Goal: Task Accomplishment & Management: Complete application form

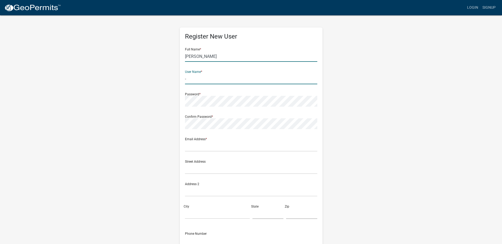
click at [228, 58] on input "Ronny Roberts" at bounding box center [251, 56] width 132 height 11
click at [487, 8] on link "Signup" at bounding box center [488, 8] width 17 height 10
click at [215, 61] on input "Ronny Roberts" at bounding box center [251, 56] width 132 height 11
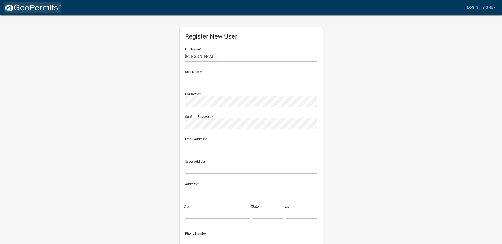
click at [49, 4] on img at bounding box center [32, 8] width 57 height 8
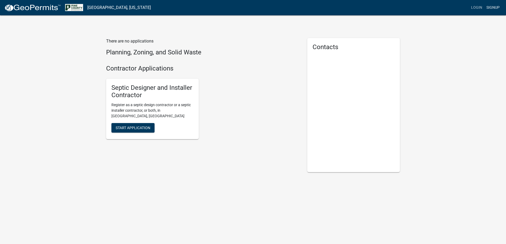
click at [491, 8] on link "Signup" at bounding box center [492, 8] width 17 height 10
click at [493, 7] on link "Signup" at bounding box center [492, 8] width 17 height 10
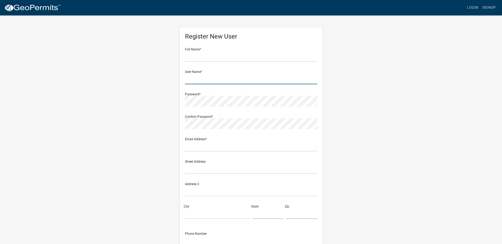
click at [210, 81] on input "text" at bounding box center [251, 79] width 132 height 11
paste input "3-D Construction & Enterprise LLLP"
type input "3-D Construction & Enterprise LLLP"
click at [202, 57] on input "text" at bounding box center [251, 56] width 132 height 11
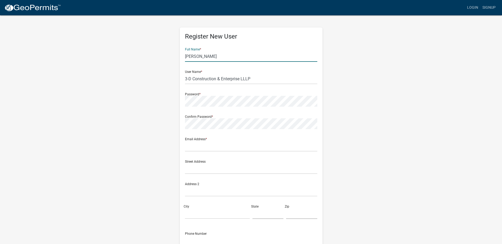
type input "Daniel Follett"
drag, startPoint x: 268, startPoint y: 81, endPoint x: 166, endPoint y: 81, distance: 102.4
click at [166, 81] on div "Register New User Full Name * Daniel Follett User Name * 3-D Construction & Ent…" at bounding box center [251, 156] width 302 height 283
click at [246, 78] on input "3-D Construction & Enterprise LLLP" at bounding box center [251, 79] width 132 height 11
drag, startPoint x: 254, startPoint y: 79, endPoint x: 215, endPoint y: 76, distance: 38.7
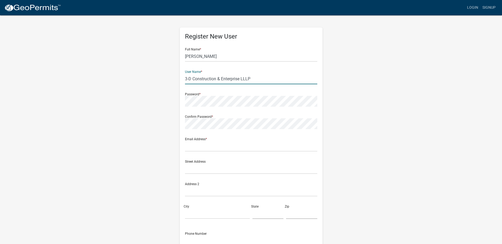
click at [215, 76] on input "3-D Construction & Enterprise LLLP" at bounding box center [251, 79] width 132 height 11
type input "3-D Construction"
click at [143, 99] on div "Register New User Full Name * Daniel Follett User Name * 3-D Construction Passw…" at bounding box center [251, 156] width 302 height 283
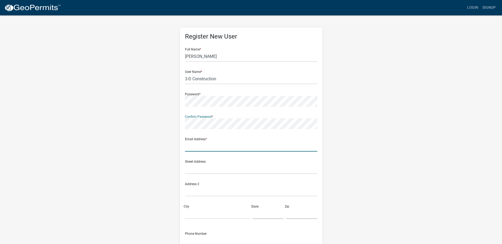
click at [296, 146] on input "text" at bounding box center [251, 146] width 132 height 11
click at [201, 147] on input "text" at bounding box center [251, 146] width 132 height 11
paste input "construction3d@hotmail.com"
type input "construction3d@hotmail.com"
click at [194, 170] on input "text" at bounding box center [251, 169] width 132 height 11
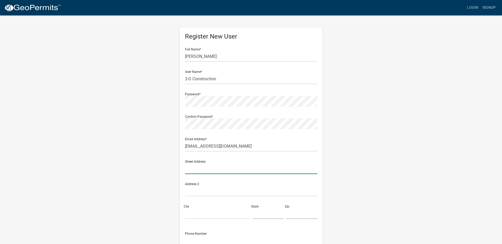
click at [229, 171] on input "text" at bounding box center [251, 169] width 132 height 11
paste input "501 Brookston Rd"
type input "501 Brookston Rd"
drag, startPoint x: 208, startPoint y: 213, endPoint x: 204, endPoint y: 213, distance: 3.4
click at [208, 213] on input "City" at bounding box center [217, 213] width 65 height 11
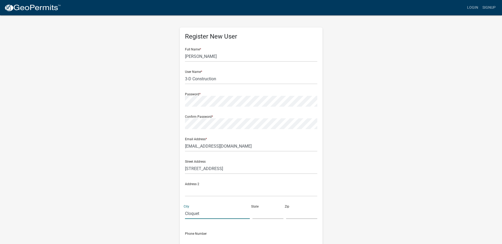
type input "Cloquet"
type input "MN"
drag, startPoint x: 268, startPoint y: 216, endPoint x: 203, endPoint y: 213, distance: 64.4
click at [203, 213] on div "Street Address 501 Brookston Rd Address 2 City Cloquet State MN Zip" at bounding box center [251, 189] width 135 height 67
drag, startPoint x: 203, startPoint y: 213, endPoint x: 161, endPoint y: 210, distance: 43.0
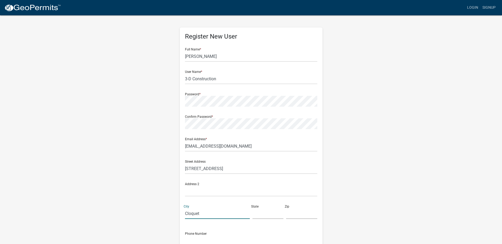
click at [160, 211] on div "Register New User Full Name * Daniel Follett User Name * 3-D Construction Passw…" at bounding box center [251, 156] width 302 height 283
drag, startPoint x: 228, startPoint y: 169, endPoint x: 170, endPoint y: 164, distance: 57.9
click at [170, 164] on div "Register New User Full Name * Daniel Follett User Name * 3-D Construction Passw…" at bounding box center [251, 156] width 302 height 283
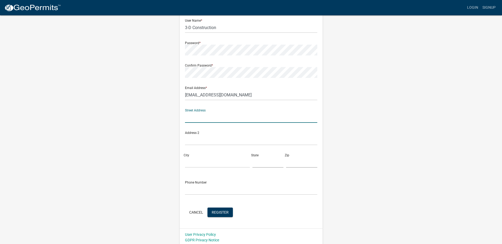
scroll to position [53, 0]
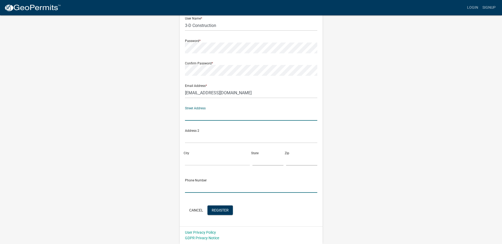
click at [238, 191] on input "text" at bounding box center [251, 187] width 132 height 11
click at [455, 165] on wm-register-view "more_horiz Login Signup Register New User Full Name * Daniel Follett User Name …" at bounding box center [251, 96] width 502 height 298
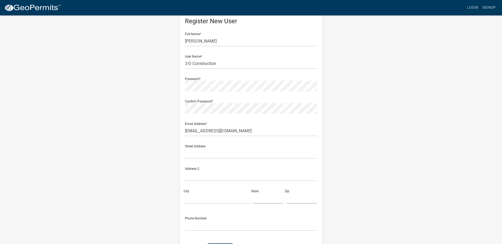
scroll to position [0, 0]
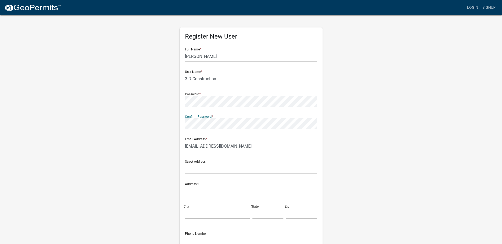
click at [173, 96] on div "Register New User Full Name * Daniel Follett User Name * 3-D Construction Passw…" at bounding box center [251, 156] width 302 height 283
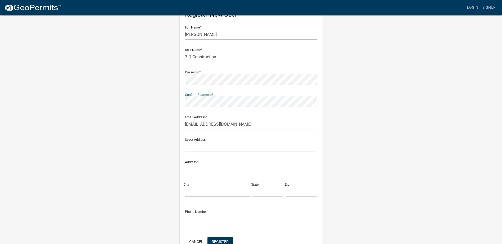
scroll to position [53, 0]
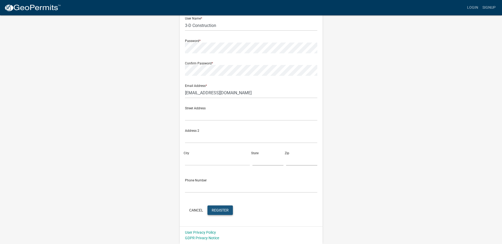
click at [229, 210] on button "Register" at bounding box center [219, 211] width 25 height 10
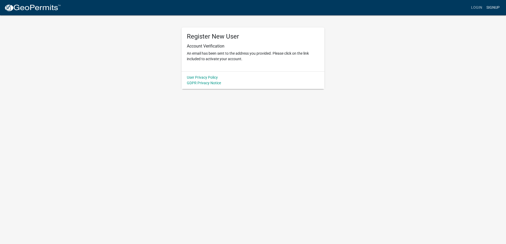
click at [492, 7] on link "Signup" at bounding box center [492, 8] width 17 height 10
click at [49, 8] on img at bounding box center [32, 8] width 57 height 8
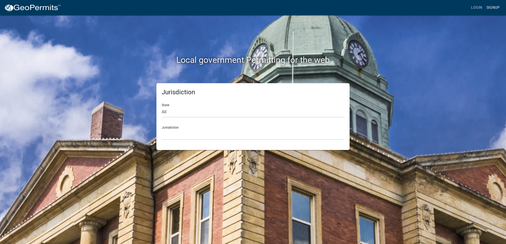
click at [490, 9] on link "Signup" at bounding box center [492, 8] width 17 height 10
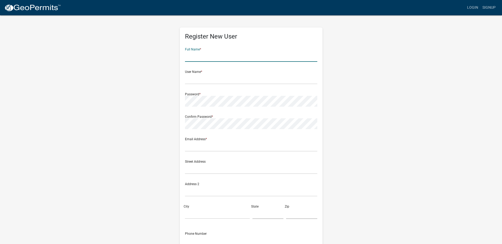
click at [213, 58] on input "text" at bounding box center [251, 56] width 132 height 11
click at [214, 59] on input "text" at bounding box center [251, 56] width 132 height 11
paste input "Bjorklund Construction"
type input "Bjorklund Construction"
click at [206, 75] on input "text" at bounding box center [251, 79] width 132 height 11
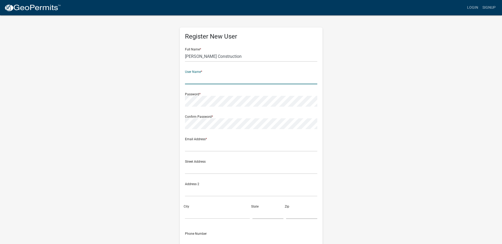
paste input "Bjorklund Construction"
type input "Bjorklund Construction"
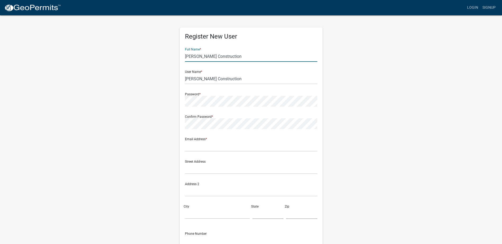
drag, startPoint x: 229, startPoint y: 57, endPoint x: 126, endPoint y: 56, distance: 102.9
click at [126, 56] on div "Register New User Full Name * Bjorklund Construction User Name * Bjorklund Cons…" at bounding box center [251, 156] width 302 height 283
type input "Eric Bjorklund"
drag, startPoint x: 206, startPoint y: 57, endPoint x: 154, endPoint y: 53, distance: 52.5
click at [154, 53] on div "Register New User Full Name * Eric Bjorklund User Name * Bjorklund Construction…" at bounding box center [251, 156] width 302 height 283
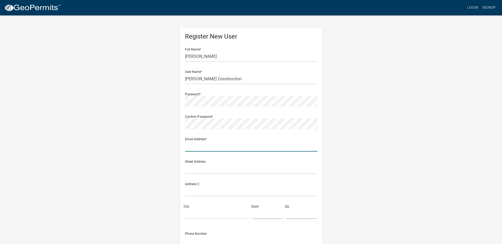
click at [211, 149] on input "text" at bounding box center [251, 146] width 132 height 11
paste input "angela@bjorklundcompanies.com"
type input "angela@bjorklundcompanies.com"
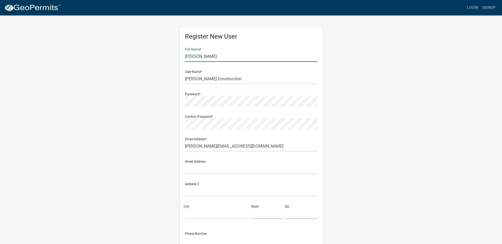
click at [217, 57] on input "Eric Bjorklund" at bounding box center [251, 56] width 132 height 11
drag, startPoint x: 230, startPoint y: 79, endPoint x: 175, endPoint y: 80, distance: 54.8
click at [176, 80] on div "Register New User Full Name * Eric Bjorklund User Name * Bjorklund Construction…" at bounding box center [251, 156] width 151 height 283
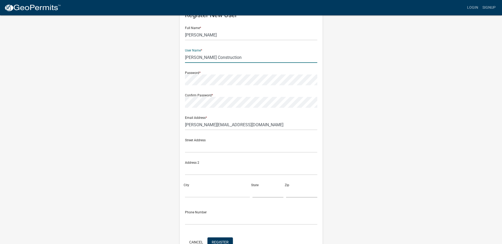
scroll to position [53, 0]
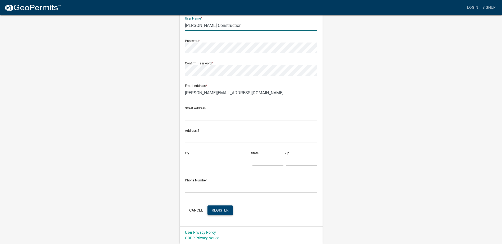
click at [217, 215] on button "Register" at bounding box center [219, 211] width 25 height 10
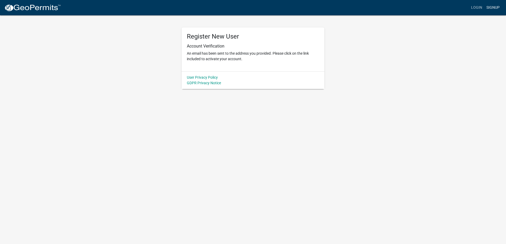
click at [487, 9] on link "Signup" at bounding box center [492, 8] width 17 height 10
click at [36, 10] on img at bounding box center [32, 8] width 57 height 8
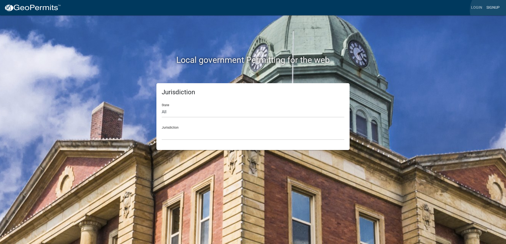
click at [491, 10] on link "Signup" at bounding box center [492, 8] width 17 height 10
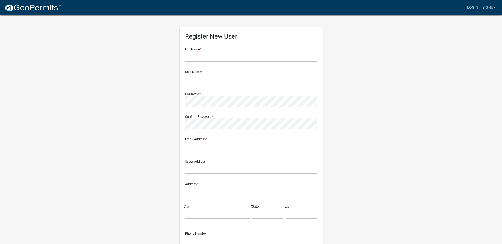
click at [227, 76] on input "text" at bounding box center [251, 79] width 132 height 11
paste input "Boettcher Excavating and Septic"
type input "Boettcher Excavating and Septic"
click at [187, 57] on input "text" at bounding box center [251, 56] width 132 height 11
paste input "Shannon/Lydia/Ben Boettcher"
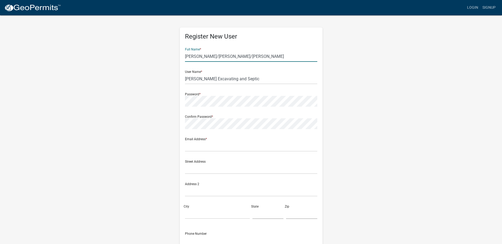
drag, startPoint x: 223, startPoint y: 57, endPoint x: 201, endPoint y: 57, distance: 21.2
click at [201, 57] on input "Shannon/Lydia/Ben Boettcher" at bounding box center [251, 56] width 132 height 11
type input "Shannon Boettcher"
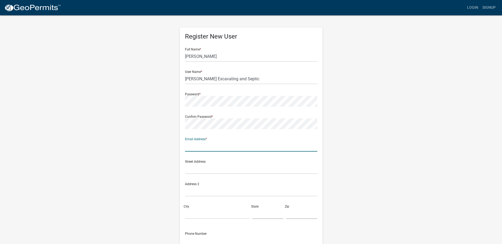
click at [217, 146] on input "text" at bounding box center [251, 146] width 132 height 11
paste input "BoettcherSeptic@gmail.com"
type input "BoettcherSeptic@gmail.com"
click at [358, 116] on div "Register New User Full Name * Shannon Boettcher User Name * Boettcher Excavatin…" at bounding box center [251, 156] width 302 height 283
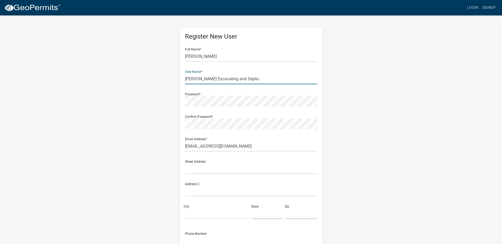
click at [251, 79] on input "Boettcher Excavating and Septic" at bounding box center [251, 79] width 132 height 11
drag, startPoint x: 258, startPoint y: 79, endPoint x: 184, endPoint y: 80, distance: 74.1
click at [184, 80] on div "Register New User Full Name * Shannon Boettcher User Name * Boettcher Excavatin…" at bounding box center [251, 154] width 143 height 253
click at [414, 144] on wm-register-view "more_horiz Login Signup Register New User Full Name * Shannon Boettcher User Na…" at bounding box center [251, 149] width 502 height 298
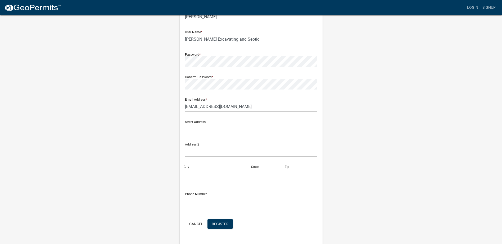
scroll to position [53, 0]
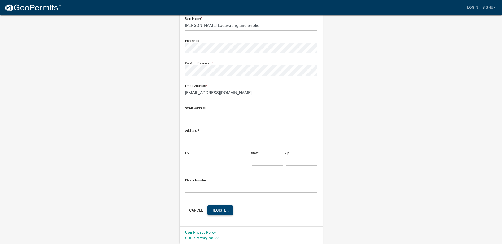
click at [221, 214] on button "Register" at bounding box center [219, 211] width 25 height 10
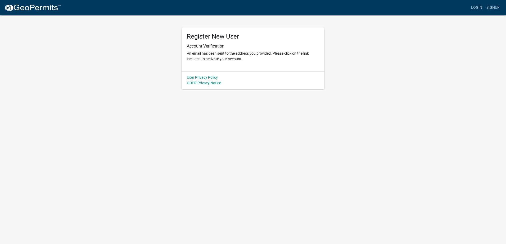
click at [30, 7] on img at bounding box center [32, 8] width 57 height 8
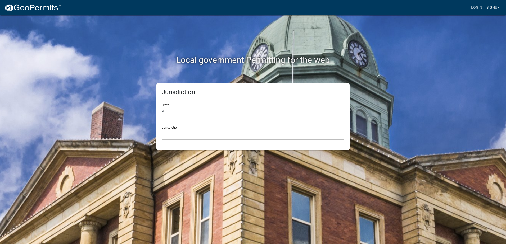
click at [496, 9] on link "Signup" at bounding box center [492, 8] width 17 height 10
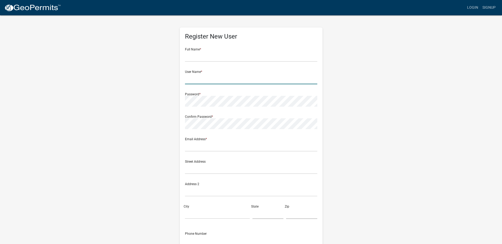
click at [219, 79] on input "text" at bounding box center [251, 79] width 132 height 11
paste input "Crooked Creek Consulting LLC"
drag, startPoint x: 253, startPoint y: 81, endPoint x: 234, endPoint y: 78, distance: 19.2
click at [234, 78] on input "Crooked Creek Consulting LLC" at bounding box center [251, 79] width 132 height 11
type input "Crooked Creek Consulting"
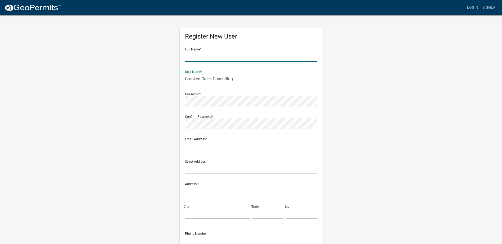
click at [225, 57] on input "text" at bounding box center [251, 56] width 132 height 11
click at [245, 55] on input "text" at bounding box center [251, 56] width 132 height 11
paste input "Roger Nelson"
type input "Roger Nelson"
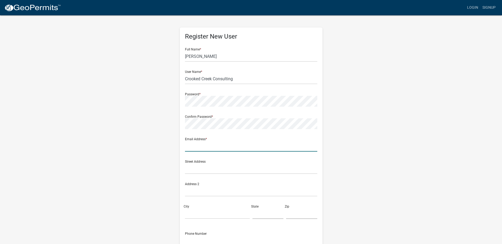
click at [214, 147] on input "text" at bounding box center [251, 146] width 132 height 11
paste input "crookedcreek63@gmail.com"
type input "crookedcreek63@gmail.com"
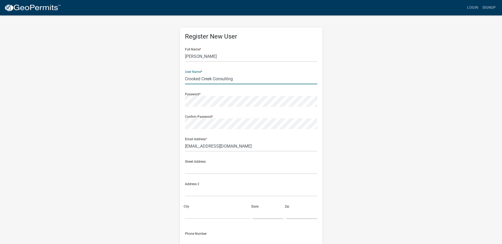
drag, startPoint x: 218, startPoint y: 78, endPoint x: 172, endPoint y: 78, distance: 46.0
click at [172, 78] on div "Register New User Full Name * Roger Nelson User Name * Crooked Creek Consulting…" at bounding box center [251, 156] width 302 height 283
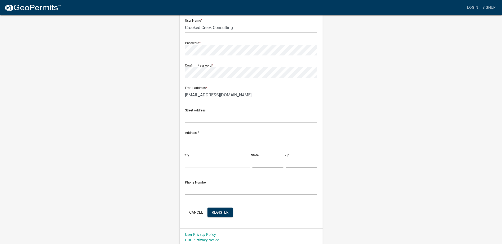
scroll to position [53, 0]
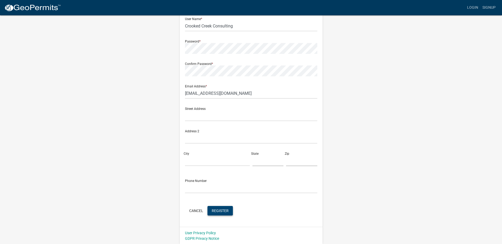
click at [217, 214] on button "Register" at bounding box center [219, 211] width 25 height 10
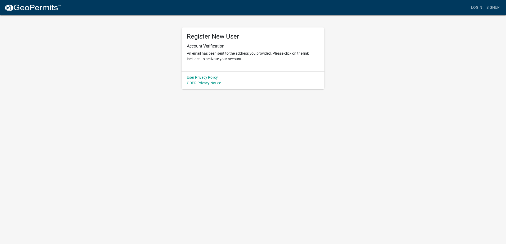
click at [24, 7] on img at bounding box center [32, 8] width 57 height 8
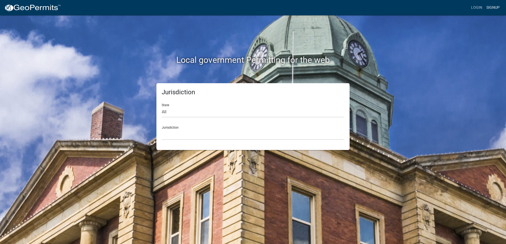
click at [494, 7] on link "Signup" at bounding box center [492, 8] width 17 height 10
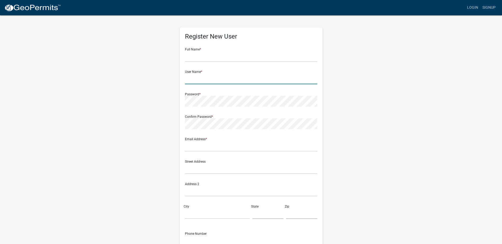
click at [193, 78] on input "text" at bounding box center [251, 79] width 132 height 11
paste input "D & B Trucking & Excavating Inc"
drag, startPoint x: 247, startPoint y: 79, endPoint x: 239, endPoint y: 79, distance: 8.2
click at [239, 79] on input "D & B Trucking & Excavating Inc" at bounding box center [251, 79] width 132 height 11
type input "D & B Trucking & Excavating"
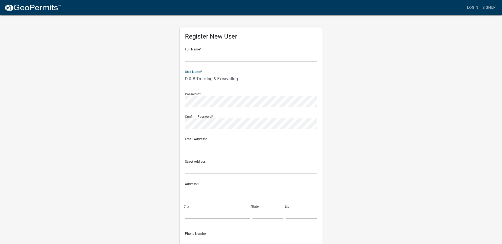
drag, startPoint x: 238, startPoint y: 79, endPoint x: 181, endPoint y: 79, distance: 57.4
click at [181, 79] on div "Register New User Full Name * User Name * D & B Trucking & Excavating Password …" at bounding box center [251, 154] width 143 height 253
click at [211, 58] on input "text" at bounding box center [251, 56] width 132 height 11
paste input "David Grover"
type input "David Grover"
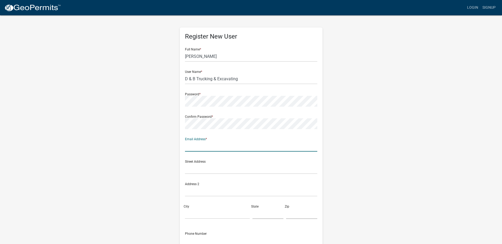
click at [297, 142] on input "text" at bounding box center [251, 146] width 132 height 11
click at [214, 147] on input "text" at bounding box center [251, 146] width 132 height 11
paste input "cathygrover@ymail.com"
type input "cathygrover@ymail.com"
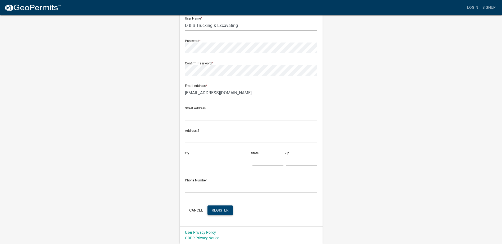
click at [229, 213] on button "Register" at bounding box center [219, 211] width 25 height 10
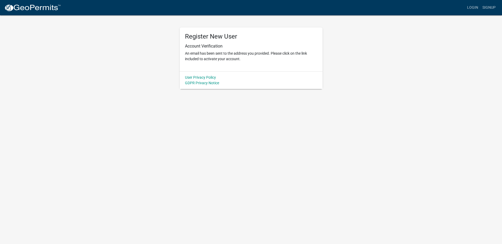
scroll to position [0, 0]
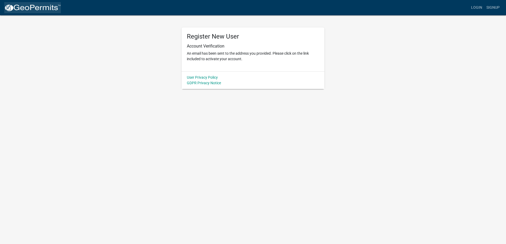
click at [31, 5] on img at bounding box center [32, 8] width 57 height 8
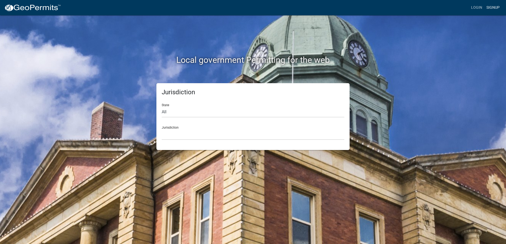
click at [492, 6] on link "Signup" at bounding box center [492, 8] width 17 height 10
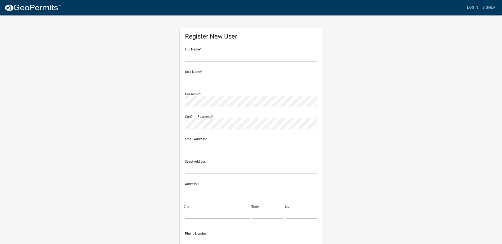
click at [194, 79] on input "text" at bounding box center [251, 79] width 132 height 11
paste input "D&M Excavating"
type input "D&M Excavating"
click at [231, 55] on input "text" at bounding box center [251, 56] width 132 height 11
paste input "Kevin/Michael Held"
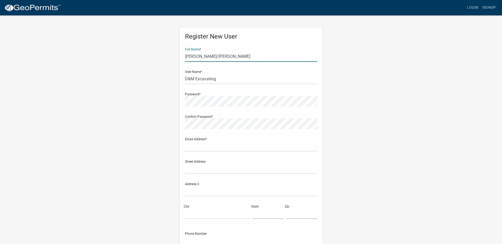
drag, startPoint x: 212, startPoint y: 56, endPoint x: 196, endPoint y: 56, distance: 16.1
click at [196, 56] on input "Kevin/Michael Held" at bounding box center [251, 56] width 132 height 11
type input "Kevin Held"
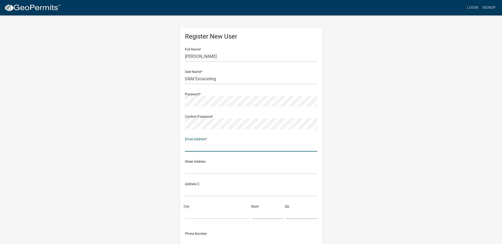
click at [200, 149] on input "text" at bounding box center [251, 146] width 132 height 11
paste input "DMexc@q.com"
type input "DMexc@q.com"
click at [407, 92] on wm-register-view "more_horiz Login Signup Register New User Full Name * Kevin Held User Name * D&…" at bounding box center [251, 149] width 502 height 298
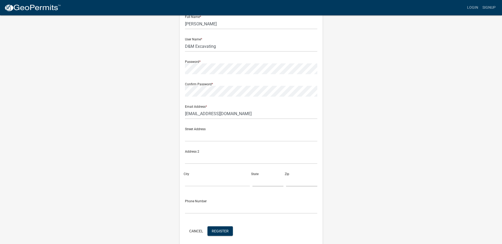
scroll to position [53, 0]
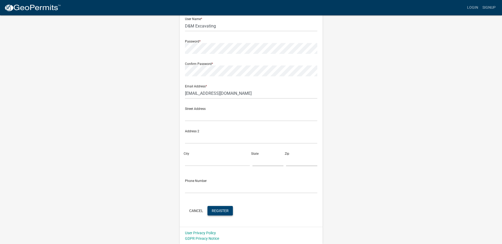
click at [228, 210] on span "Register" at bounding box center [220, 211] width 17 height 4
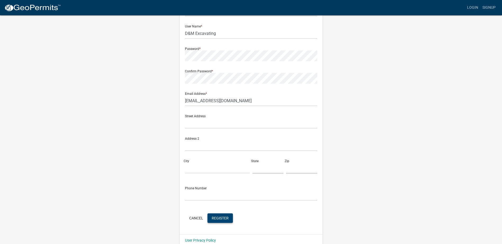
scroll to position [53, 0]
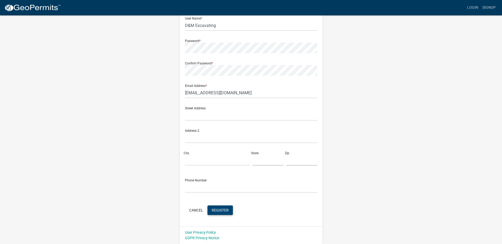
click at [220, 212] on span "Register" at bounding box center [220, 210] width 17 height 4
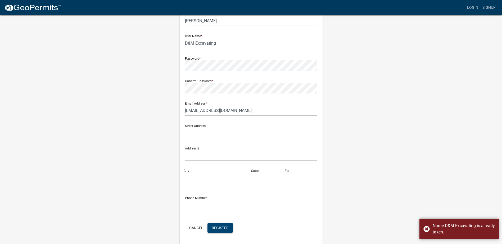
scroll to position [0, 0]
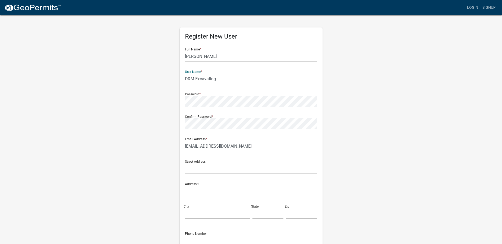
drag, startPoint x: 228, startPoint y: 81, endPoint x: 172, endPoint y: 53, distance: 61.9
click at [172, 53] on div "Register New User Full Name * Kevin Held User Name * D&M Excavating Password * …" at bounding box center [251, 156] width 302 height 283
paste input ". Schlomka Inc."
type input "[PERSON_NAME] Inc."
click at [224, 55] on input "Kevin Held" at bounding box center [251, 56] width 132 height 11
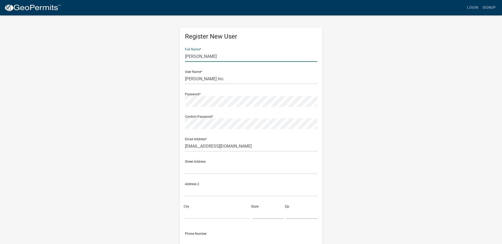
drag, startPoint x: 243, startPoint y: 55, endPoint x: 162, endPoint y: 52, distance: 81.5
click at [162, 52] on div "Register New User Full Name * Kevin Held User Name * D. Schlomka Inc. Password …" at bounding box center [251, 156] width 302 height 283
paste input "[PERSON_NAME]"
type input "[PERSON_NAME]"
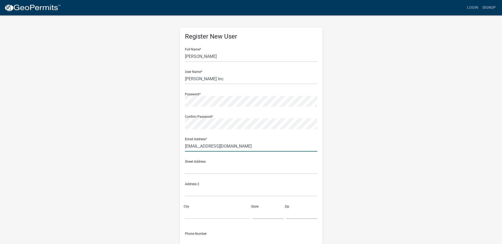
click at [231, 150] on input "DMexc@q.com" at bounding box center [251, 146] width 132 height 11
drag, startPoint x: 251, startPoint y: 145, endPoint x: 162, endPoint y: 144, distance: 89.2
click at [162, 144] on div "Register New User Full Name * Dennis Schlomka User Name * D. Schlomka Inc. Pass…" at bounding box center [251, 156] width 302 height 283
paste input "d.schlomka.inc@gmail"
type input "d.schlomka.inc@gmail.com"
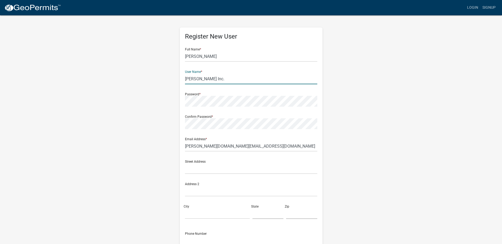
drag, startPoint x: 220, startPoint y: 78, endPoint x: 170, endPoint y: 79, distance: 50.0
click at [170, 79] on div "Register New User Full Name * Dennis Schlomka User Name * D. Schlomka Inc. Pass…" at bounding box center [251, 156] width 302 height 283
click at [269, 94] on div "Password *" at bounding box center [251, 98] width 132 height 18
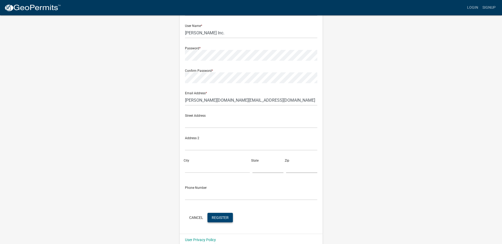
scroll to position [53, 0]
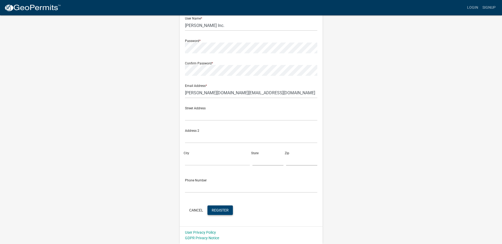
click at [222, 213] on button "Register" at bounding box center [219, 211] width 25 height 10
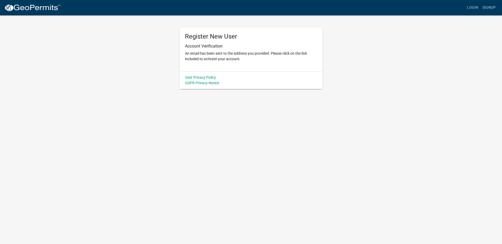
scroll to position [0, 0]
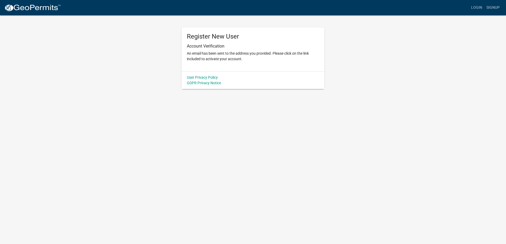
click at [46, 10] on img at bounding box center [32, 8] width 57 height 8
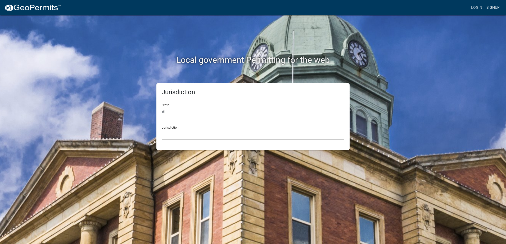
click at [493, 9] on link "Signup" at bounding box center [492, 8] width 17 height 10
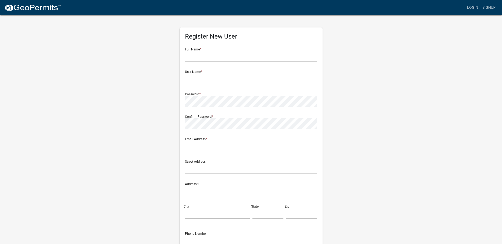
click at [189, 79] on input "text" at bounding box center [251, 79] width 132 height 11
paste input "David Gerard Excavating"
type input "David Gerard Excavating"
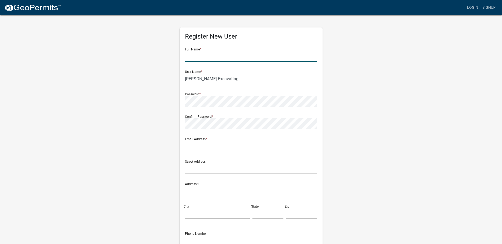
click at [208, 56] on input "text" at bounding box center [251, 56] width 132 height 11
paste input "David Gerard"
type input "David Gerard"
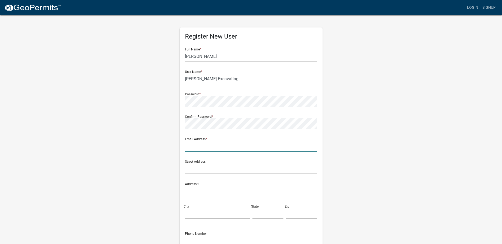
click at [225, 148] on input "text" at bounding box center [251, 146] width 132 height 11
paste input "davidjgerard@yahoo.com"
type input "davidjgerard@yahoo.com"
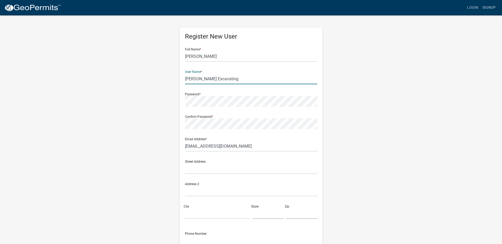
drag, startPoint x: 236, startPoint y: 81, endPoint x: 162, endPoint y: 79, distance: 74.4
click at [162, 79] on div "Register New User Full Name * David Gerard User Name * David Gerard Excavating …" at bounding box center [251, 156] width 302 height 283
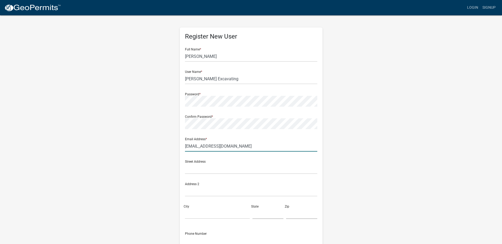
click at [250, 146] on input "davidjgerard@yahoo.com" at bounding box center [251, 146] width 132 height 11
click at [270, 183] on div "Address 2" at bounding box center [251, 188] width 132 height 18
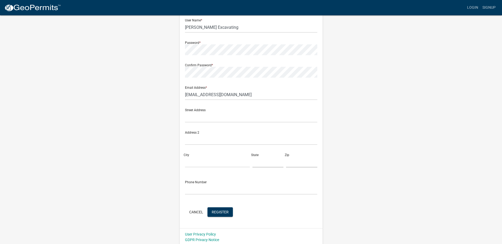
scroll to position [53, 0]
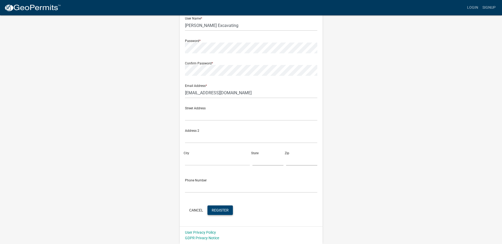
click at [221, 212] on span "Register" at bounding box center [220, 210] width 17 height 4
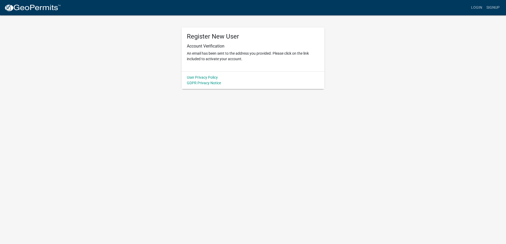
click at [38, 6] on img at bounding box center [32, 8] width 57 height 8
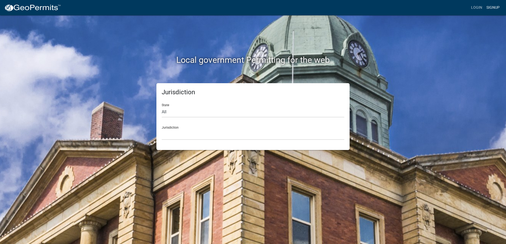
click at [493, 11] on link "Signup" at bounding box center [492, 8] width 17 height 10
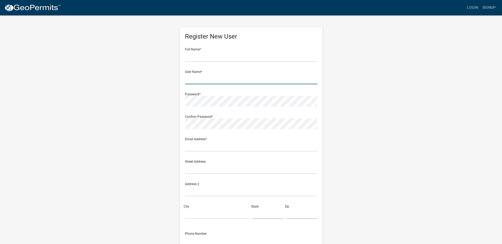
click at [208, 79] on input "text" at bounding box center [251, 79] width 132 height 11
paste input "Doenz Excavating"
type input "Doenz Excavating"
click at [193, 61] on input "text" at bounding box center [251, 56] width 132 height 11
paste input "Richard Doenz"
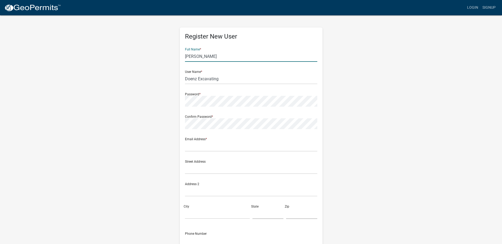
type input "Richard Doenz"
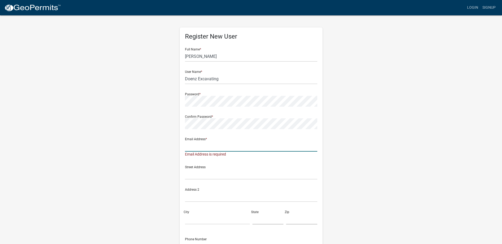
click at [214, 151] on input "text" at bounding box center [251, 146] width 132 height 11
paste input "doenzdick@gmail.com"
type input "doenzdick@gmail.com"
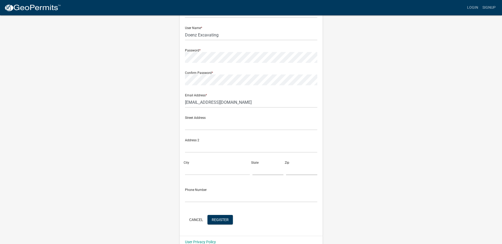
scroll to position [53, 0]
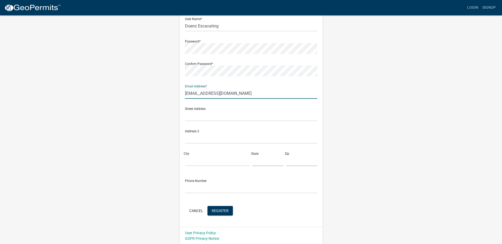
drag, startPoint x: 238, startPoint y: 95, endPoint x: 156, endPoint y: 95, distance: 81.8
click at [156, 95] on div "Register New User Full Name * Richard Doenz User Name * Doenz Excavating Passwo…" at bounding box center [251, 103] width 302 height 283
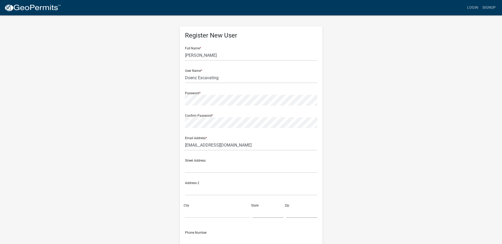
scroll to position [0, 0]
click at [212, 74] on input "Doenz Excavating" at bounding box center [251, 79] width 132 height 11
drag, startPoint x: 225, startPoint y: 82, endPoint x: 178, endPoint y: 82, distance: 47.1
click at [178, 82] on div "Register New User Full Name * Richard Doenz User Name * Doenz Excavating Passwo…" at bounding box center [251, 156] width 151 height 283
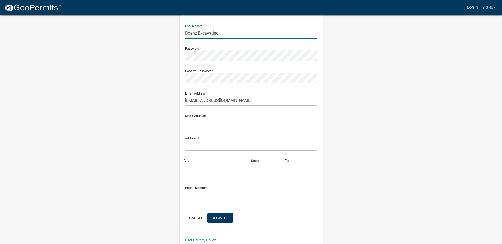
scroll to position [53, 0]
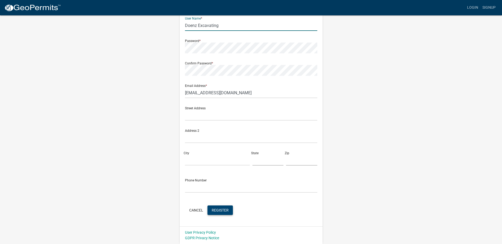
click at [221, 209] on span "Register" at bounding box center [220, 210] width 17 height 4
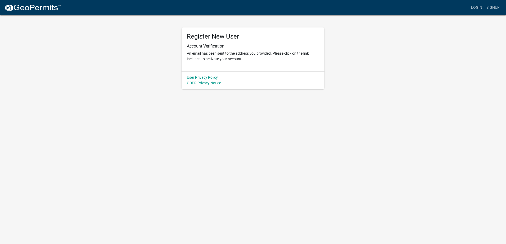
click at [36, 6] on img at bounding box center [32, 8] width 57 height 8
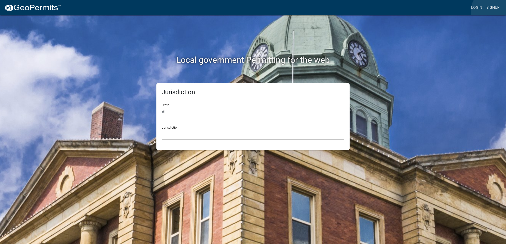
click at [492, 11] on link "Signup" at bounding box center [492, 8] width 17 height 10
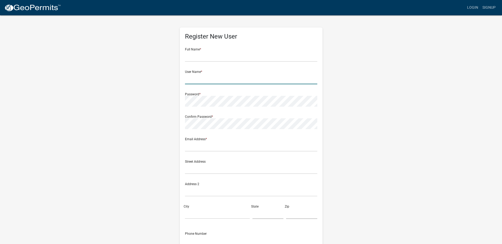
click at [198, 78] on input "text" at bounding box center [251, 79] width 132 height 11
paste input "E Five Home Services LLC"
drag, startPoint x: 244, startPoint y: 81, endPoint x: 224, endPoint y: 79, distance: 19.4
click at [224, 79] on input "E Five Home Services LLC" at bounding box center [251, 79] width 132 height 11
type input "E Five Home Services"
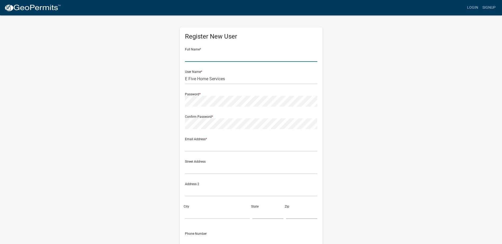
click at [189, 60] on input "text" at bounding box center [251, 56] width 132 height 11
paste input "Shawn Eckerman"
type input "Shawn Eckerman"
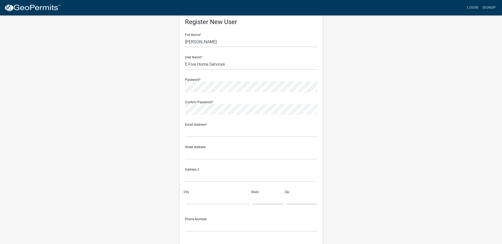
scroll to position [26, 0]
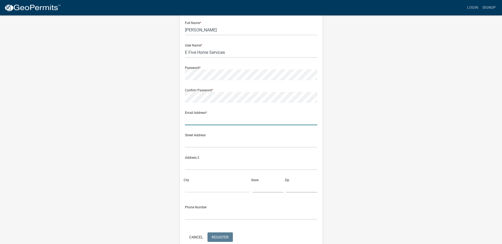
click at [216, 121] on input "text" at bounding box center [251, 120] width 132 height 11
paste input "efive.home@gmail.com"
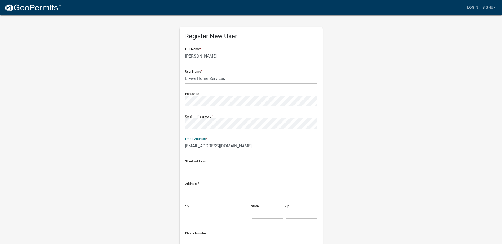
scroll to position [0, 0]
type input "efive.home@gmail.com"
drag, startPoint x: 250, startPoint y: 147, endPoint x: 165, endPoint y: 144, distance: 84.7
click at [165, 144] on div "Register New User Full Name * Shawn Eckerman User Name * E Five Home Services P…" at bounding box center [251, 156] width 302 height 283
click at [232, 78] on input "E Five Home Services" at bounding box center [251, 79] width 132 height 11
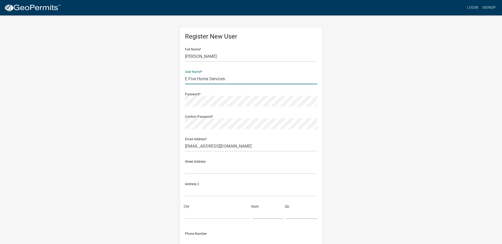
drag, startPoint x: 217, startPoint y: 76, endPoint x: 167, endPoint y: 77, distance: 50.3
click at [167, 77] on div "Register New User Full Name * Shawn Eckerman User Name * E Five Home Services P…" at bounding box center [251, 156] width 302 height 283
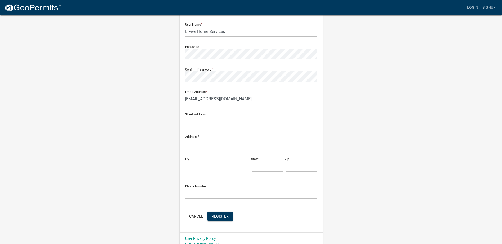
scroll to position [53, 0]
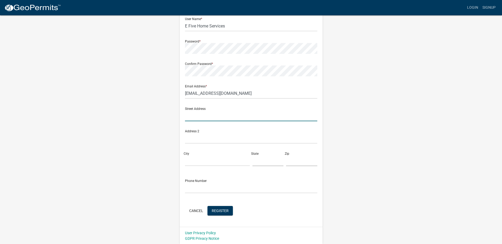
click at [230, 117] on input "text" at bounding box center [251, 116] width 132 height 11
click at [328, 208] on div "Register New User Full Name * Shawn Eckerman User Name * E Five Home Services P…" at bounding box center [251, 103] width 302 height 283
click at [226, 209] on span "Register" at bounding box center [220, 211] width 17 height 4
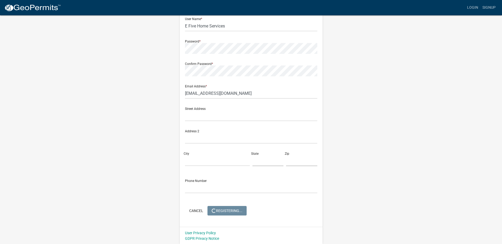
scroll to position [0, 0]
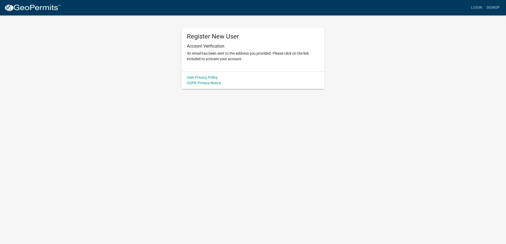
click at [42, 8] on img at bounding box center [32, 8] width 57 height 8
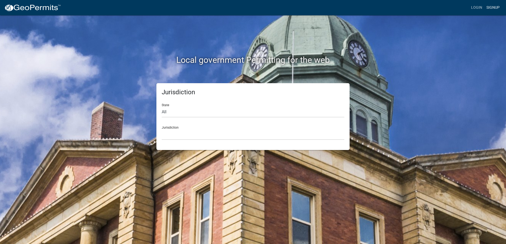
click at [495, 5] on link "Signup" at bounding box center [492, 8] width 17 height 10
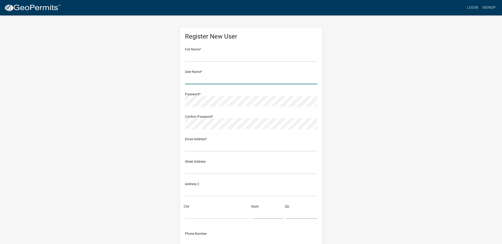
click at [190, 81] on input "text" at bounding box center [251, 79] width 132 height 11
paste input "Elwood Design & Sewer"
type input "Elwood Design & Sewer"
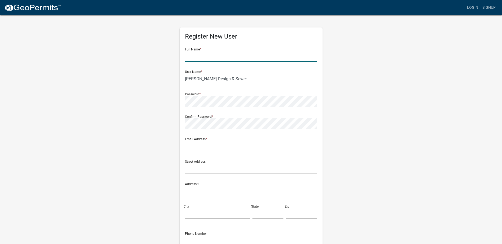
click at [198, 56] on input "text" at bounding box center [251, 56] width 132 height 11
paste input "Vernon Elwood"
type input "Vernon Elwood"
drag, startPoint x: 242, startPoint y: 79, endPoint x: 172, endPoint y: 79, distance: 70.4
click at [172, 79] on div "Register New User Full Name * Vernon Elwood User Name * Elwood Design & Sewer P…" at bounding box center [251, 156] width 302 height 283
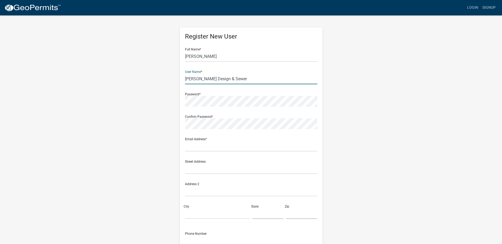
paste input "-Z Excavating"
type input "E-Z Excavating"
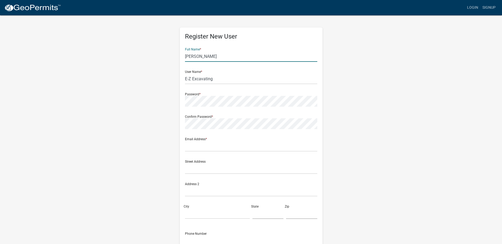
drag, startPoint x: 224, startPoint y: 58, endPoint x: 167, endPoint y: 56, distance: 57.5
click at [148, 55] on div "Register New User Full Name * Vernon Elwood User Name * E-Z Excavating Password…" at bounding box center [251, 156] width 302 height 283
paste input "K.Herwig/T.Ball"
drag, startPoint x: 221, startPoint y: 56, endPoint x: 202, endPoint y: 57, distance: 18.6
click at [202, 57] on input "K.Herwig/T.Ball" at bounding box center [251, 56] width 132 height 11
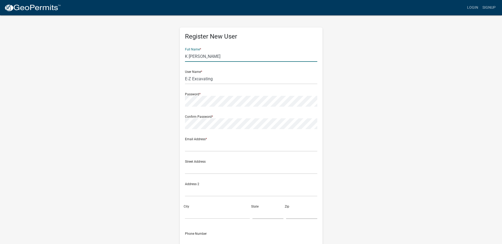
type input "K Herwig"
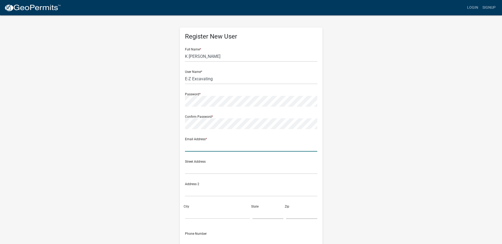
click at [197, 144] on input "text" at bounding box center [251, 146] width 132 height 11
paste input "ezexcavatingllc@yahoo.com"
type input "ezexcavatingllc@yahoo.com"
click at [428, 170] on wm-register-view "more_horiz Login Signup Register New User Full Name * K Herwig User Name * E-Z …" at bounding box center [251, 149] width 502 height 298
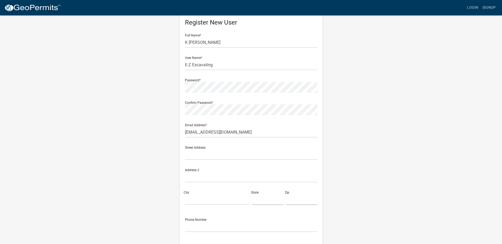
scroll to position [26, 0]
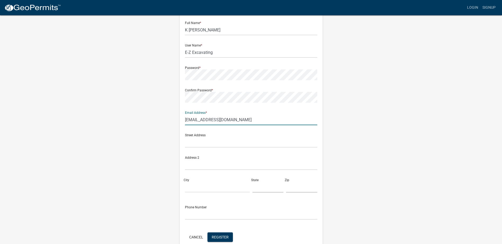
drag, startPoint x: 246, startPoint y: 120, endPoint x: 169, endPoint y: 121, distance: 77.3
click at [169, 121] on div "Register New User Full Name * K Herwig User Name * E-Z Excavating Password * Co…" at bounding box center [251, 129] width 302 height 283
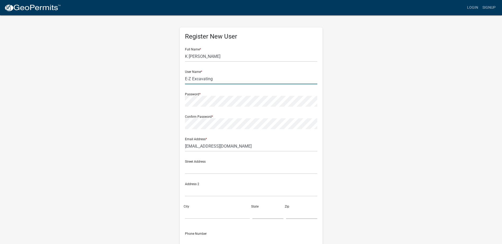
click at [220, 78] on input "E-Z Excavating" at bounding box center [251, 79] width 132 height 11
drag, startPoint x: 229, startPoint y: 81, endPoint x: 176, endPoint y: 78, distance: 52.2
click at [176, 78] on div "Register New User Full Name * K Herwig User Name * E-Z Excavating Password * Co…" at bounding box center [251, 156] width 151 height 283
click at [263, 108] on form "Full Name * K Herwig User Name * E-Z Excavating Password * Confirm Password * E…" at bounding box center [251, 157] width 132 height 226
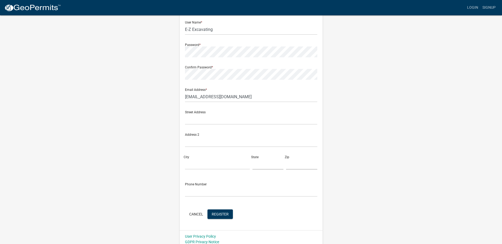
scroll to position [53, 0]
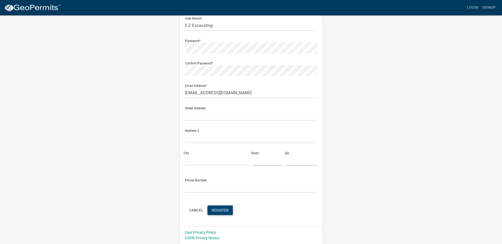
click at [221, 211] on span "Register" at bounding box center [220, 210] width 17 height 4
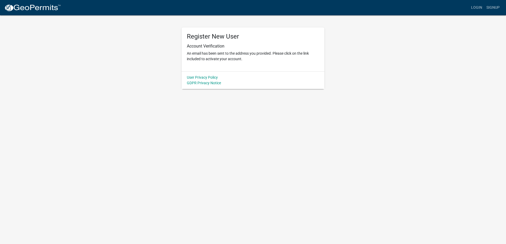
click at [24, 8] on img at bounding box center [32, 8] width 57 height 8
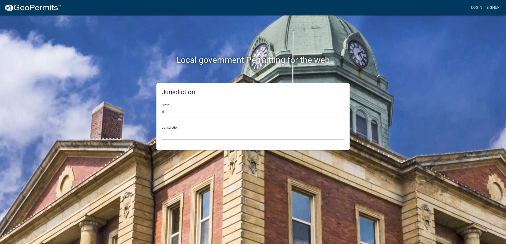
click at [498, 9] on link "Signup" at bounding box center [492, 8] width 17 height 10
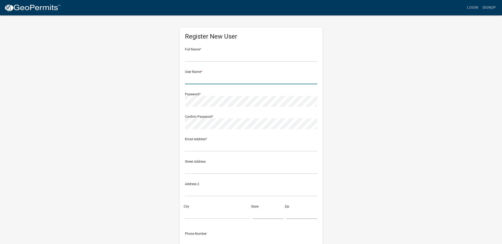
click at [198, 79] on input "text" at bounding box center [251, 79] width 132 height 11
paste input "Grasston Excavating"
type input "Grasston Excavating"
click at [228, 56] on input "text" at bounding box center [251, 56] width 132 height 11
paste input "Bobby DeGray"
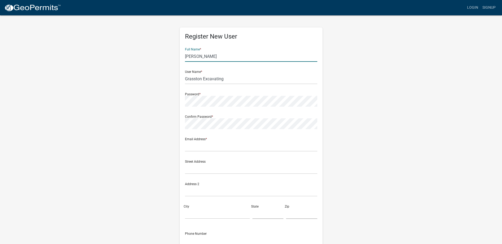
type input "Bobby DeGray"
click at [201, 151] on input "text" at bounding box center [251, 146] width 132 height 11
paste input "grasston@msn.com"
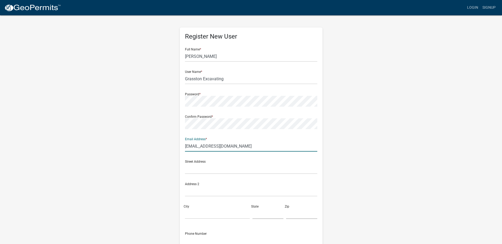
type input "grasston@msn.com"
click at [248, 145] on input "grasston@msn.com" at bounding box center [251, 146] width 132 height 11
drag, startPoint x: 237, startPoint y: 147, endPoint x: 157, endPoint y: 79, distance: 105.1
click at [156, 78] on div "Register New User Full Name * Bobby DeGray User Name * Grasston Excavating Pass…" at bounding box center [251, 156] width 302 height 283
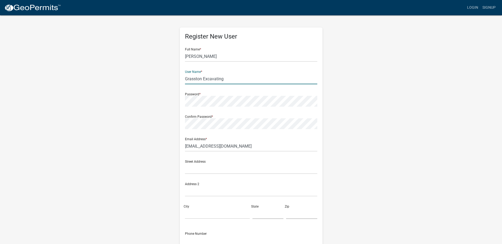
drag, startPoint x: 227, startPoint y: 81, endPoint x: 169, endPoint y: 78, distance: 58.8
click at [169, 78] on div "Register New User Full Name * Bobby DeGray User Name * Grasston Excavating Pass…" at bounding box center [251, 156] width 302 height 283
click at [364, 114] on div "Register New User Full Name * Bobby DeGray User Name * Grasston Excavating Pass…" at bounding box center [251, 156] width 302 height 283
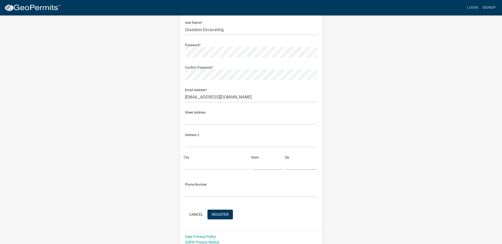
scroll to position [53, 0]
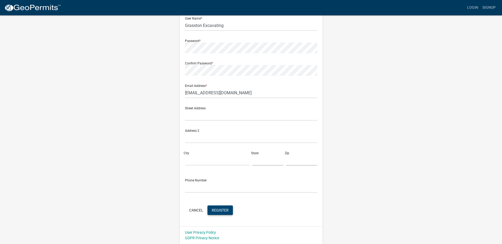
click at [221, 213] on button "Register" at bounding box center [219, 211] width 25 height 10
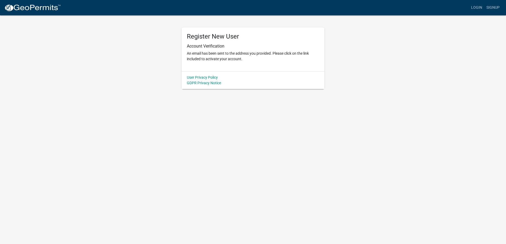
click at [26, 7] on img at bounding box center [32, 8] width 57 height 8
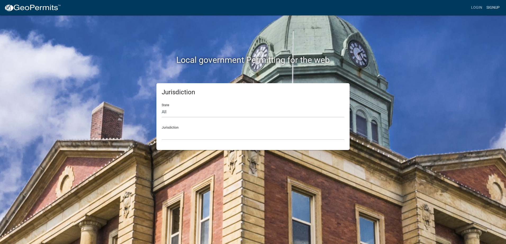
click at [490, 6] on link "Signup" at bounding box center [492, 8] width 17 height 10
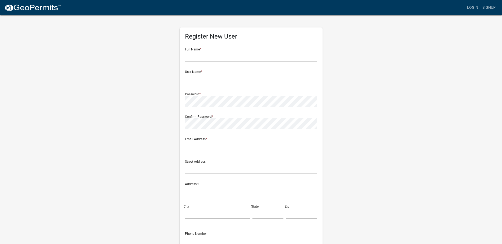
click at [209, 80] on input "text" at bounding box center [251, 79] width 132 height 11
paste input "Gobel Excavating & Aggregate, Inc."
drag, startPoint x: 258, startPoint y: 78, endPoint x: 217, endPoint y: 79, distance: 41.0
click at [217, 79] on input "Gobel Excavating & Aggregate, Inc." at bounding box center [251, 79] width 132 height 11
type input "Gobel Excavating"
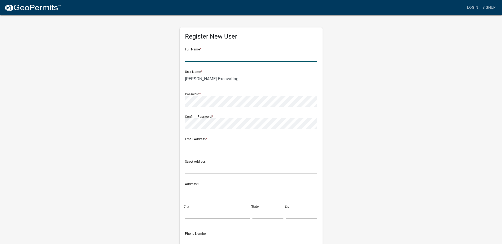
click at [192, 60] on input "text" at bounding box center [251, 56] width 132 height 11
paste input "Tim Gobel"
type input "Tim Gobel"
click at [205, 152] on div "Email Address is required" at bounding box center [251, 155] width 132 height 6
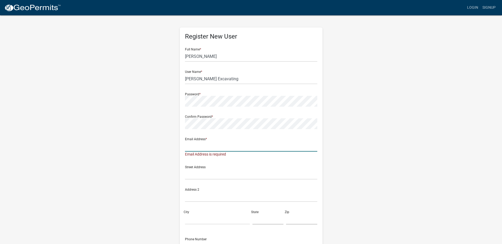
click at [212, 149] on input "text" at bounding box center [251, 146] width 132 height 11
paste input "jgobel5@gmail.com"
type input "jgobel5@gmail.com"
drag, startPoint x: 246, startPoint y: 150, endPoint x: 167, endPoint y: 151, distance: 78.8
click at [167, 151] on div "Register New User Full Name * Tim Gobel User Name * Gobel Excavating Password *…" at bounding box center [251, 156] width 302 height 283
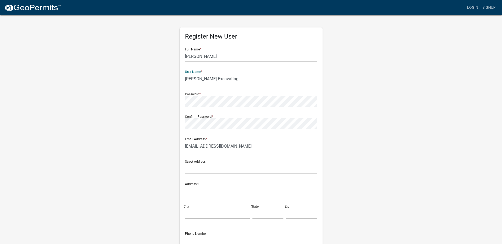
drag, startPoint x: 221, startPoint y: 78, endPoint x: 176, endPoint y: 78, distance: 45.8
click at [176, 78] on div "Register New User Full Name * Tim Gobel User Name * Gobel Excavating Password *…" at bounding box center [251, 156] width 151 height 283
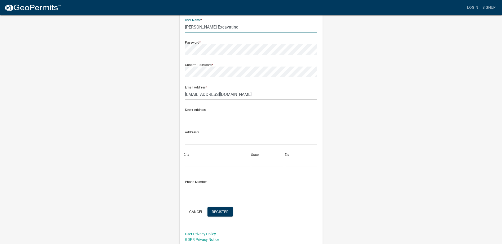
scroll to position [53, 0]
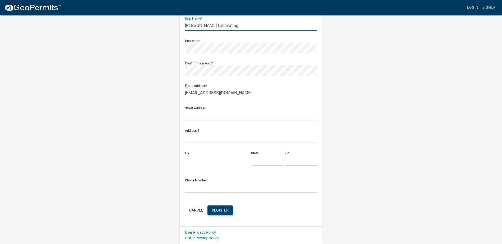
click at [228, 215] on button "Register" at bounding box center [219, 211] width 25 height 10
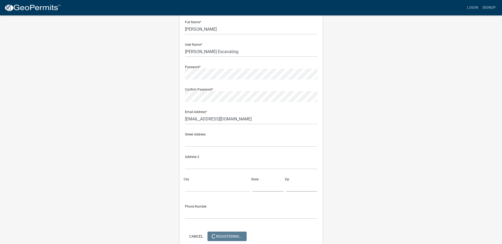
scroll to position [0, 0]
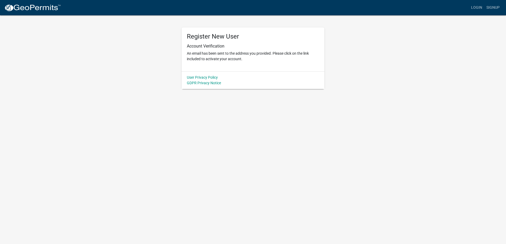
drag, startPoint x: 24, startPoint y: 2, endPoint x: 32, endPoint y: 3, distance: 7.5
click at [24, 2] on nav "more_horiz Login Signup" at bounding box center [253, 7] width 506 height 15
click at [37, 10] on img at bounding box center [32, 8] width 57 height 8
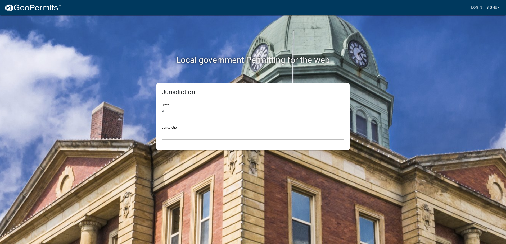
click at [489, 10] on link "Signup" at bounding box center [492, 8] width 17 height 10
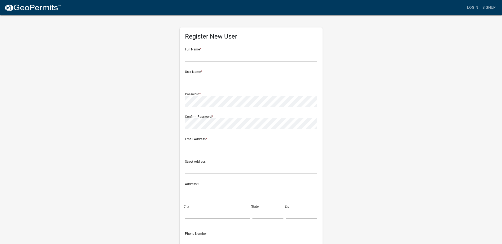
click at [204, 77] on input "text" at bounding box center [251, 79] width 132 height 11
paste input "Hessenius Excavating LLC"
drag, startPoint x: 236, startPoint y: 80, endPoint x: 225, endPoint y: 79, distance: 10.9
click at [225, 79] on input "Hessenius Excavating LLC" at bounding box center [251, 79] width 132 height 11
type input "Hessenius Excavating"
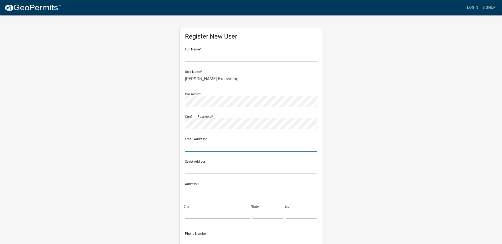
click at [205, 147] on input "text" at bounding box center [251, 146] width 132 height 11
paste input "jodiehessenius@frontiernet.net"
type input "jodiehessenius@frontiernet.net"
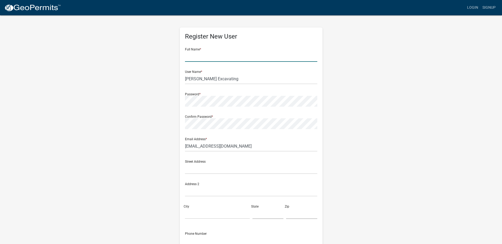
click at [217, 55] on input "text" at bounding box center [251, 56] width 132 height 11
paste input "Lee Hessenius"
type input "Lee Hessenius"
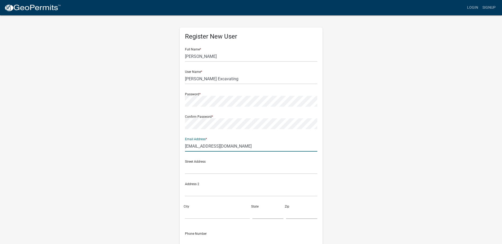
drag, startPoint x: 250, startPoint y: 149, endPoint x: 178, endPoint y: 147, distance: 72.0
click at [178, 147] on div "Register New User Full Name * Lee Hessenius User Name * Hessenius Excavating Pa…" at bounding box center [251, 156] width 151 height 283
drag, startPoint x: 259, startPoint y: 95, endPoint x: 249, endPoint y: 92, distance: 10.8
click at [259, 95] on div "Password *" at bounding box center [251, 98] width 132 height 18
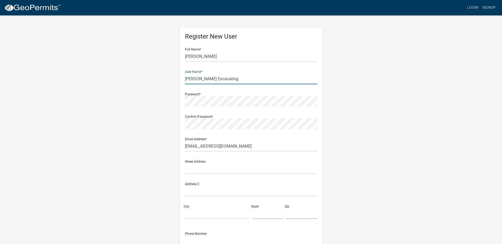
drag, startPoint x: 228, startPoint y: 80, endPoint x: 174, endPoint y: 79, distance: 53.2
click at [174, 79] on div "Register New User Full Name * Lee Hessenius User Name * Hessenius Excavating Pa…" at bounding box center [251, 156] width 302 height 283
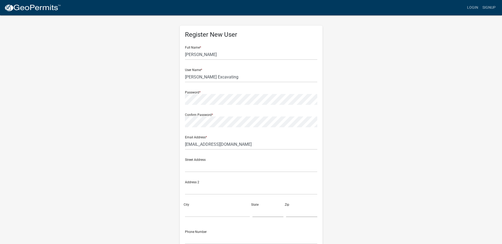
scroll to position [53, 0]
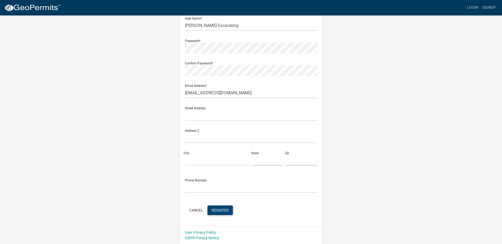
click at [220, 211] on span "Register" at bounding box center [220, 210] width 17 height 4
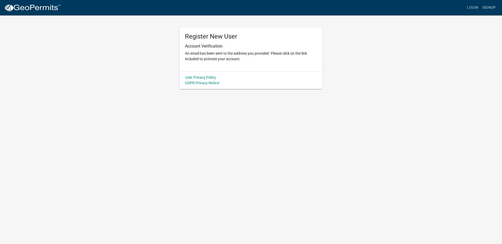
scroll to position [0, 0]
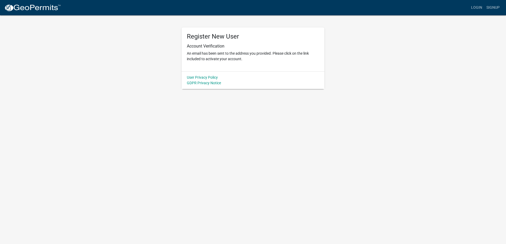
click at [35, 6] on img at bounding box center [32, 8] width 57 height 8
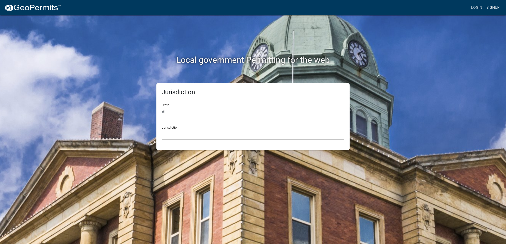
click at [490, 6] on link "Signup" at bounding box center [492, 8] width 17 height 10
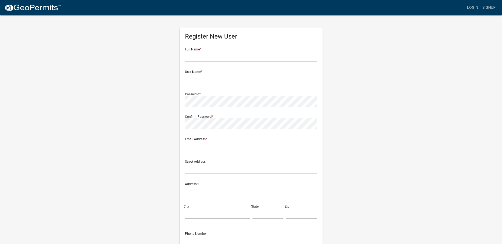
click at [217, 76] on input "text" at bounding box center [251, 79] width 132 height 11
paste input "Roger Hurd Inspection & Design"
type input "Roger Hurd Inspection & Design"
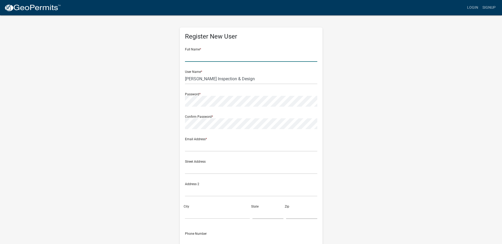
click at [216, 58] on input "text" at bounding box center [251, 56] width 132 height 11
paste input "Roger Hurd"
type input "Roger Hurd"
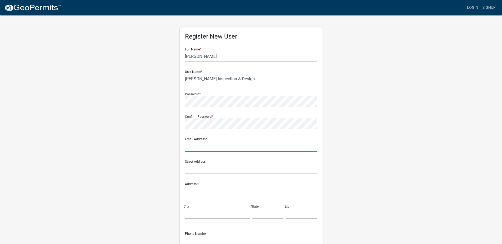
click at [209, 143] on input "text" at bounding box center [251, 146] width 132 height 11
paste input "rlhurd1960@hotmail.com"
type input "rlhurd1960@hotmail.com"
click at [242, 148] on input "rlhurd1960@hotmail.com" at bounding box center [251, 146] width 132 height 11
drag, startPoint x: 251, startPoint y: 147, endPoint x: 153, endPoint y: 145, distance: 97.1
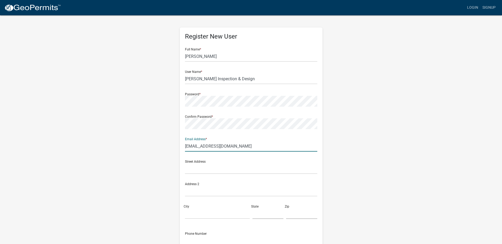
click at [153, 145] on div "Register New User Full Name * Roger Hurd User Name * Roger Hurd Inspection & De…" at bounding box center [251, 156] width 302 height 283
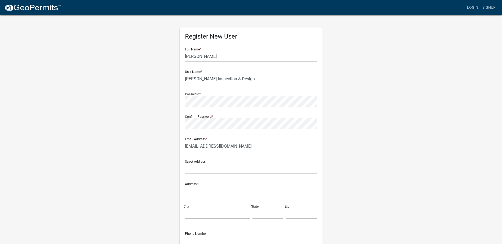
click at [253, 84] on input "Roger Hurd Inspection & Design" at bounding box center [251, 79] width 132 height 11
drag, startPoint x: 254, startPoint y: 78, endPoint x: 185, endPoint y: 81, distance: 68.8
click at [185, 81] on input "Roger Hurd Inspection & Design" at bounding box center [251, 79] width 132 height 11
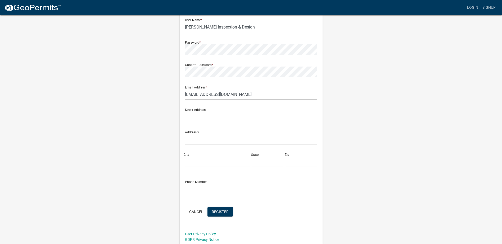
scroll to position [53, 0]
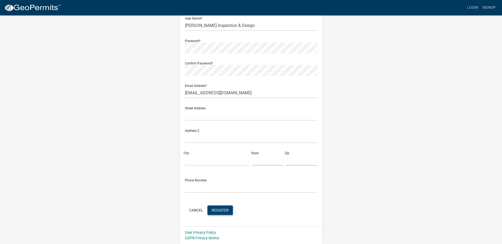
click at [220, 211] on span "Register" at bounding box center [220, 210] width 17 height 4
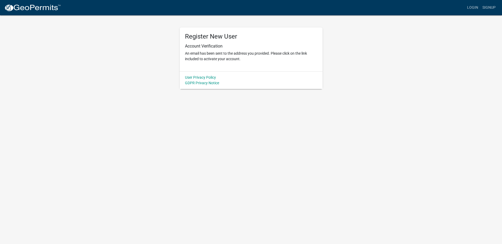
scroll to position [0, 0]
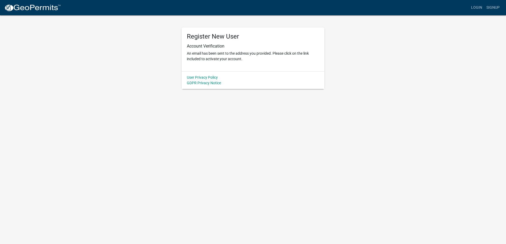
click at [47, 5] on img at bounding box center [32, 8] width 57 height 8
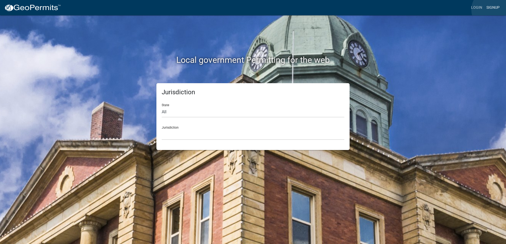
click at [493, 10] on link "Signup" at bounding box center [492, 8] width 17 height 10
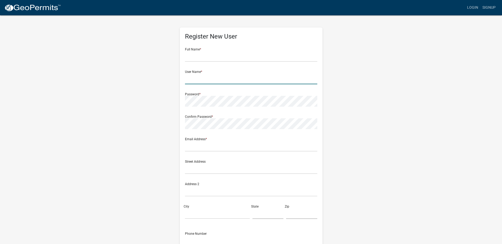
click at [207, 80] on input "text" at bounding box center [251, 79] width 132 height 11
paste input "J.H. Inspection & Design LLC."
click at [192, 80] on input "J.H. Inspection & Design LLC." at bounding box center [251, 79] width 132 height 11
click at [188, 79] on input "J.H Inspection & Design LLC." at bounding box center [251, 79] width 132 height 11
drag, startPoint x: 239, startPoint y: 78, endPoint x: 229, endPoint y: 79, distance: 10.9
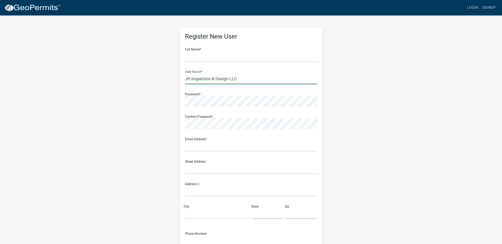
click at [229, 79] on input "JH Inspection & Design LLC." at bounding box center [251, 79] width 132 height 11
type input "JH Inspection & Design"
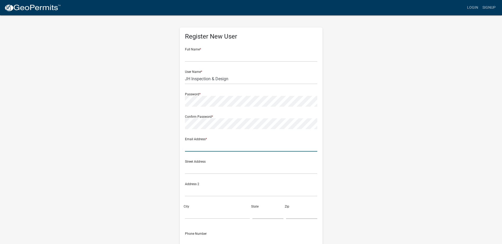
click at [221, 147] on input "text" at bounding box center [251, 146] width 132 height 11
paste input "jhinspectiondesign@gmail.com"
type input "jhinspectiondesign@gmail.com"
click at [216, 60] on input "text" at bounding box center [251, 56] width 132 height 11
paste input "Joel Hippen"
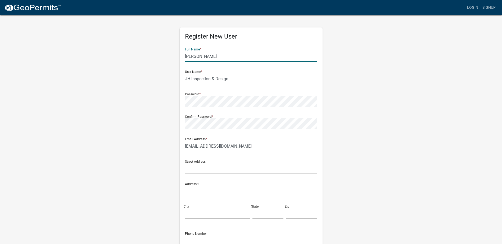
type input "Joel Hippen"
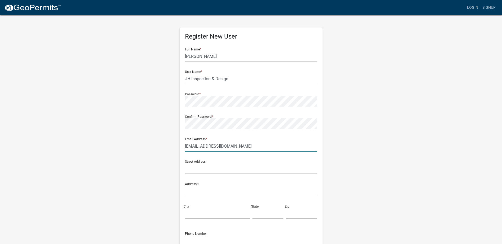
click at [251, 146] on input "jhinspectiondesign@gmail.com" at bounding box center [251, 146] width 132 height 11
drag, startPoint x: 255, startPoint y: 147, endPoint x: 160, endPoint y: 151, distance: 95.1
click at [160, 151] on div "Register New User Full Name * Joel Hippen User Name * JH Inspection & Design Pa…" at bounding box center [251, 156] width 302 height 283
click at [242, 78] on input "JH Inspection & Design" at bounding box center [251, 79] width 132 height 11
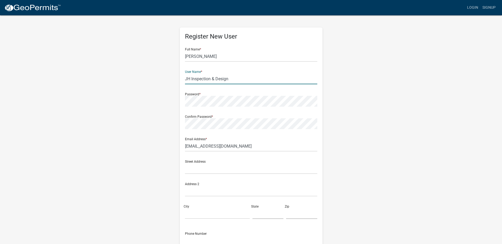
drag, startPoint x: 242, startPoint y: 78, endPoint x: 181, endPoint y: 78, distance: 61.1
click at [181, 78] on div "Register New User Full Name * Joel Hippen User Name * JH Inspection & Design Pa…" at bounding box center [251, 154] width 143 height 253
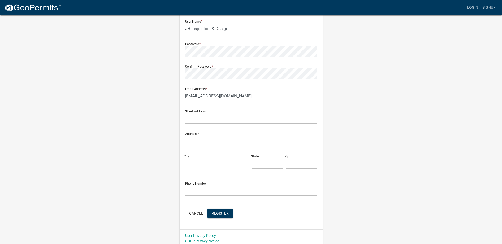
scroll to position [53, 0]
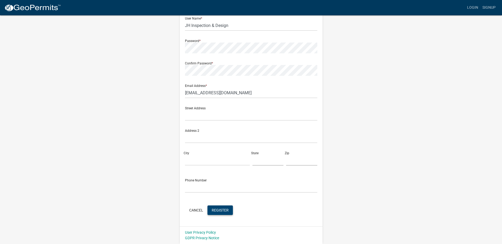
click at [232, 209] on button "Register" at bounding box center [219, 211] width 25 height 10
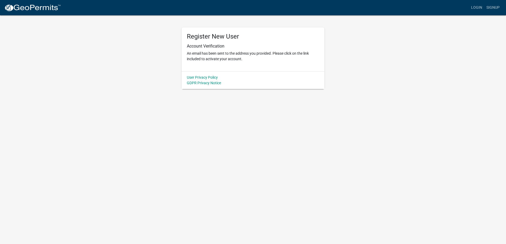
click at [55, 8] on img at bounding box center [32, 8] width 57 height 8
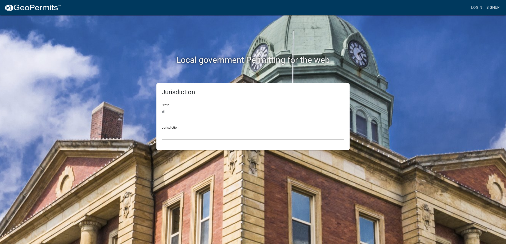
click at [493, 7] on link "Signup" at bounding box center [492, 8] width 17 height 10
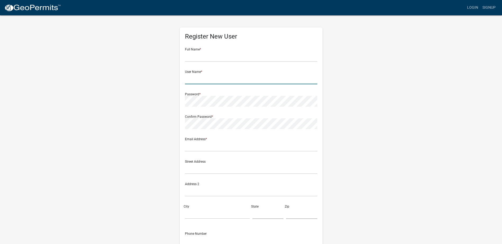
click at [214, 78] on input "text" at bounding box center [251, 79] width 132 height 11
paste input "JC Septic Systems L2147 3/19/2025 Jeff Carda 1423 210th Ave Ogilvie, MN 56358 3…"
drag, startPoint x: 309, startPoint y: 79, endPoint x: 93, endPoint y: 67, distance: 216.2
click at [93, 67] on wm-register-view "more_horiz Login Signup Register New User Full Name * User Name * JC Septic Sys…" at bounding box center [251, 149] width 502 height 298
type input "JC Septic Systems L2147 3/19/2025 Jeff Carda 1423 210th Ave Ogilvie, MN 56358 3…"
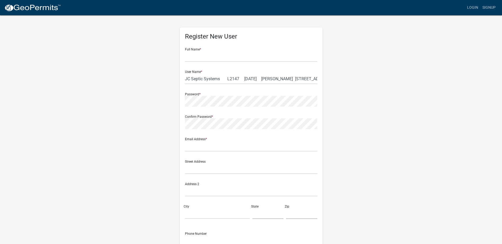
drag, startPoint x: 183, startPoint y: 78, endPoint x: 260, endPoint y: 80, distance: 76.5
click at [260, 80] on div "Register New User Full Name * User Name * JC Septic Systems L2147 3/19/2025 Jef…" at bounding box center [251, 154] width 143 height 253
drag, startPoint x: 185, startPoint y: 79, endPoint x: 539, endPoint y: 113, distance: 355.1
click at [502, 113] on html "Internet Explorer does NOT work with GeoPermits. Get a new browser for more sec…" at bounding box center [251, 122] width 502 height 244
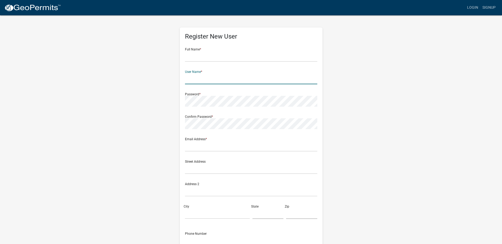
scroll to position [0, 0]
click at [244, 81] on input "text" at bounding box center [251, 79] width 132 height 11
paste input "JC Septic Systems"
type input "JC Septic Systems"
click at [202, 58] on input "text" at bounding box center [251, 56] width 132 height 11
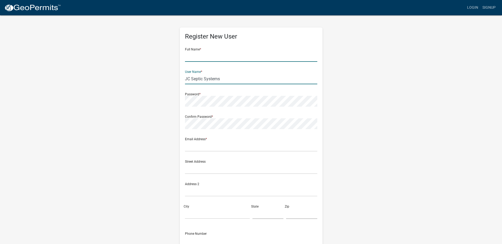
paste input "Jeff Carda"
type input "Jeff Carda"
drag, startPoint x: 224, startPoint y: 79, endPoint x: 120, endPoint y: 75, distance: 103.8
click at [120, 75] on div "Register New User Full Name * Jeff Carda User Name * JC Septic Systems Password…" at bounding box center [251, 156] width 302 height 283
paste input "ensen Backhoe LLC"
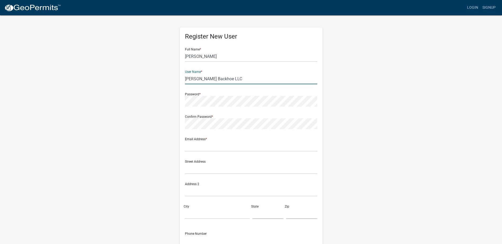
type input "Jensen Backhoe LLC"
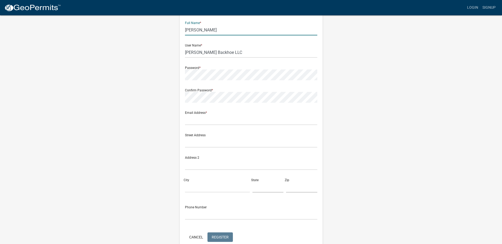
drag, startPoint x: 212, startPoint y: 30, endPoint x: 161, endPoint y: 28, distance: 50.3
click at [157, 28] on div "Register New User Full Name * Jeff Carda User Name * Jensen Backhoe LLC Passwor…" at bounding box center [251, 129] width 302 height 283
paste input "Scott/Sheila Jensen"
drag, startPoint x: 208, startPoint y: 30, endPoint x: 195, endPoint y: 31, distance: 13.0
click at [195, 31] on input "Scott/Sheila Jensen" at bounding box center [251, 30] width 132 height 11
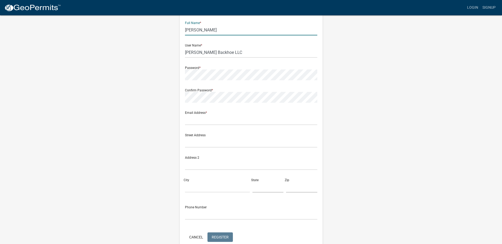
type input "Scott Jensen"
click at [199, 126] on form "Full Name * Scott Jensen User Name * Jensen Backhoe LLC Password * Confirm Pass…" at bounding box center [251, 130] width 132 height 226
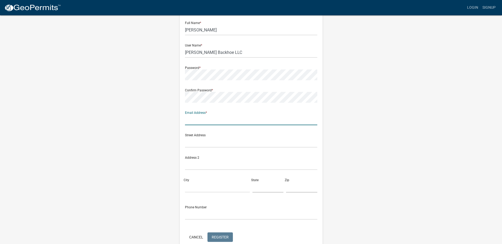
click at [204, 120] on input "text" at bounding box center [251, 120] width 132 height 11
paste input "scottjensen@centurylink.net"
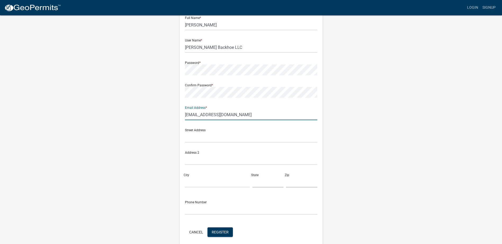
scroll to position [53, 0]
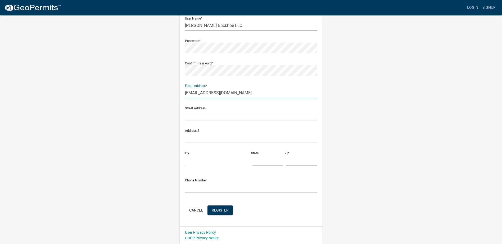
type input "scottjensen@centurylink.net"
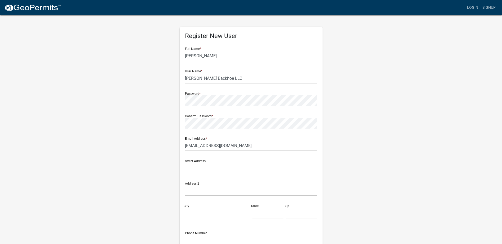
scroll to position [0, 0]
drag, startPoint x: 248, startPoint y: 149, endPoint x: 146, endPoint y: 147, distance: 102.4
click at [146, 147] on div "Register New User Full Name * Scott Jensen User Name * Jensen Backhoe LLC Passw…" at bounding box center [251, 156] width 302 height 283
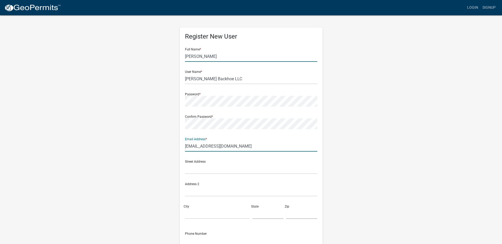
click at [217, 57] on input "Scott Jensen" at bounding box center [251, 56] width 132 height 11
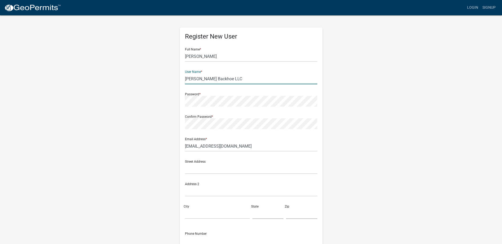
drag, startPoint x: 226, startPoint y: 81, endPoint x: 164, endPoint y: 80, distance: 61.9
click at [164, 80] on div "Register New User Full Name * Scott Jensen User Name * Jensen Backhoe LLC Passw…" at bounding box center [251, 156] width 302 height 283
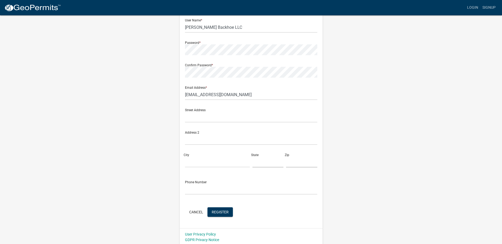
scroll to position [53, 0]
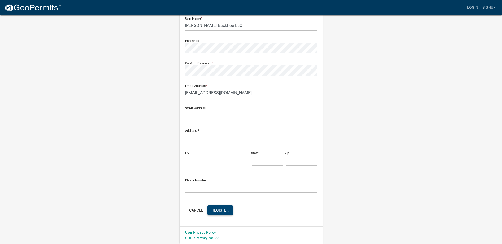
click at [227, 215] on button "Register" at bounding box center [219, 211] width 25 height 10
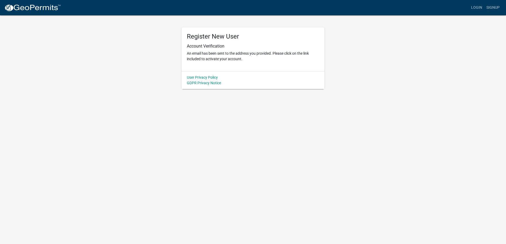
click at [25, 6] on img at bounding box center [32, 8] width 57 height 8
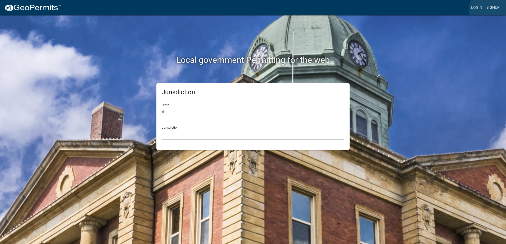
click at [491, 9] on link "Signup" at bounding box center [492, 8] width 17 height 10
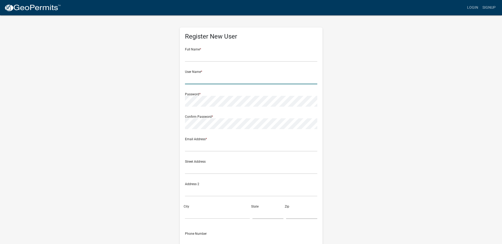
click at [205, 81] on input "text" at bounding box center [251, 79] width 132 height 11
paste input "Johnson Underground"
type input "Johnson Underground"
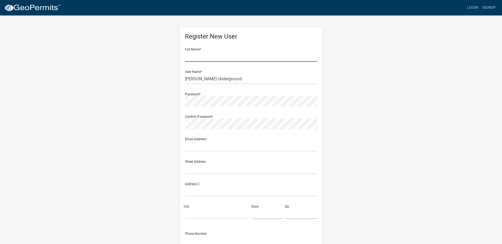
click at [220, 60] on input "text" at bounding box center [251, 56] width 132 height 11
paste input "Tory Johnson"
type input "Tory Johnson"
click at [228, 75] on input "Johnson Underground" at bounding box center [251, 79] width 132 height 11
drag, startPoint x: 237, startPoint y: 81, endPoint x: 163, endPoint y: 78, distance: 73.9
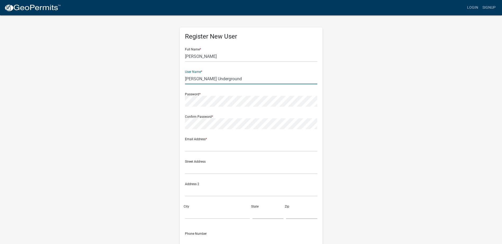
click at [163, 78] on div "Register New User Full Name * Tory Johnson User Name * Johnson Underground Pass…" at bounding box center [251, 156] width 302 height 283
paste input "nes Construction Services"
type input "Jones Construction Services"
click at [214, 55] on input "Tory Johnson" at bounding box center [251, 56] width 132 height 11
drag, startPoint x: 224, startPoint y: 56, endPoint x: 149, endPoint y: 54, distance: 74.4
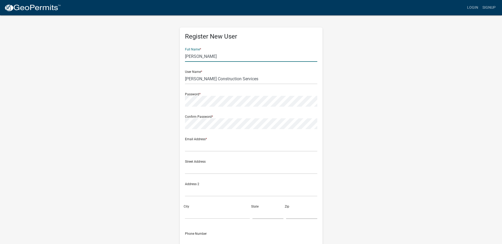
click at [149, 54] on div "Register New User Full Name * Tory Johnson User Name * Jones Construction Servi…" at bounding box center [251, 156] width 302 height 283
paste input "erry Peter"
type input "Terry Peterson"
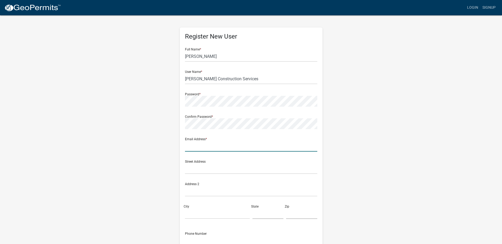
click at [197, 148] on input "text" at bounding box center [251, 146] width 132 height 11
paste input "jonesconst.services@yahoo.com"
type input "jonesconst.services@yahoo.com"
click at [394, 74] on div "Register New User Full Name * Terry Peterson User Name * Jones Construction Ser…" at bounding box center [251, 156] width 302 height 283
drag, startPoint x: 185, startPoint y: 139, endPoint x: 166, endPoint y: 137, distance: 18.4
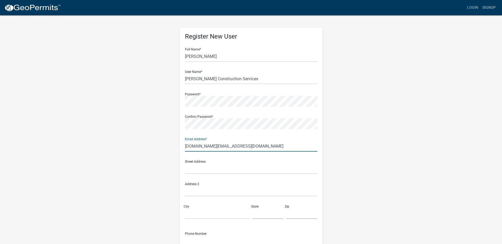
click at [166, 137] on div "Register New User Full Name * Terry Peterson User Name * Jones Construction Ser…" at bounding box center [251, 156] width 302 height 283
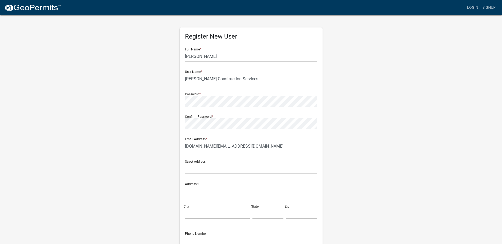
click at [242, 80] on input "Jones Construction Services" at bounding box center [251, 79] width 132 height 11
drag, startPoint x: 248, startPoint y: 78, endPoint x: 168, endPoint y: 76, distance: 80.5
click at [168, 76] on div "Register New User Full Name * Terry Peterson User Name * Jones Construction Ser…" at bounding box center [251, 156] width 302 height 283
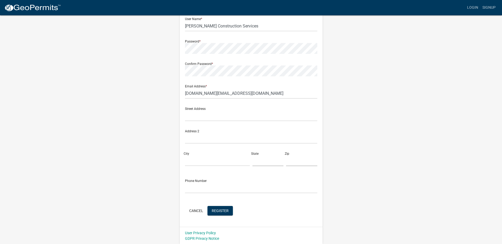
scroll to position [53, 0]
click at [220, 213] on button "Register" at bounding box center [219, 211] width 25 height 10
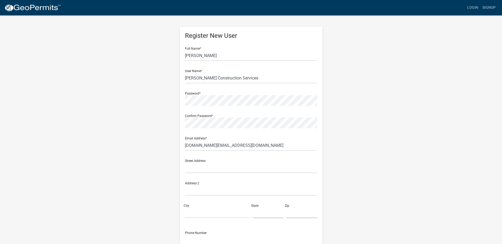
scroll to position [0, 0]
paste input "Kiminski Paving Inc"
type input "Kiminski Paving Inc"
drag, startPoint x: 219, startPoint y: 58, endPoint x: 179, endPoint y: 53, distance: 40.5
click at [157, 50] on div "Register New User Full Name * Terry Peterson User Name * Kiminski Paving Inc Pa…" at bounding box center [251, 156] width 302 height 283
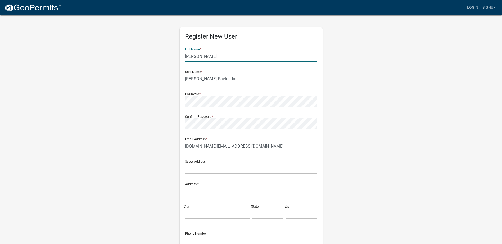
paste input "Randal Kiminki"
type input "Randal Kiminki"
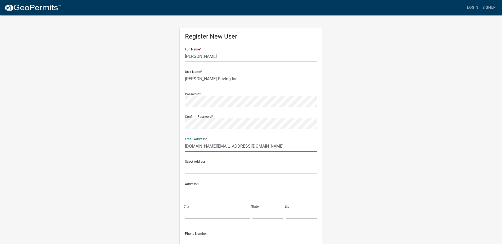
drag, startPoint x: 257, startPoint y: 148, endPoint x: 159, endPoint y: 143, distance: 97.8
click at [159, 143] on div "Register New User Full Name * Randal Kiminki User Name * Kiminski Paving Inc Pa…" at bounding box center [251, 156] width 302 height 283
paste input "Info@Kiminskipaving"
type input "Info@Kiminskipaving.com"
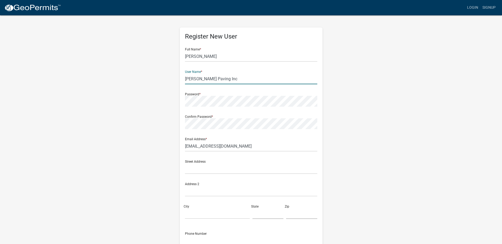
drag, startPoint x: 227, startPoint y: 80, endPoint x: 230, endPoint y: 80, distance: 2.9
click at [227, 80] on input "Kiminski Paving Inc" at bounding box center [251, 79] width 132 height 11
drag, startPoint x: 235, startPoint y: 79, endPoint x: 171, endPoint y: 79, distance: 64.3
click at [171, 79] on div "Register New User Full Name * Randal Kiminki User Name * Kiminski Paving Inc Pa…" at bounding box center [251, 156] width 302 height 283
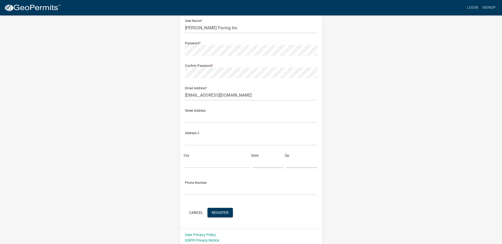
scroll to position [53, 0]
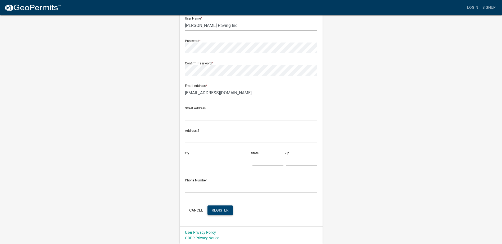
click at [226, 212] on span "Register" at bounding box center [220, 210] width 17 height 4
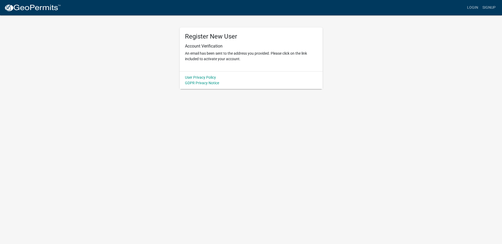
scroll to position [0, 0]
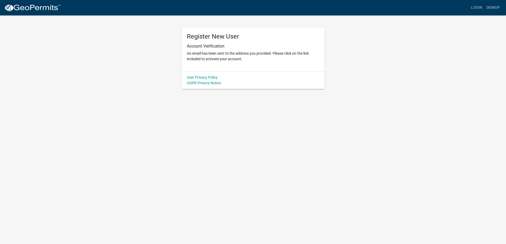
click at [30, 6] on img at bounding box center [32, 8] width 57 height 8
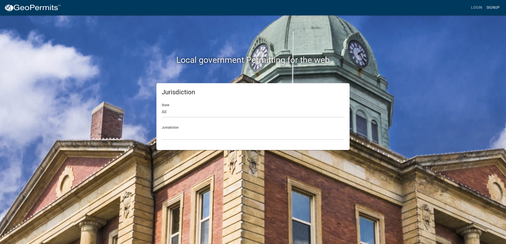
click at [496, 8] on link "Signup" at bounding box center [492, 8] width 17 height 10
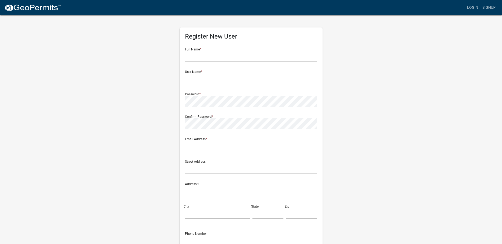
click at [190, 79] on input "text" at bounding box center [251, 79] width 132 height 11
paste input "L&R Septic, LLC"
drag, startPoint x: 218, startPoint y: 77, endPoint x: 206, endPoint y: 79, distance: 12.9
click at [206, 79] on input "L&R Septic, LLC" at bounding box center [251, 79] width 132 height 11
type input "L&R Septic"
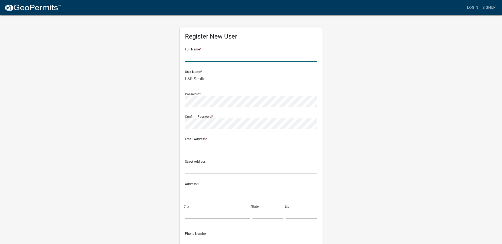
click at [251, 51] on input "text" at bounding box center [251, 56] width 132 height 11
paste input "Bobby Potvin"
type input "Bobby Potvin"
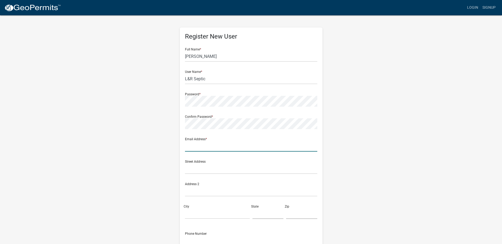
click at [232, 148] on input "text" at bounding box center [251, 146] width 132 height 11
paste input "LRSEPTIC4@gmail.com"
type input "LRSEPTIC4@gmail.com"
click at [452, 81] on wm-register-view "more_horiz Login Signup Register New User Full Name * Bobby Potvin User Name * …" at bounding box center [251, 149] width 502 height 298
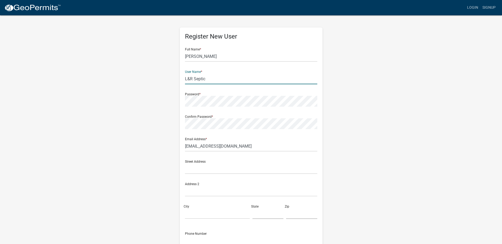
drag, startPoint x: 215, startPoint y: 79, endPoint x: 151, endPoint y: 84, distance: 63.7
click at [151, 84] on div "Register New User Full Name * Bobby Potvin User Name * L&R Septic Password * Co…" at bounding box center [251, 156] width 302 height 283
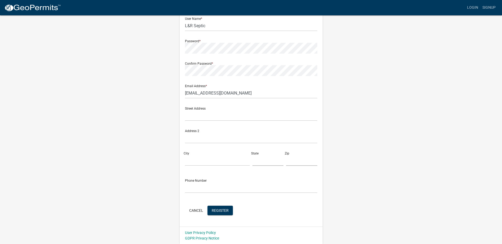
scroll to position [53, 0]
click at [224, 210] on span "Register" at bounding box center [220, 210] width 17 height 4
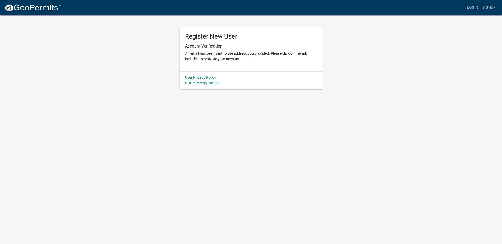
scroll to position [0, 0]
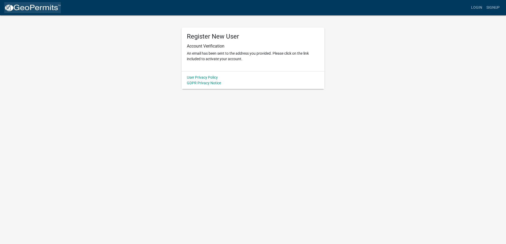
click at [36, 7] on img at bounding box center [32, 8] width 57 height 8
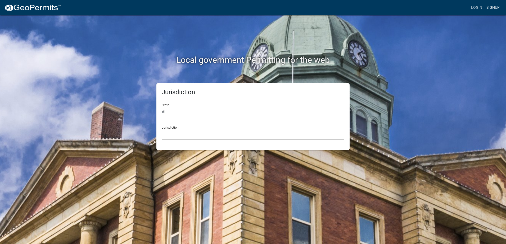
click at [492, 10] on link "Signup" at bounding box center [492, 8] width 17 height 10
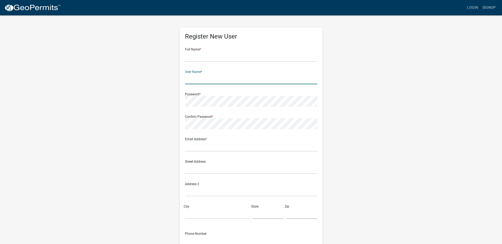
click at [205, 81] on input "text" at bounding box center [251, 79] width 132 height 11
paste input "Laveau Excavating & Trucking"
click at [258, 76] on input "Laveau Excavating & Trucking" at bounding box center [251, 79] width 132 height 11
drag, startPoint x: 261, startPoint y: 79, endPoint x: 219, endPoint y: 79, distance: 42.3
click at [219, 79] on input "Laveau Excavating & Trucking" at bounding box center [251, 79] width 132 height 11
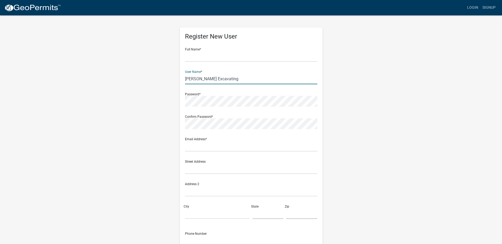
type input "Laveau Excavating"
click at [223, 57] on input "text" at bounding box center [251, 56] width 132 height 11
paste input "John Laveau"
type input "John Laveau"
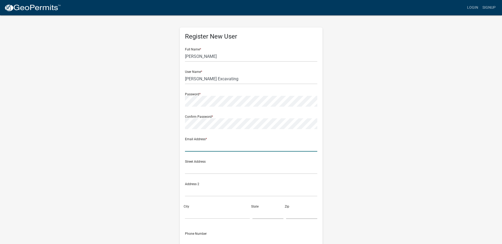
click at [202, 150] on input "text" at bounding box center [251, 146] width 132 height 11
paste input "laveauexcavating65@gmail.com"
type input "laveauexcavating65@gmail.com"
click at [414, 133] on wm-register-view "more_horiz Login Signup Register New User Full Name * John Laveau User Name * L…" at bounding box center [251, 149] width 502 height 298
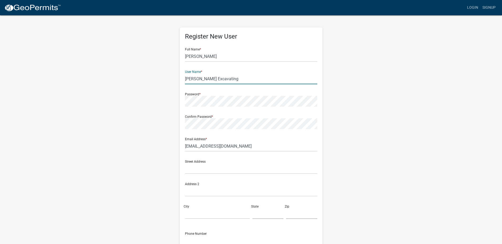
drag, startPoint x: 225, startPoint y: 80, endPoint x: 175, endPoint y: 78, distance: 49.2
click at [176, 78] on div "Register New User Full Name * John Laveau User Name * Laveau Excavating Passwor…" at bounding box center [251, 156] width 151 height 283
click at [359, 96] on div "Register New User Full Name * John Laveau User Name * Laveau Excavating Passwor…" at bounding box center [251, 156] width 302 height 283
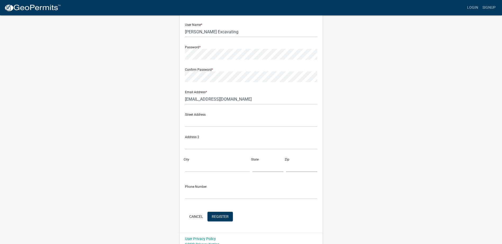
scroll to position [53, 0]
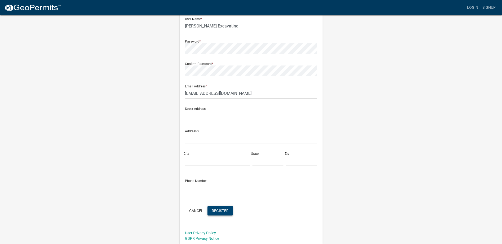
click at [215, 208] on button "Register" at bounding box center [219, 211] width 25 height 10
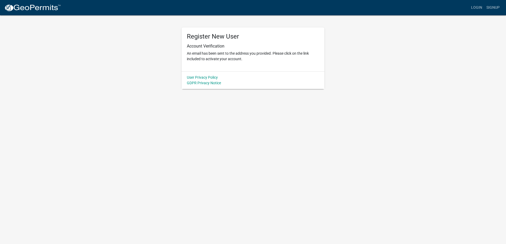
click at [46, 10] on img at bounding box center [32, 8] width 57 height 8
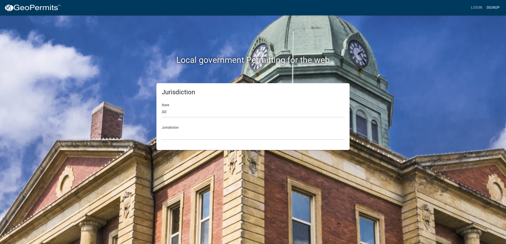
click at [490, 7] on link "Signup" at bounding box center [492, 8] width 17 height 10
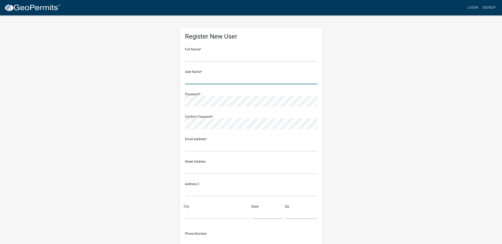
click at [200, 79] on input "text" at bounding box center [251, 79] width 132 height 11
paste input "Maple Ridge Sewer Inc"
drag, startPoint x: 234, startPoint y: 83, endPoint x: 220, endPoint y: 80, distance: 13.7
click at [220, 80] on input "Maple Ridge Sewer Inc" at bounding box center [251, 79] width 132 height 11
type input "Maple Ridge Sewer"
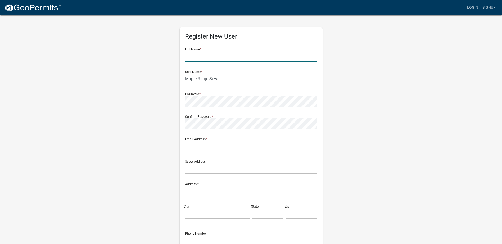
drag, startPoint x: 205, startPoint y: 56, endPoint x: 208, endPoint y: 57, distance: 3.2
click at [205, 56] on input "text" at bounding box center [251, 56] width 132 height 11
paste input "Richard A Weller"
click at [205, 57] on input "Richard A Weller" at bounding box center [251, 56] width 132 height 11
type input "Richard Weller"
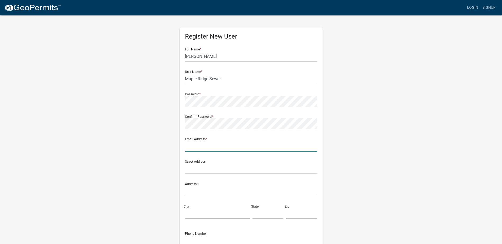
click at [211, 150] on input "text" at bounding box center [251, 146] width 132 height 11
paste input "mapleridgesewer@gmail.com"
type input "mapleridgesewer@gmail.com"
click at [317, 124] on div "Register New User Full Name * Richard Weller User Name * Maple Ridge Sewer Pass…" at bounding box center [251, 154] width 143 height 253
click at [339, 96] on div "Register New User Full Name * Richard Weller User Name * Maple Ridge Sewer Pass…" at bounding box center [251, 156] width 302 height 283
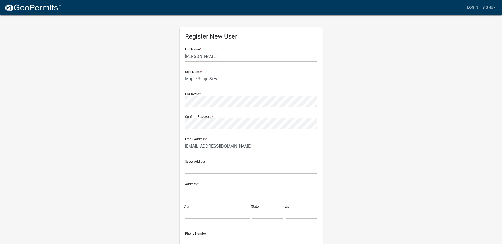
click at [259, 117] on div "Confirm Password *" at bounding box center [251, 120] width 132 height 18
click at [221, 78] on input "Maple Ridge Sewer" at bounding box center [251, 79] width 132 height 11
drag, startPoint x: 225, startPoint y: 80, endPoint x: 144, endPoint y: 79, distance: 80.7
click at [144, 79] on div "Register New User Full Name * Richard Weller User Name * Maple Ridge Sewer Pass…" at bounding box center [251, 156] width 302 height 283
click at [257, 146] on input "mapleridgesewer@gmail.com" at bounding box center [251, 146] width 132 height 11
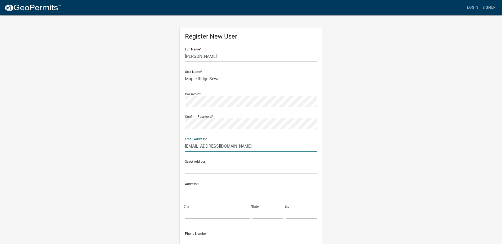
drag, startPoint x: 258, startPoint y: 146, endPoint x: 160, endPoint y: 147, distance: 97.9
click at [160, 147] on div "Register New User Full Name * Richard Weller User Name * Maple Ridge Sewer Pass…" at bounding box center [251, 156] width 302 height 283
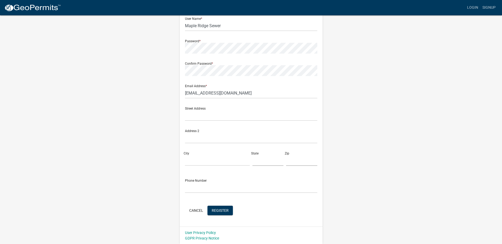
scroll to position [53, 0]
click at [222, 207] on button "Register" at bounding box center [219, 211] width 25 height 10
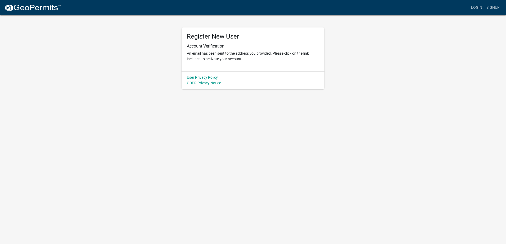
click at [46, 7] on img at bounding box center [32, 8] width 57 height 8
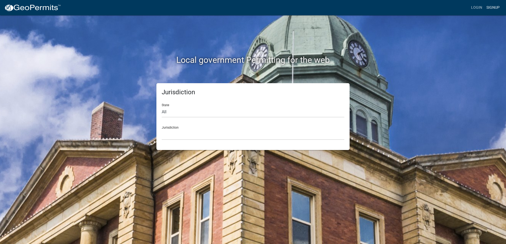
click at [497, 9] on link "Signup" at bounding box center [492, 8] width 17 height 10
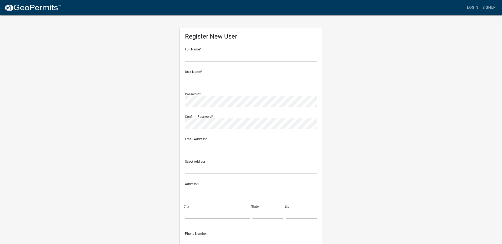
click at [195, 78] on input "text" at bounding box center [251, 79] width 132 height 11
paste input "Melzark Sewer & Excavation"
drag, startPoint x: 248, startPoint y: 78, endPoint x: 214, endPoint y: 79, distance: 34.4
click at [214, 79] on input "Melzark Sewer & Excavation" at bounding box center [251, 79] width 132 height 11
type input "Melzark Sewer"
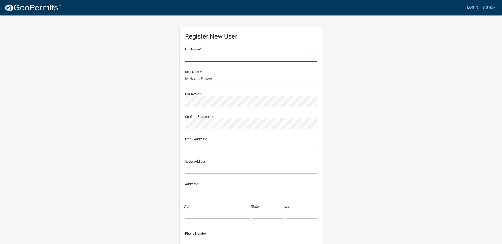
click at [195, 55] on input "text" at bounding box center [251, 56] width 132 height 11
paste input "Brandon Melzark"
type input "Brandon Melzark"
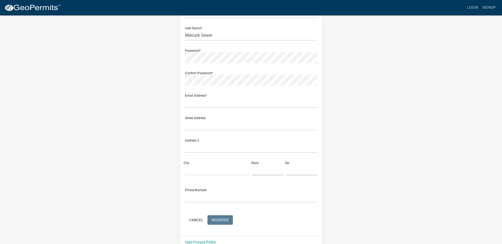
scroll to position [53, 0]
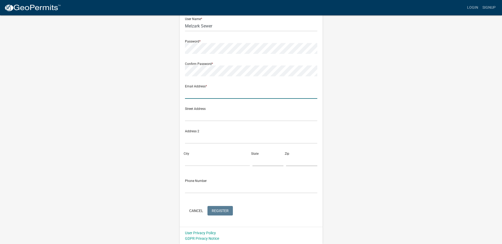
click at [205, 94] on input "text" at bounding box center [251, 93] width 132 height 11
paste input "melzarksewerandexcavation@yahoo.com"
type input "melzarksewerandexcavation@yahoo.com"
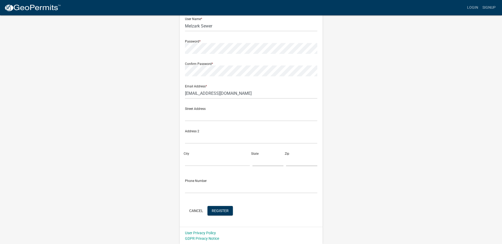
scroll to position [53, 0]
click at [278, 94] on input "melzarksewerandexcavation@yahoo.com" at bounding box center [251, 93] width 132 height 11
drag, startPoint x: 283, startPoint y: 94, endPoint x: 137, endPoint y: 76, distance: 147.1
click at [137, 76] on div "Register New User Full Name * Brandon Melzark User Name * Melzark Sewer Passwor…" at bounding box center [251, 102] width 302 height 283
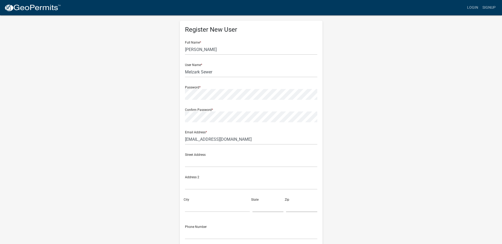
scroll to position [1, 0]
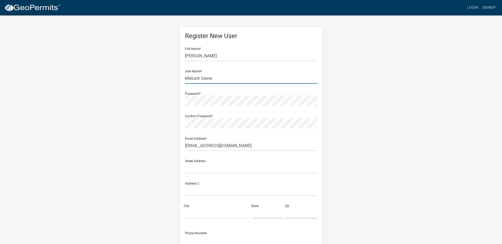
drag, startPoint x: 228, startPoint y: 73, endPoint x: 227, endPoint y: 76, distance: 3.3
click at [228, 73] on input "Melzark Sewer" at bounding box center [251, 78] width 132 height 11
drag, startPoint x: 228, startPoint y: 78, endPoint x: 157, endPoint y: 77, distance: 70.4
click at [157, 77] on div "Register New User Full Name * Brandon Melzark User Name * Melzark Sewer Passwor…" at bounding box center [251, 155] width 302 height 283
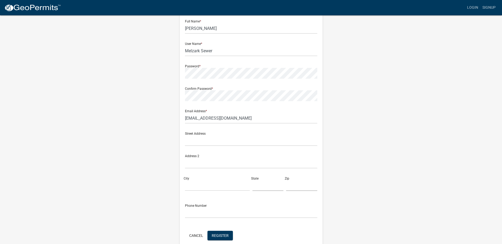
scroll to position [53, 0]
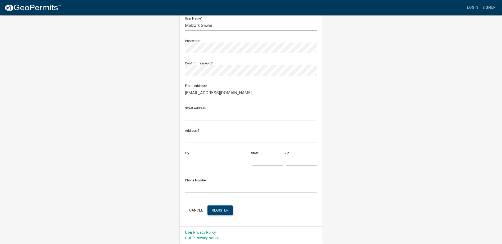
click at [223, 212] on span "Register" at bounding box center [220, 210] width 17 height 4
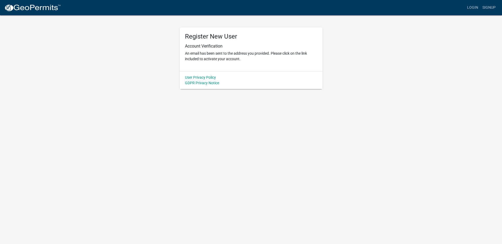
scroll to position [0, 0]
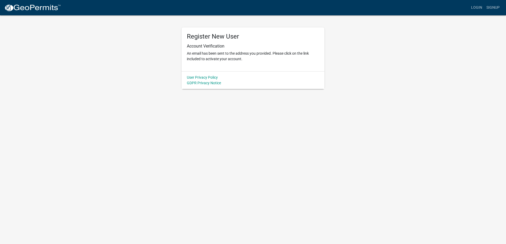
click at [50, 8] on img at bounding box center [32, 8] width 57 height 8
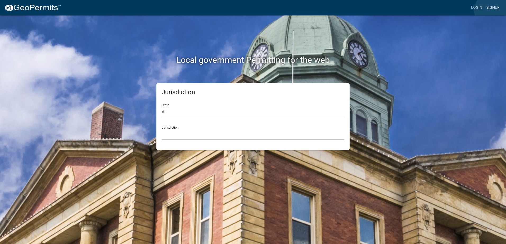
click at [496, 11] on link "Signup" at bounding box center [492, 8] width 17 height 10
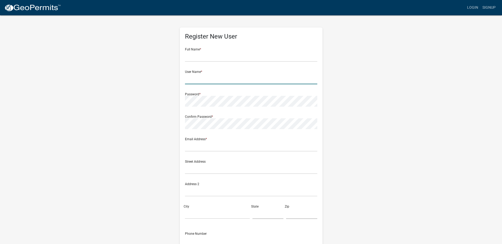
click at [197, 79] on input "text" at bounding box center [251, 79] width 132 height 11
paste input "Mike's Sewer Service"
type input "Mike's Sewer Service"
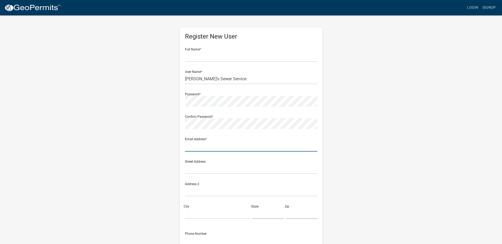
click at [225, 148] on input "text" at bounding box center [251, 146] width 132 height 11
paste input "svacina89@gmail.com"
type input "svacina89@gmail.com"
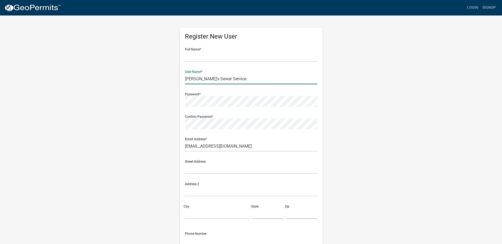
drag, startPoint x: 242, startPoint y: 78, endPoint x: 166, endPoint y: 73, distance: 75.3
click at [163, 73] on div "Register New User Full Name * User Name * Mike's Sewer Service Password * Confi…" at bounding box center [251, 156] width 302 height 283
paste input "ssion Creek Earthworks LLC"
type input "Mission Creek"
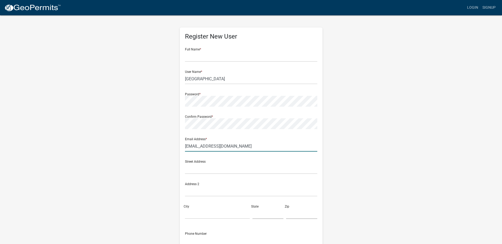
click at [233, 145] on input "svacina89@gmail.com" at bounding box center [251, 146] width 132 height 11
drag, startPoint x: 189, startPoint y: 139, endPoint x: 146, endPoint y: 137, distance: 42.4
click at [146, 137] on div "Register New User Full Name * User Name * Mission Creek Password * Confirm Pass…" at bounding box center [251, 156] width 302 height 283
paste input "jmans@mc-earthworks"
type input "jmans@mc-earthworks.com"
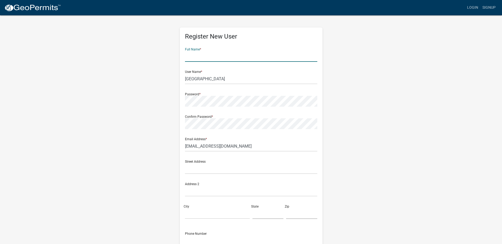
click at [189, 61] on input "text" at bounding box center [251, 56] width 132 height 11
paste input "Jeff Mans"
type input "Jeff Mans"
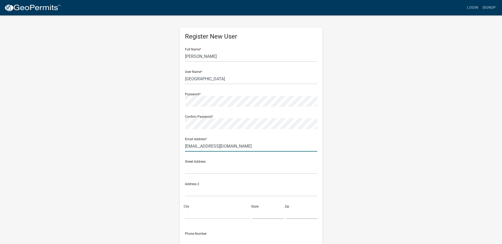
click at [252, 152] on input "jmans@mc-earthworks.com" at bounding box center [251, 146] width 132 height 11
drag, startPoint x: 251, startPoint y: 147, endPoint x: 156, endPoint y: 144, distance: 94.5
click at [156, 144] on div "Register New User Full Name * Jeff Mans User Name * Mission Creek Password * Co…" at bounding box center [251, 156] width 302 height 283
click at [226, 83] on input "Mission Creek" at bounding box center [251, 79] width 132 height 11
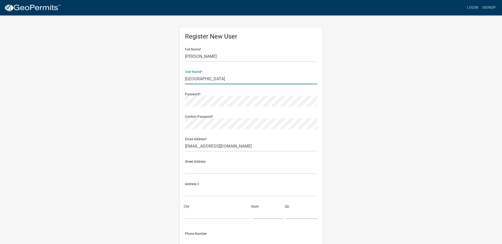
drag, startPoint x: 229, startPoint y: 81, endPoint x: 155, endPoint y: 79, distance: 73.8
click at [155, 79] on div "Register New User Full Name * Jeff Mans User Name * Mission Creek Password * Co…" at bounding box center [251, 156] width 302 height 283
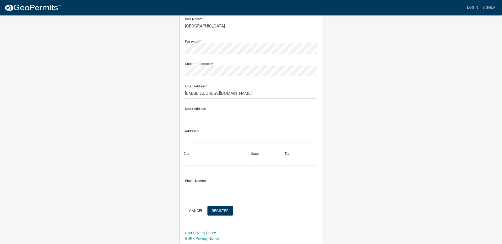
scroll to position [53, 0]
click at [224, 210] on span "Register" at bounding box center [220, 210] width 17 height 4
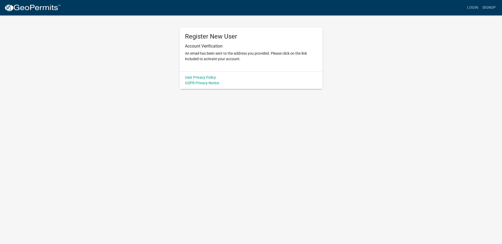
scroll to position [0, 0]
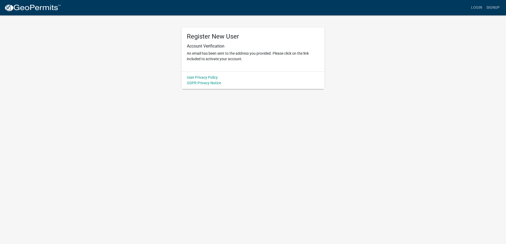
click at [196, 152] on body "Internet Explorer does NOT work with GeoPermits. Get a new browser for more sec…" at bounding box center [253, 122] width 506 height 244
click at [49, 6] on img at bounding box center [32, 8] width 57 height 8
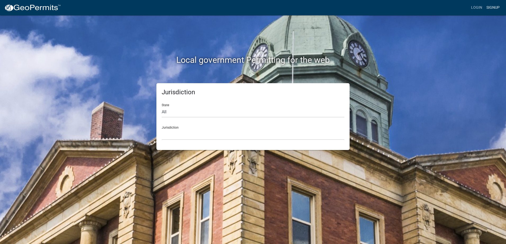
click at [489, 7] on link "Signup" at bounding box center [492, 8] width 17 height 10
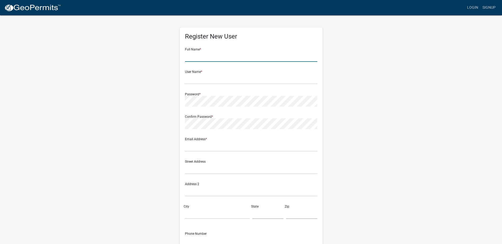
drag, startPoint x: 215, startPoint y: 58, endPoint x: 218, endPoint y: 57, distance: 2.7
click at [215, 57] on input "text" at bounding box center [251, 56] width 132 height 11
paste input "MPJ Enterprises LLC"
type input "MPJ Enterprises LLC"
click at [217, 79] on input "text" at bounding box center [251, 79] width 132 height 11
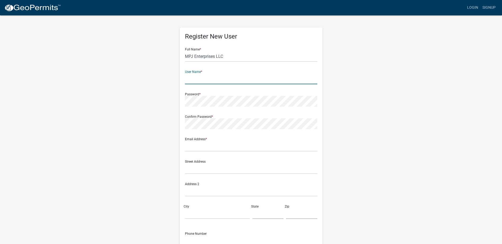
paste input "MPJ Enterprises LLC"
type input "MPJ Enterprises LLC"
drag, startPoint x: 234, startPoint y: 57, endPoint x: 165, endPoint y: 61, distance: 68.7
click at [164, 61] on div "Register New User Full Name * MPJ Enterprises LLC User Name * MPJ Enterprises L…" at bounding box center [251, 156] width 302 height 283
drag, startPoint x: 232, startPoint y: 81, endPoint x: 216, endPoint y: 81, distance: 15.9
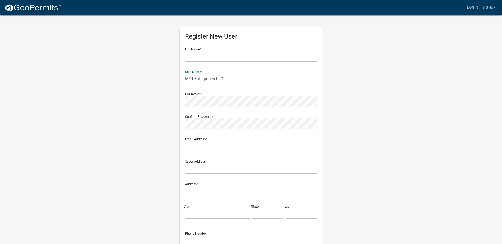
click at [216, 81] on input "MPJ Enterprises LLC" at bounding box center [251, 79] width 132 height 11
type input "MPJ Enterprises"
click at [203, 57] on input "text" at bounding box center [251, 56] width 132 height 11
paste input "Mike Johnson"
type input "Mike Johnson"
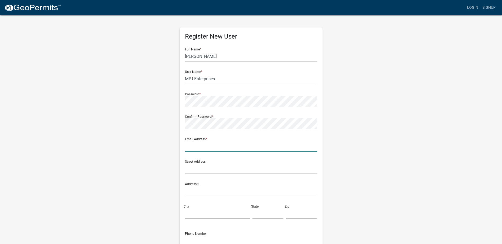
click at [212, 149] on input "text" at bounding box center [251, 146] width 132 height 11
paste input "mike.mpjenterprises.llc.@gmail.com"
type input "mike.mpjenterprises.llc.@gmail.com"
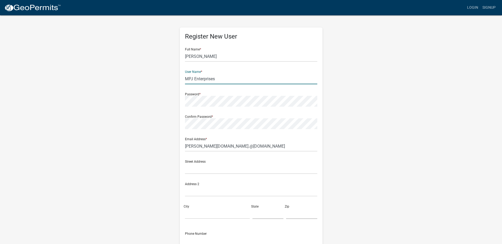
drag, startPoint x: 220, startPoint y: 79, endPoint x: 135, endPoint y: 78, distance: 85.5
click at [135, 78] on div "Register New User Full Name * Mike Johnson User Name * MPJ Enterprises Password…" at bounding box center [251, 156] width 302 height 283
click at [221, 80] on input "MPJ Enterprises" at bounding box center [251, 79] width 132 height 11
click at [136, 95] on div "Register New User Full Name * Mike Johnson User Name * MPJ Enterprises Password…" at bounding box center [251, 156] width 302 height 283
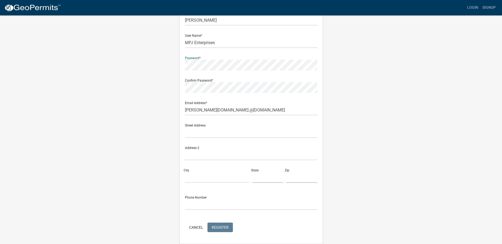
scroll to position [27, 0]
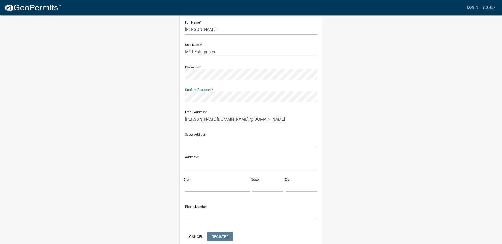
click at [158, 93] on div "Register New User Full Name * Mike Johnson User Name * MPJ Enterprises Password…" at bounding box center [251, 129] width 302 height 283
click at [418, 149] on wm-register-view "more_horiz Login Signup Register New User Full Name * Mike Johnson User Name * …" at bounding box center [251, 122] width 502 height 298
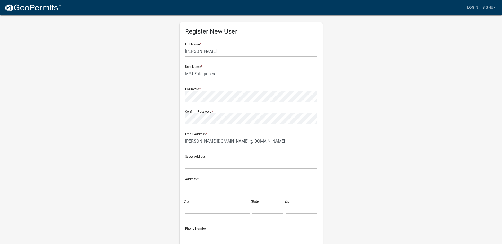
scroll to position [0, 0]
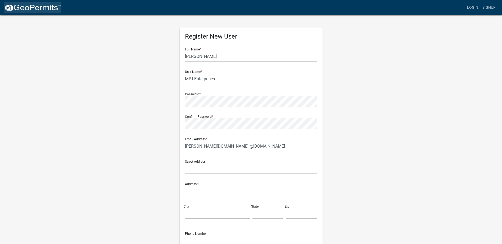
click at [35, 10] on img at bounding box center [32, 8] width 57 height 8
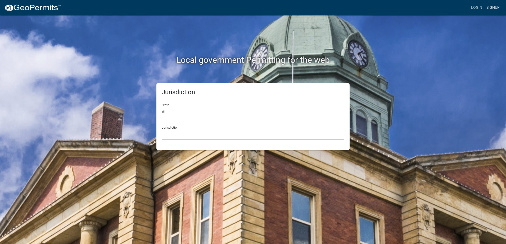
click at [495, 8] on link "Signup" at bounding box center [492, 8] width 17 height 10
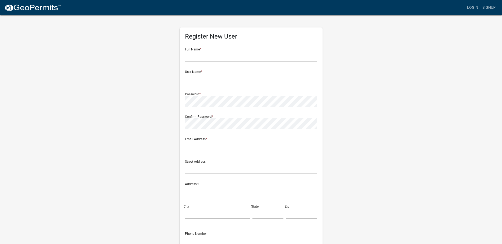
click at [198, 83] on input "text" at bounding box center [251, 79] width 132 height 11
paste input "MPJ Enterprises"
type input "MPJ Enterprises"
click at [199, 55] on input "text" at bounding box center [251, 56] width 132 height 11
type input "Mike Johnson"
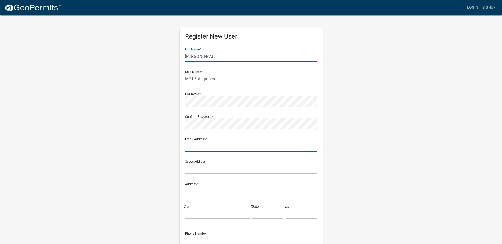
type input "mike.mpjenterprises.llc.@gmail.com"
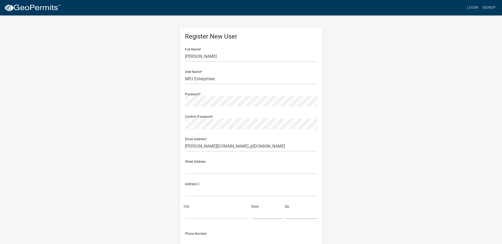
click at [265, 183] on div "Address 2" at bounding box center [251, 188] width 132 height 18
click at [230, 161] on div "Street Address" at bounding box center [251, 165] width 132 height 18
click at [201, 166] on input "text" at bounding box center [251, 169] width 132 height 11
click at [413, 155] on wm-register-view "more_horiz Login Signup Register New User Full Name * Mike Johnson User Name * …" at bounding box center [251, 149] width 502 height 298
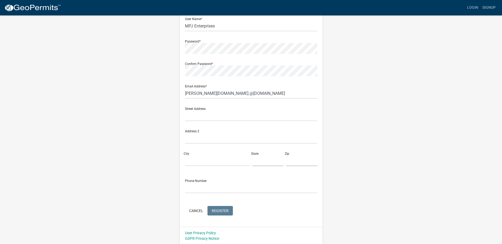
scroll to position [53, 0]
click at [27, 8] on img at bounding box center [32, 8] width 57 height 8
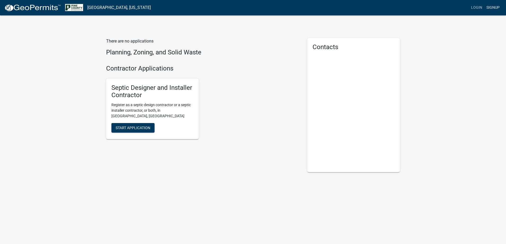
click at [492, 8] on link "Signup" at bounding box center [492, 8] width 17 height 10
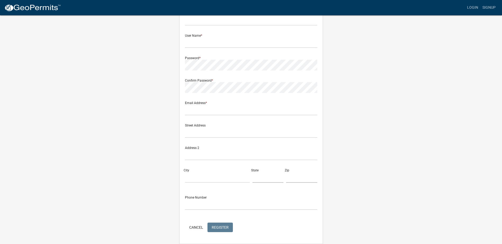
scroll to position [27, 0]
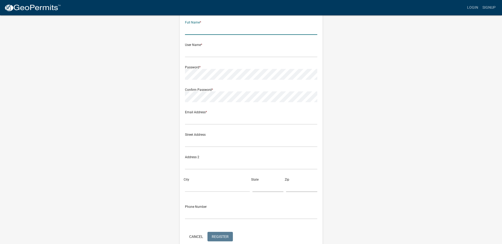
click at [206, 32] on input "text" at bounding box center [251, 29] width 132 height 11
type input "N"
type input "[PERSON_NAME]"
type input "MPJ Enterprises"
type input "[PERSON_NAME][DOMAIN_NAME].@[DOMAIN_NAME]"
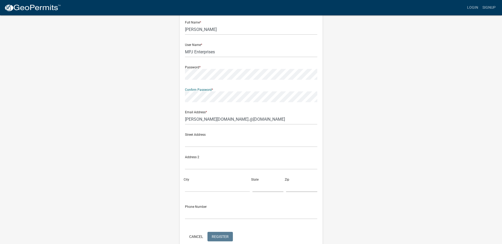
click at [423, 202] on wm-register-view "more_horiz Login Signup Register New User Full Name * Mike Johnson User Name * …" at bounding box center [251, 122] width 502 height 298
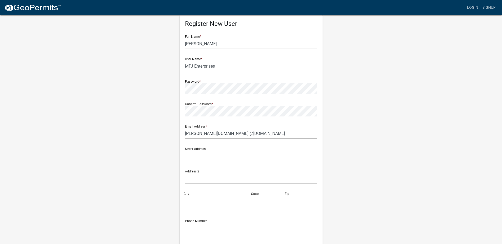
scroll to position [0, 0]
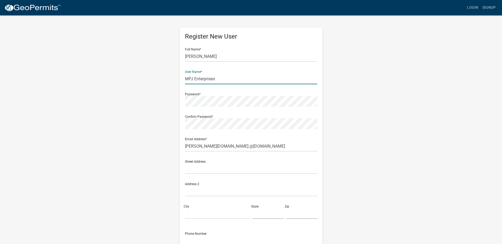
click at [224, 82] on input "MPJ Enterprises" at bounding box center [251, 79] width 132 height 11
click at [225, 58] on input "Mike Johnson" at bounding box center [251, 56] width 132 height 11
drag, startPoint x: 222, startPoint y: 79, endPoint x: 230, endPoint y: 79, distance: 7.7
click at [222, 79] on input "MPJ Enterprises" at bounding box center [251, 79] width 132 height 11
drag, startPoint x: 238, startPoint y: 77, endPoint x: 122, endPoint y: 71, distance: 116.0
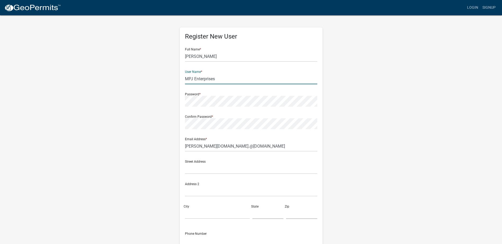
click at [120, 71] on div "Register New User Full Name * Mike Johnson User Name * MPJ Enterprises Password…" at bounding box center [251, 156] width 302 height 283
paste input "uddy Gap Hollow Inc."
drag, startPoint x: 232, startPoint y: 79, endPoint x: 219, endPoint y: 79, distance: 12.4
click at [219, 79] on input "Muddy Gap Hollow Inc." at bounding box center [251, 79] width 132 height 11
type input "Muddy Gap Hollow"
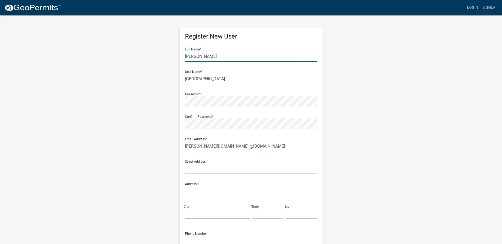
drag, startPoint x: 215, startPoint y: 53, endPoint x: 84, endPoint y: 37, distance: 131.7
click at [84, 37] on wm-register-view "more_horiz Login Signup Register New User Full Name * Mike Johnson User Name * …" at bounding box center [251, 149] width 502 height 298
type input "John Sutcliffe"
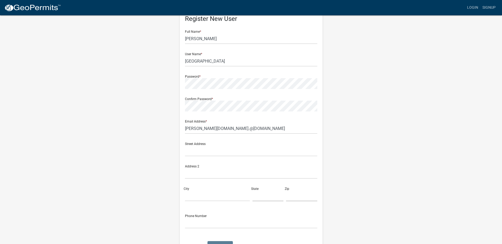
scroll to position [53, 0]
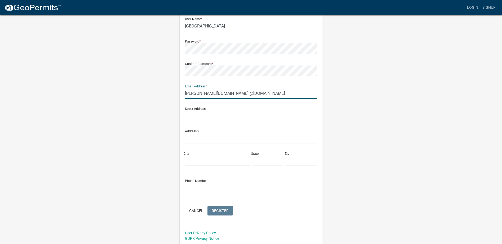
drag, startPoint x: 266, startPoint y: 97, endPoint x: 171, endPoint y: 89, distance: 95.0
click at [171, 89] on div "Register New User Full Name * John Sutcliffe User Name * Muddy Gap Hollow Passw…" at bounding box center [251, 103] width 302 height 283
paste input "jsdig0357"
type input "jsdig0357@gmail.com"
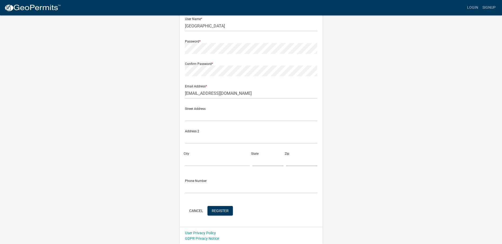
click at [370, 206] on div "Register New User Full Name * John Sutcliffe User Name * Muddy Gap Hollow Passw…" at bounding box center [251, 103] width 302 height 283
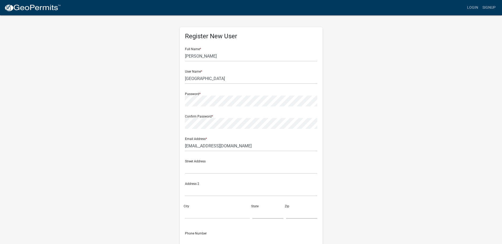
scroll to position [0, 0]
click at [224, 78] on input "Muddy Gap Hollow" at bounding box center [251, 79] width 132 height 11
drag, startPoint x: 229, startPoint y: 81, endPoint x: 185, endPoint y: 79, distance: 44.2
click at [185, 79] on input "Muddy Gap Hollow" at bounding box center [251, 79] width 132 height 11
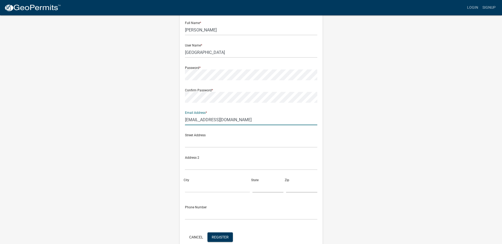
drag, startPoint x: 236, startPoint y: 120, endPoint x: 169, endPoint y: 119, distance: 67.5
click at [169, 119] on div "Register New User Full Name * John Sutcliffe User Name * Muddy Gap Hollow Passw…" at bounding box center [251, 129] width 302 height 283
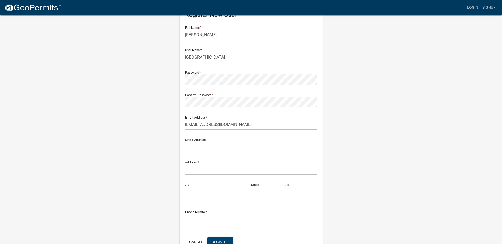
scroll to position [53, 0]
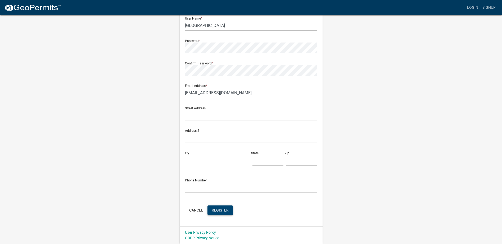
click at [224, 209] on span "Register" at bounding box center [220, 210] width 17 height 4
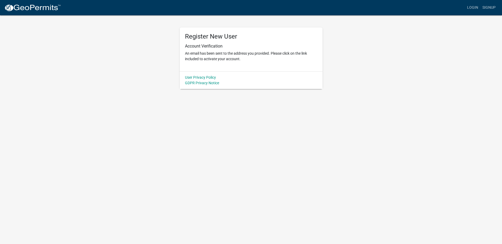
scroll to position [0, 0]
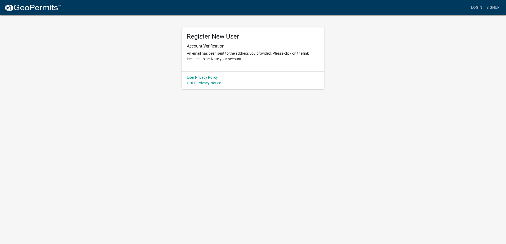
click at [31, 11] on img at bounding box center [32, 8] width 57 height 8
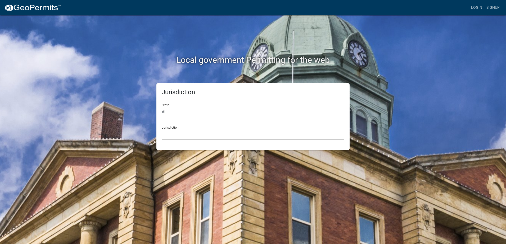
drag, startPoint x: 27, startPoint y: 6, endPoint x: 39, endPoint y: 6, distance: 12.2
click at [27, 6] on img at bounding box center [32, 8] width 57 height 8
click at [493, 4] on link "Signup" at bounding box center [492, 8] width 17 height 10
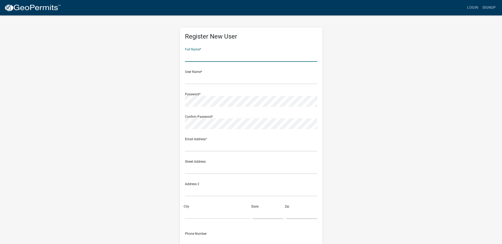
drag, startPoint x: 197, startPoint y: 56, endPoint x: 210, endPoint y: 59, distance: 14.0
click at [197, 56] on input "text" at bounding box center [251, 56] width 132 height 11
click at [226, 83] on input "text" at bounding box center [251, 79] width 132 height 11
paste input "Northshore Dirtwork LLC"
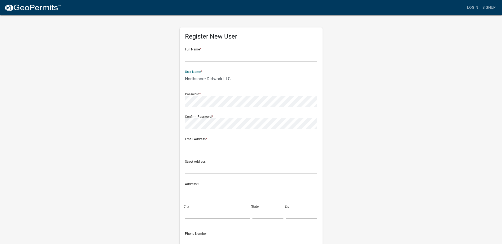
drag, startPoint x: 239, startPoint y: 78, endPoint x: 224, endPoint y: 80, distance: 14.9
click at [224, 80] on input "Northshore Dirtwork LLC" at bounding box center [251, 79] width 132 height 11
type input "Northshore Dirtwork"
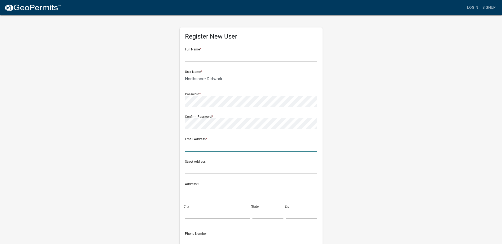
click at [201, 147] on input "text" at bounding box center [251, 146] width 132 height 11
paste input "northshoredirtwork@gmail.com"
type input "northshoredirtwork@gmail.com"
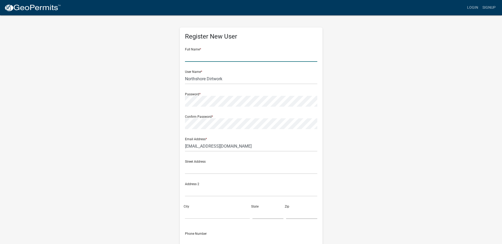
click at [204, 58] on input "text" at bounding box center [251, 56] width 132 height 11
paste input "Matthew Weik"
type input "Matthew Weik"
drag, startPoint x: 223, startPoint y: 57, endPoint x: 167, endPoint y: 56, distance: 55.8
click at [167, 56] on div "Register New User Full Name * Matthew Weik User Name * Northshore Dirtwork Pass…" at bounding box center [251, 156] width 302 height 283
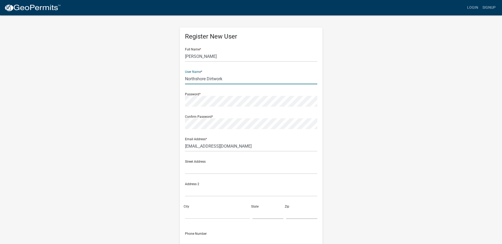
drag, startPoint x: 238, startPoint y: 80, endPoint x: 161, endPoint y: 77, distance: 76.5
click at [161, 77] on div "Register New User Full Name * Matthew Weik User Name * Northshore Dirtwork Pass…" at bounding box center [251, 156] width 302 height 283
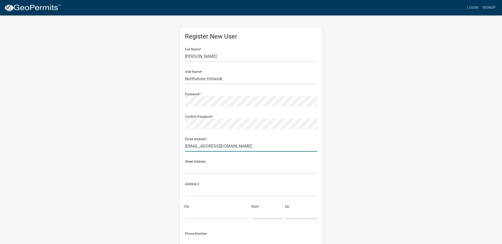
drag, startPoint x: 200, startPoint y: 149, endPoint x: 233, endPoint y: 147, distance: 32.9
click at [200, 149] on input "northshoredirtwork@gmail.com" at bounding box center [251, 146] width 132 height 11
drag, startPoint x: 257, startPoint y: 146, endPoint x: 146, endPoint y: 140, distance: 110.7
click at [146, 140] on div "Register New User Full Name * Matthew Weik User Name * Northshore Dirtwork Pass…" at bounding box center [251, 156] width 302 height 283
click at [392, 128] on div "Register New User Full Name * Matthew Weik User Name * Northshore Dirtwork Pass…" at bounding box center [251, 156] width 302 height 283
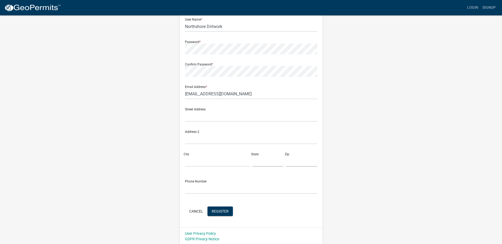
scroll to position [53, 0]
click at [223, 212] on span "Register" at bounding box center [220, 211] width 17 height 4
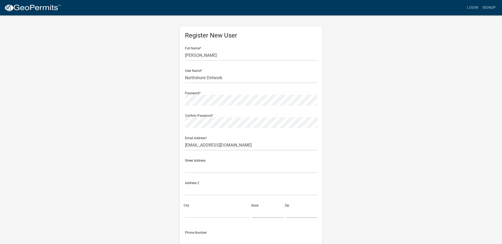
scroll to position [0, 0]
drag, startPoint x: 240, startPoint y: 77, endPoint x: 131, endPoint y: 73, distance: 109.1
click at [130, 73] on div "Register New User Full Name * Matthew Weik User Name * Northshore Dirtwork Pass…" at bounding box center [251, 156] width 302 height 283
paste input "ern Environmental Solutions LLC"
type input "Northern Environmental Solutions"
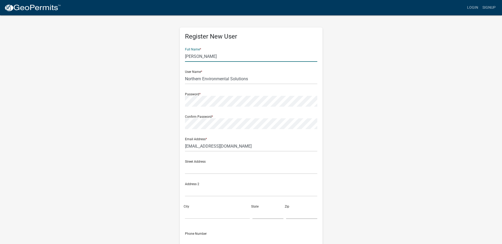
drag, startPoint x: 223, startPoint y: 58, endPoint x: 169, endPoint y: 58, distance: 54.5
click at [169, 58] on div "Register New User Full Name * Matthew Weik User Name * Northern Environmental S…" at bounding box center [251, 156] width 302 height 283
paste input "ike Parrott"
type input "Mike Parrott"
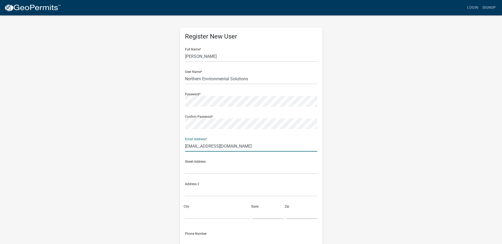
drag, startPoint x: 256, startPoint y: 148, endPoint x: 173, endPoint y: 145, distance: 83.1
click at [173, 145] on div "Register New User Full Name * Mike Parrott User Name * Northern Environmental S…" at bounding box center [251, 156] width 302 height 283
paste input "mparrott.nes"
type input "mparrott.nes@gmail.com"
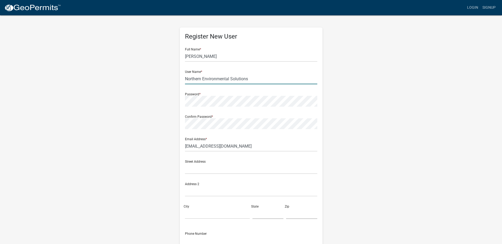
click at [250, 84] on input "Northern Environmental Solutions" at bounding box center [251, 79] width 132 height 11
drag, startPoint x: 261, startPoint y: 80, endPoint x: 171, endPoint y: 81, distance: 89.4
click at [171, 81] on div "Register New User Full Name * Mike Parrott User Name * Northern Environmental S…" at bounding box center [251, 156] width 302 height 283
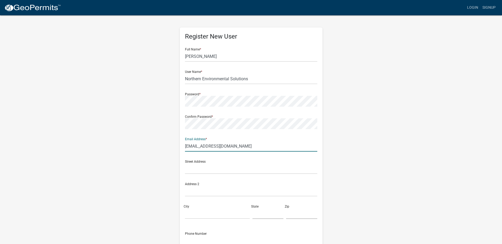
click at [235, 148] on input "mparrott.nes@gmail.com" at bounding box center [251, 146] width 132 height 11
drag, startPoint x: 246, startPoint y: 146, endPoint x: 160, endPoint y: 145, distance: 86.5
click at [160, 145] on div "Register New User Full Name * Mike Parrott User Name * Northern Environmental S…" at bounding box center [251, 156] width 302 height 283
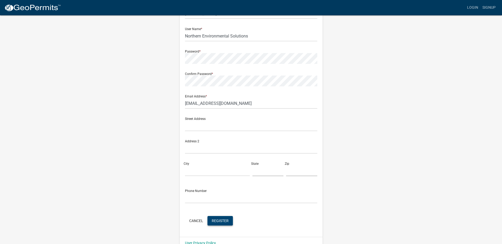
scroll to position [53, 0]
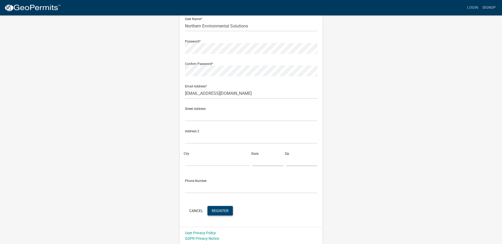
click at [225, 208] on button "Register" at bounding box center [219, 211] width 25 height 10
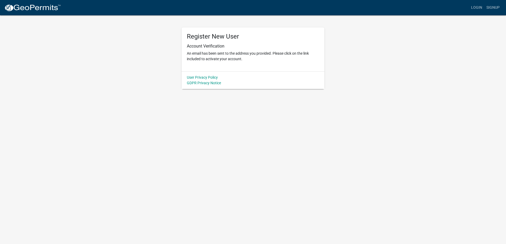
click at [44, 5] on img at bounding box center [32, 8] width 57 height 8
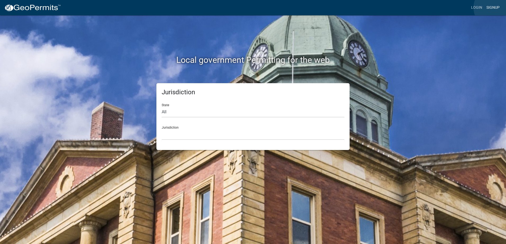
click at [495, 7] on link "Signup" at bounding box center [492, 8] width 17 height 10
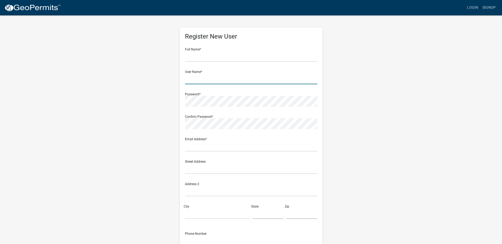
click at [193, 78] on input "text" at bounding box center [251, 79] width 132 height 11
paste input "Perry & Sons Excavating, Inc."
drag, startPoint x: 241, startPoint y: 79, endPoint x: 231, endPoint y: 79, distance: 10.1
click at [231, 79] on input "Perry & Sons Excavating, Inc." at bounding box center [251, 79] width 132 height 11
type input "Perry & Sons Excavating"
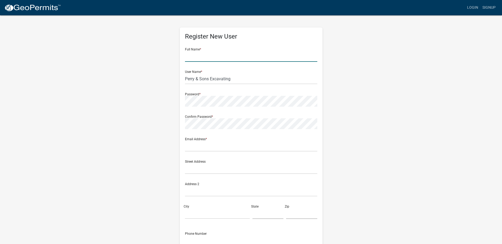
click at [254, 53] on input "text" at bounding box center [251, 56] width 132 height 11
paste input "Mitchell J. Perry"
click at [206, 56] on input "Mitchell J. Perry" at bounding box center [251, 56] width 132 height 11
type input "Mitchell Perry"
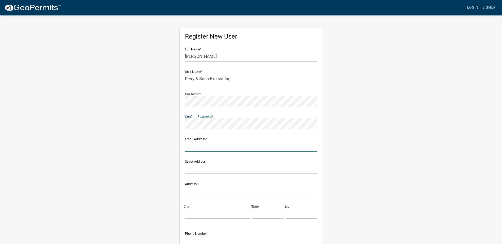
click at [196, 146] on input "text" at bounding box center [251, 146] width 132 height 11
paste input "perryexc@gmail.com"
type input "perryexc@gmail.com"
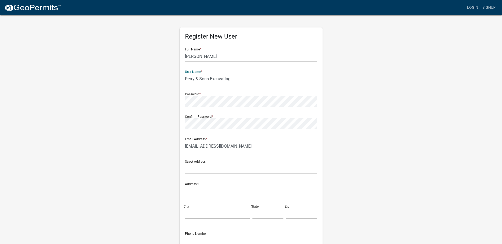
drag, startPoint x: 244, startPoint y: 78, endPoint x: 171, endPoint y: 77, distance: 73.6
click at [171, 77] on div "Register New User Full Name * Mitchell Perry User Name * Perry & Sons Excavatin…" at bounding box center [251, 156] width 302 height 283
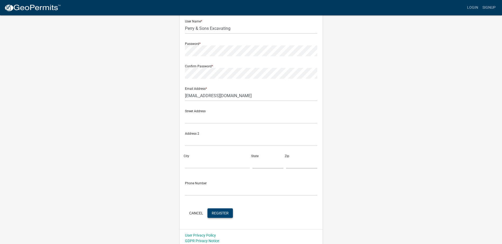
scroll to position [53, 0]
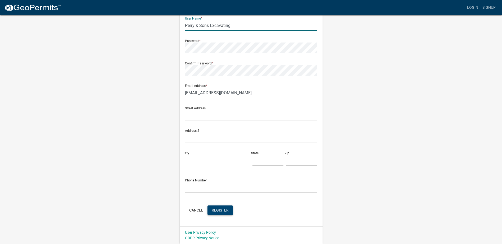
click at [211, 208] on button "Register" at bounding box center [219, 211] width 25 height 10
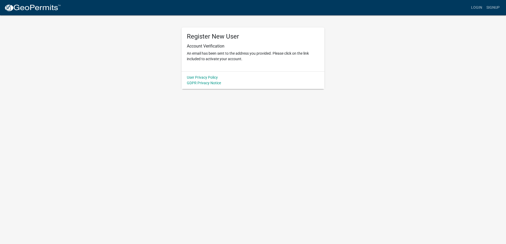
click at [40, 11] on img at bounding box center [32, 8] width 57 height 8
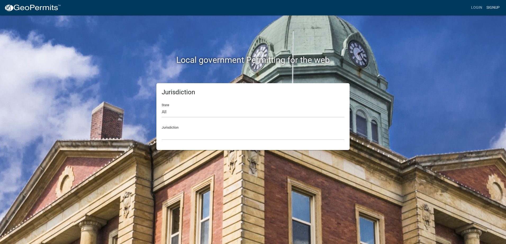
click at [496, 10] on link "Signup" at bounding box center [492, 8] width 17 height 10
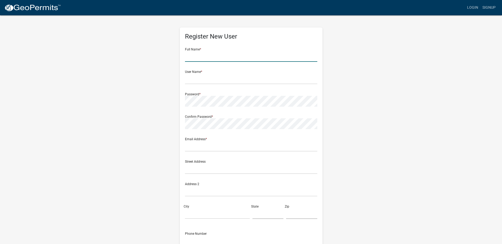
click at [199, 54] on input "text" at bounding box center [251, 56] width 132 height 11
paste input "Michael Mikrot"
type input "Michael Mikrot"
click at [203, 81] on input "text" at bounding box center [251, 79] width 132 height 11
paste input "Precision Grade LLC"
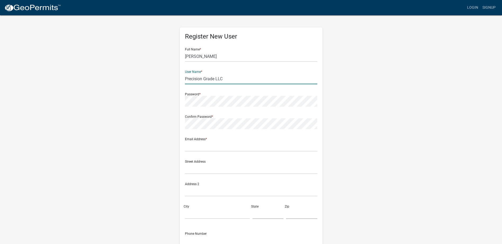
drag, startPoint x: 218, startPoint y: 79, endPoint x: 224, endPoint y: 80, distance: 6.4
click at [219, 79] on input "Precision Grade LLC" at bounding box center [251, 79] width 132 height 11
drag, startPoint x: 226, startPoint y: 80, endPoint x: 215, endPoint y: 81, distance: 11.5
click at [215, 81] on input "Precision Grade LLC" at bounding box center [251, 79] width 132 height 11
type input "Precision Grade"
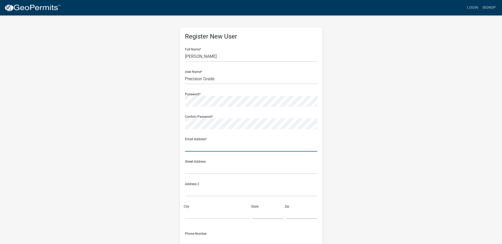
drag, startPoint x: 193, startPoint y: 147, endPoint x: 193, endPoint y: 136, distance: 10.9
click at [193, 147] on input "text" at bounding box center [251, 146] width 132 height 11
paste input "jshawd@precisiongradingllc.com"
click at [472, 166] on wm-register-view "more_horiz Login Signup Register New User Full Name * Michael Mikrot User Name …" at bounding box center [251, 149] width 502 height 298
drag, startPoint x: 255, startPoint y: 148, endPoint x: 167, endPoint y: 144, distance: 88.7
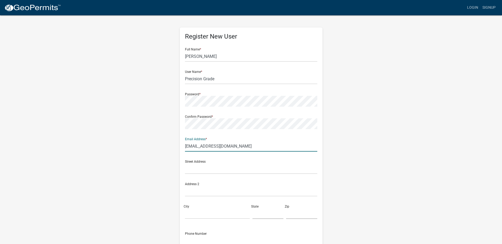
click at [166, 144] on div "Register New User Full Name * Michael Mikrot User Name * Precision Grade Passwo…" at bounding box center [251, 156] width 302 height 283
paste input "michael@precisiongrade"
type input "michael@precisiongradellc.com"
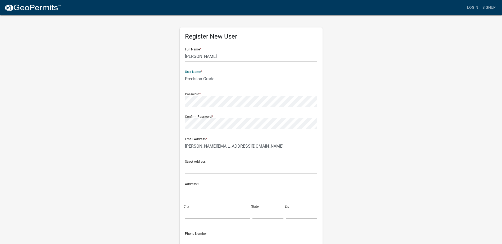
drag, startPoint x: 223, startPoint y: 80, endPoint x: 176, endPoint y: 78, distance: 46.9
click at [176, 78] on div "Register New User Full Name * Michael Mikrot User Name * Precision Grade Passwo…" at bounding box center [251, 156] width 151 height 283
click at [280, 177] on div "Street Address" at bounding box center [251, 167] width 135 height 22
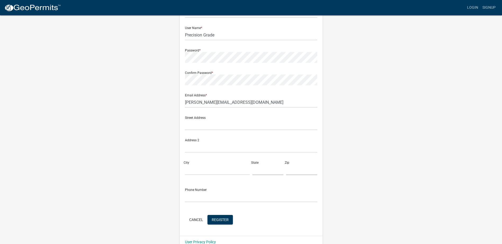
scroll to position [53, 0]
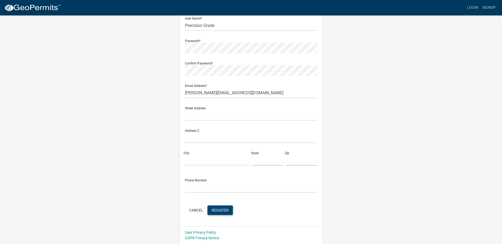
click at [219, 209] on span "Register" at bounding box center [220, 210] width 17 height 4
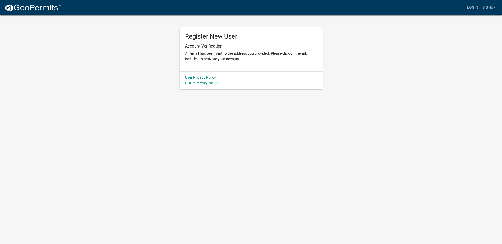
scroll to position [0, 0]
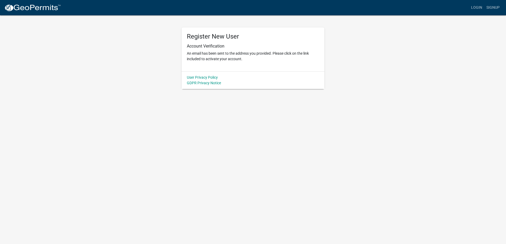
click at [24, 10] on img at bounding box center [32, 8] width 57 height 8
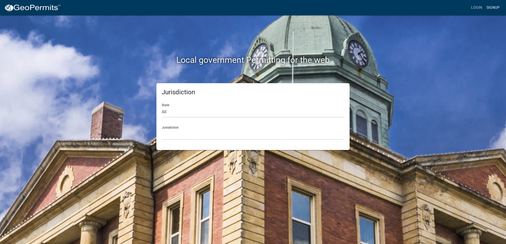
click at [496, 9] on link "Signup" at bounding box center [492, 8] width 17 height 10
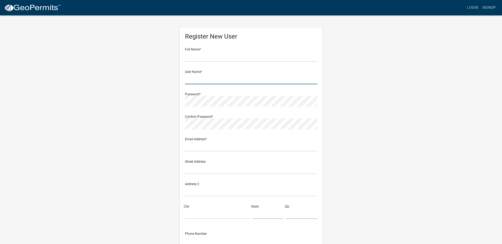
click at [202, 81] on input "text" at bounding box center [251, 79] width 132 height 11
paste input "Purple Pumper, LLC"
drag, startPoint x: 242, startPoint y: 81, endPoint x: 212, endPoint y: 83, distance: 29.4
click at [212, 83] on input "Purple Pumper, LLC" at bounding box center [251, 79] width 132 height 11
drag, startPoint x: 228, startPoint y: 78, endPoint x: 179, endPoint y: 81, distance: 48.5
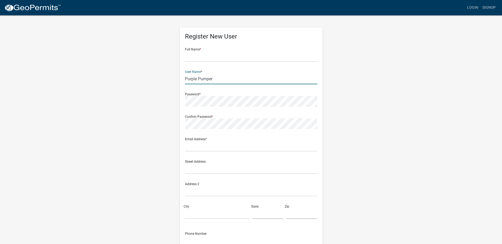
click at [157, 75] on div "Register New User Full Name * User Name * Purple Pumper Password * Confirm Pass…" at bounding box center [251, 156] width 302 height 283
paste input "R&G Wiener Construction"
type input "R&G Wiener Construction"
drag, startPoint x: 209, startPoint y: 59, endPoint x: 222, endPoint y: 59, distance: 13.0
click at [209, 59] on input "text" at bounding box center [251, 56] width 132 height 11
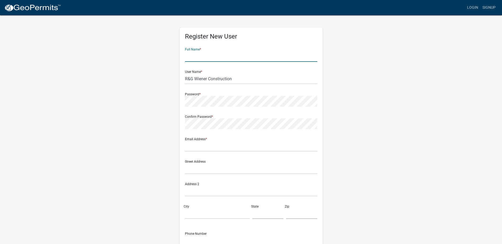
paste input "Rick Wiener"
type input "Rick Wiener"
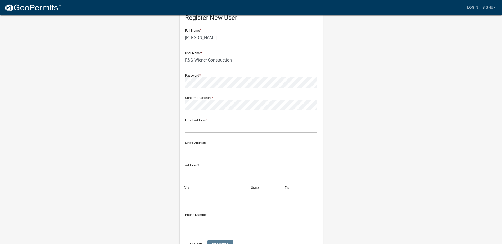
scroll to position [26, 0]
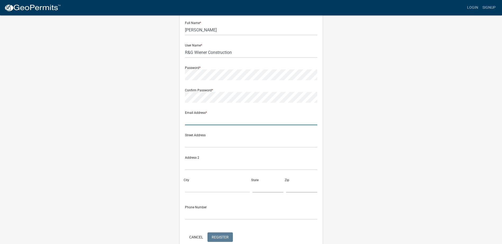
click at [209, 121] on input "text" at bounding box center [251, 120] width 132 height 11
paste input "R.gwienerconstruction@gmail.com"
type input "R.gwienerconstruction@gmail.com"
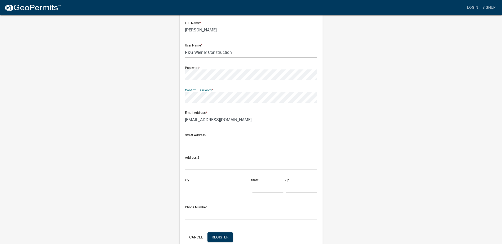
click at [387, 105] on div "Register New User Full Name * Rick Wiener User Name * R&G Wiener Construction P…" at bounding box center [251, 129] width 302 height 283
drag, startPoint x: 243, startPoint y: 52, endPoint x: 177, endPoint y: 49, distance: 65.9
click at [177, 49] on div "Register New User Full Name * Rick Wiener User Name * R&G Wiener Construction P…" at bounding box center [251, 129] width 151 height 283
click at [216, 237] on span "Register" at bounding box center [220, 237] width 17 height 4
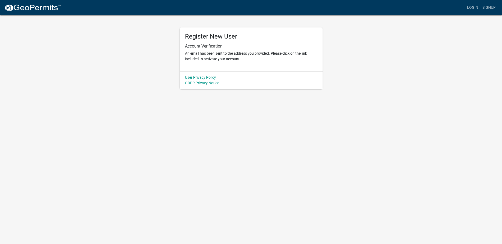
scroll to position [0, 0]
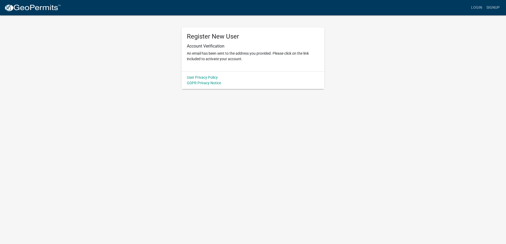
click at [26, 10] on img at bounding box center [32, 8] width 57 height 8
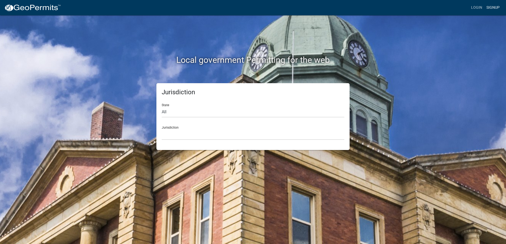
click at [495, 9] on link "Signup" at bounding box center [492, 8] width 17 height 10
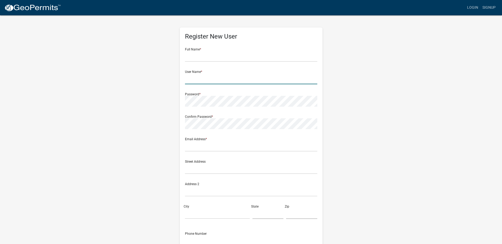
click at [216, 80] on input "text" at bounding box center [251, 79] width 132 height 11
paste input "Rabe Excavating, LLC"
drag, startPoint x: 239, startPoint y: 80, endPoint x: 215, endPoint y: 81, distance: 23.8
click at [215, 81] on input "Rabe Excavating, LLC" at bounding box center [251, 79] width 132 height 11
type input "Rabe Excavating"
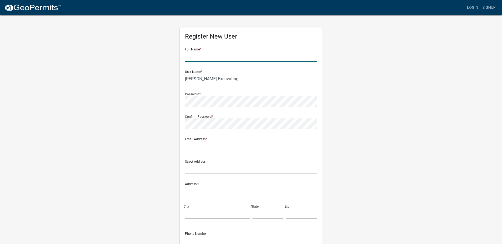
drag, startPoint x: 196, startPoint y: 59, endPoint x: 200, endPoint y: 59, distance: 3.4
click at [196, 59] on input "text" at bounding box center [251, 56] width 132 height 11
paste input "Trent Rabe"
type input "Trent Rabe"
click at [243, 149] on input "text" at bounding box center [251, 146] width 132 height 11
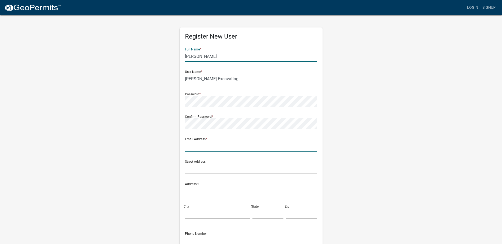
paste input "Tlrabe@hotmail.com"
type input "Tlrabe@hotmail.com"
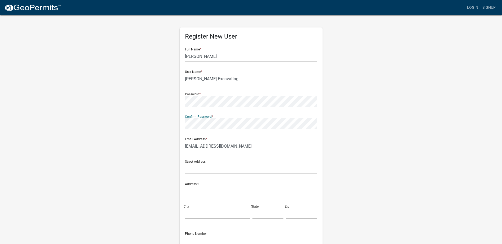
click at [432, 83] on wm-register-view "more_horiz Login Signup Register New User Full Name * Trent Rabe User Name * Ra…" at bounding box center [251, 149] width 502 height 298
click at [238, 81] on input "Rabe Excavating" at bounding box center [251, 79] width 132 height 11
drag, startPoint x: 247, startPoint y: 81, endPoint x: 151, endPoint y: 75, distance: 96.2
click at [148, 75] on div "Register New User Full Name * Trent Rabe User Name * Rabe Excavating Password *…" at bounding box center [251, 156] width 302 height 283
click at [422, 115] on wm-register-view "more_horiz Login Signup Register New User Full Name * Trent Rabe User Name * Ra…" at bounding box center [251, 149] width 502 height 298
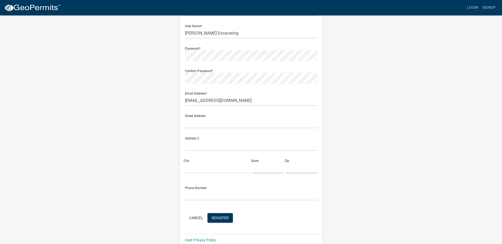
scroll to position [53, 0]
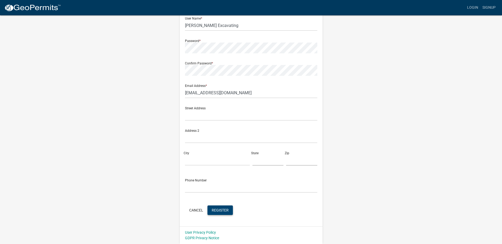
click at [225, 212] on span "Register" at bounding box center [220, 210] width 17 height 4
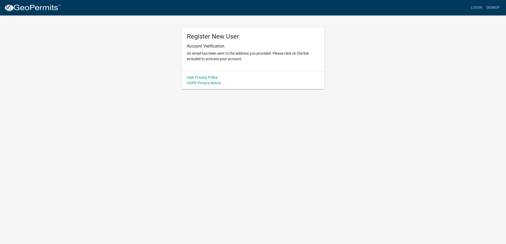
click at [42, 7] on img at bounding box center [32, 8] width 57 height 8
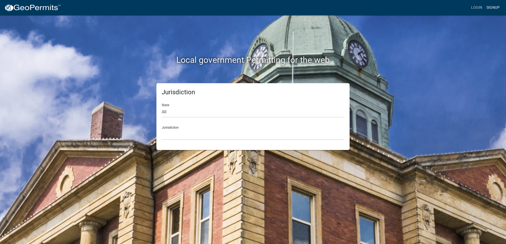
click at [495, 9] on link "Signup" at bounding box center [492, 8] width 17 height 10
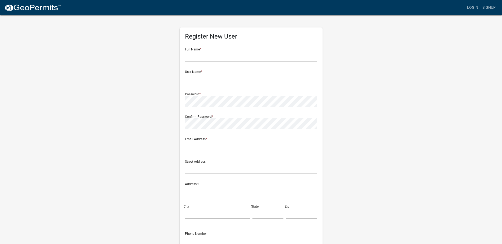
click at [243, 81] on input "text" at bounding box center [251, 79] width 132 height 11
paste input "Ramberg Excavating"
type input "Ramberg Excavating"
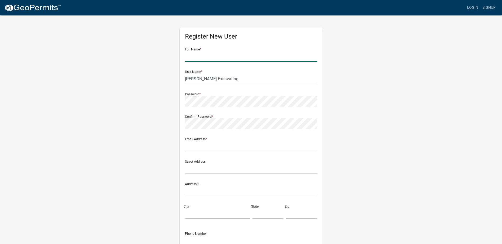
click at [192, 59] on input "text" at bounding box center [251, 56] width 132 height 11
paste input "Ken/Oliver Rauschnot"
drag, startPoint x: 206, startPoint y: 57, endPoint x: 191, endPoint y: 56, distance: 15.1
click at [191, 56] on input "Ken/Oliver Rauschnot" at bounding box center [251, 56] width 132 height 11
type input "Ken Rauschnot"
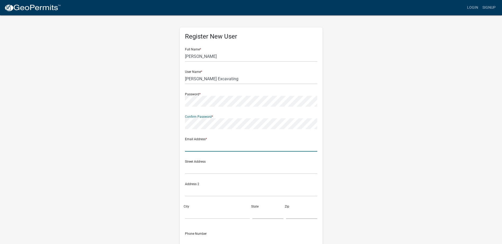
click at [186, 147] on input "text" at bounding box center [251, 146] width 132 height 11
paste input "rambergco@gmail.com"
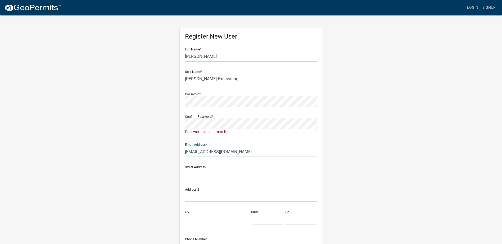
type input "rambergco@gmail.com"
click at [94, 116] on wm-register-view "more_horiz Login Signup Register New User Full Name * Ken Rauschnot User Name *…" at bounding box center [251, 151] width 502 height 303
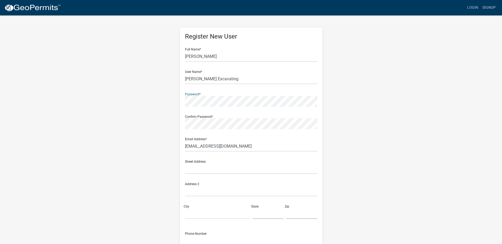
click at [389, 123] on div "Register New User Full Name * Ken Rauschnot User Name * Ramberg Excavating Pass…" at bounding box center [251, 156] width 302 height 283
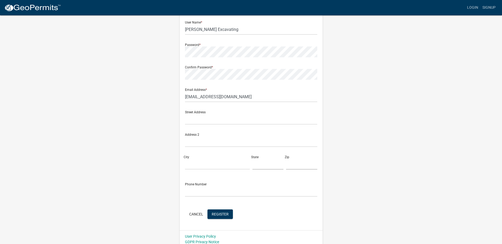
scroll to position [53, 0]
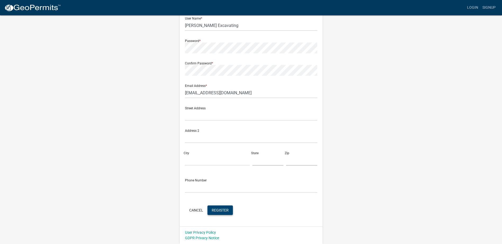
click at [228, 209] on span "Register" at bounding box center [220, 210] width 17 height 4
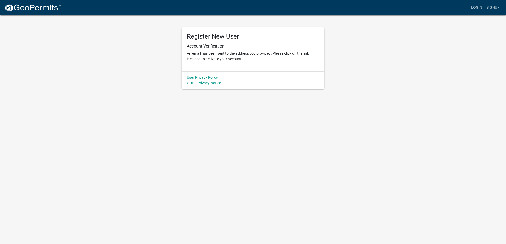
click at [38, 6] on img at bounding box center [32, 8] width 57 height 8
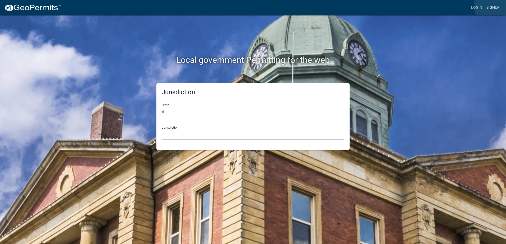
click at [495, 6] on link "Signup" at bounding box center [492, 8] width 17 height 10
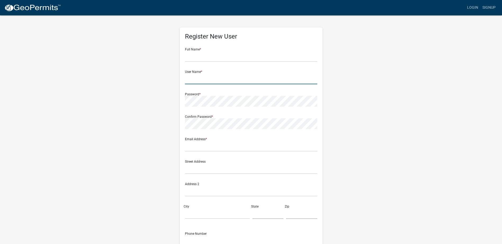
click at [210, 79] on input "text" at bounding box center [251, 79] width 132 height 11
paste input "Ramberg Soil Consulting"
type input "Ramberg Soil Consulting"
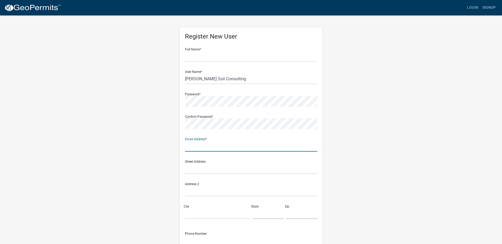
click at [209, 149] on input "text" at bounding box center [251, 146] width 132 height 11
paste input "rambergsoilconsulting@gmail.com"
type input "rambergsoilconsulting@gmail.com"
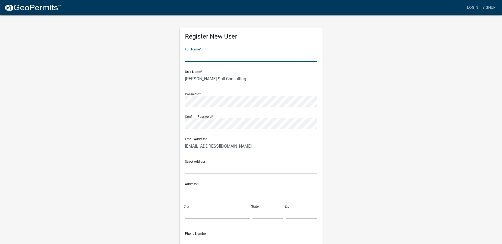
click at [235, 59] on input "text" at bounding box center [251, 56] width 132 height 11
paste input "Don Ramberg"
type input "Don Ramberg"
click at [367, 123] on div "Register New User Full Name * Don Ramberg User Name * Ramberg Soil Consulting P…" at bounding box center [251, 156] width 302 height 283
drag, startPoint x: 244, startPoint y: 78, endPoint x: 122, endPoint y: 75, distance: 121.7
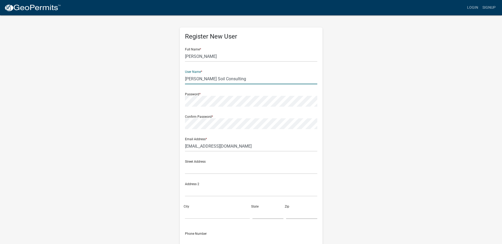
click at [122, 75] on div "Register New User Full Name * Don Ramberg User Name * Ramberg Soil Consulting P…" at bounding box center [251, 156] width 302 height 283
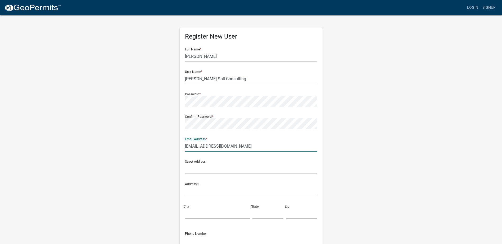
drag, startPoint x: 264, startPoint y: 149, endPoint x: 150, endPoint y: 140, distance: 114.3
click at [150, 140] on div "Register New User Full Name * Don Ramberg User Name * Ramberg Soil Consulting P…" at bounding box center [251, 156] width 302 height 283
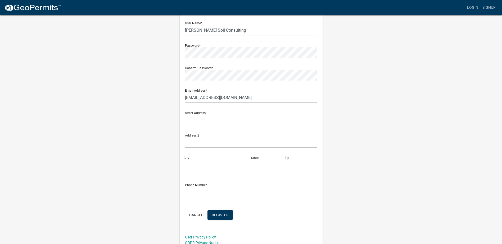
scroll to position [53, 0]
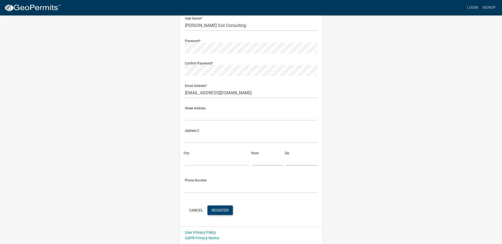
click at [218, 214] on button "Register" at bounding box center [219, 211] width 25 height 10
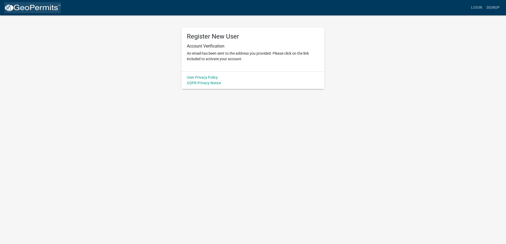
click at [25, 10] on img at bounding box center [32, 8] width 57 height 8
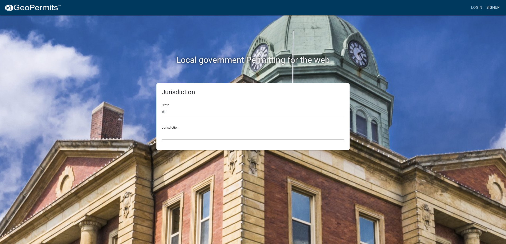
click at [495, 8] on link "Signup" at bounding box center [492, 8] width 17 height 10
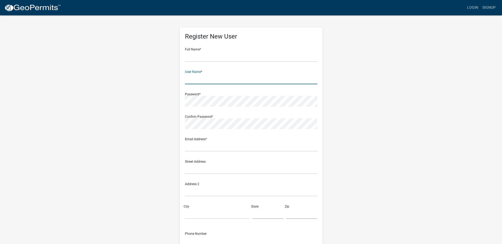
click at [202, 80] on input "text" at bounding box center [251, 79] width 132 height 11
paste input "Randy Rabe Construction, LLC"
drag, startPoint x: 248, startPoint y: 80, endPoint x: 235, endPoint y: 80, distance: 12.4
click at [235, 80] on input "Randy Rabe Construction, LLC" at bounding box center [251, 79] width 132 height 11
type input "Randy Rabe Construction"
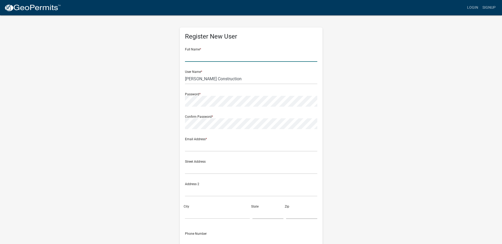
click at [198, 60] on input "text" at bounding box center [251, 56] width 132 height 11
paste input "Randy Rabe"
type input "Randy Rabe"
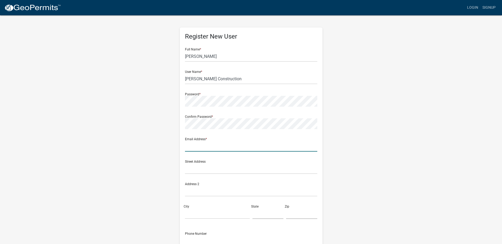
click at [203, 148] on input "text" at bounding box center [251, 146] width 132 height 11
paste input "rlrabe@icloud.com"
type input "rlrabe@icloud.com"
click at [227, 139] on div "Email Address * rlrabe@icloud.com" at bounding box center [251, 143] width 132 height 18
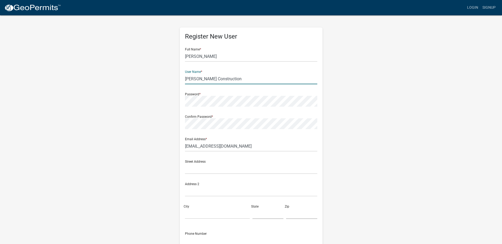
drag, startPoint x: 239, startPoint y: 78, endPoint x: 160, endPoint y: 74, distance: 80.0
click at [160, 74] on div "Register New User Full Name * Randy Rabe User Name * Randy Rabe Construction Pa…" at bounding box center [251, 156] width 302 height 283
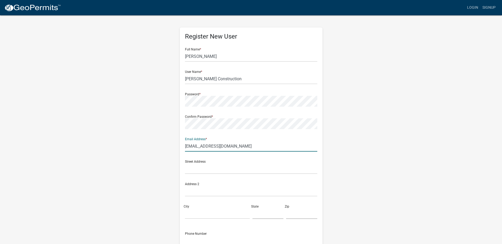
drag, startPoint x: 228, startPoint y: 144, endPoint x: 152, endPoint y: 141, distance: 76.6
click at [152, 141] on div "Register New User Full Name * Randy Rabe User Name * Randy Rabe Construction Pa…" at bounding box center [251, 156] width 302 height 283
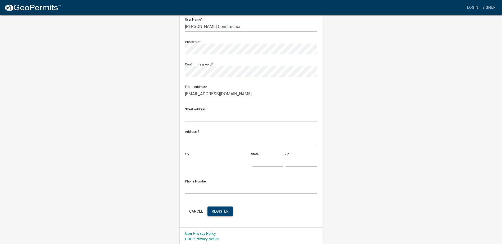
scroll to position [53, 0]
click at [224, 209] on span "Register" at bounding box center [220, 211] width 17 height 4
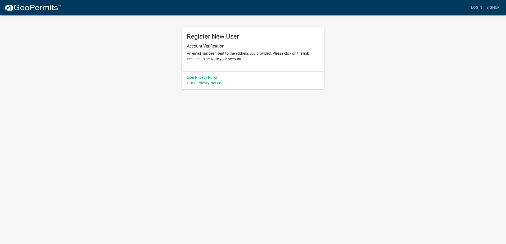
click at [31, 4] on img at bounding box center [32, 8] width 57 height 8
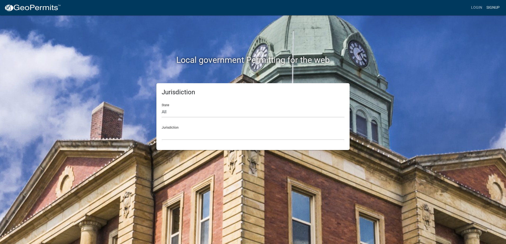
click at [491, 8] on link "Signup" at bounding box center [492, 8] width 17 height 10
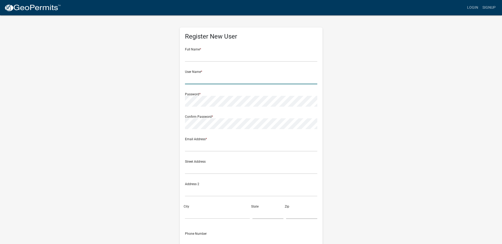
click at [215, 78] on input "text" at bounding box center [251, 79] width 132 height 11
paste input "Roberts Excavating, LLC"
drag, startPoint x: 232, startPoint y: 81, endPoint x: 222, endPoint y: 81, distance: 10.1
click at [222, 81] on input "Roberts Excavating, LLC" at bounding box center [251, 79] width 132 height 11
type input "Roberts Excavating"
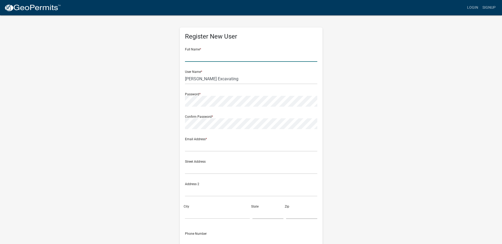
click at [213, 61] on input "text" at bounding box center [251, 56] width 132 height 11
paste input "Ronny Roberts"
type input "Ronny Roberts"
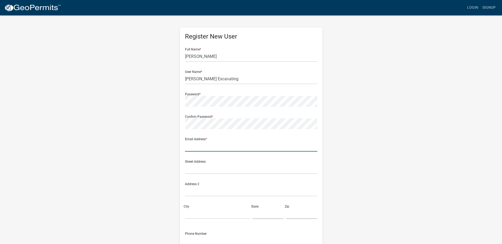
click at [197, 146] on input "text" at bounding box center [251, 146] width 132 height 11
paste input "robertsexcavating@yahoo.com"
type input "robertsexcavating@yahoo.com"
click at [432, 91] on wm-register-view "more_horiz Login Signup Register New User Full Name * Ronny Roberts User Name *…" at bounding box center [251, 149] width 502 height 298
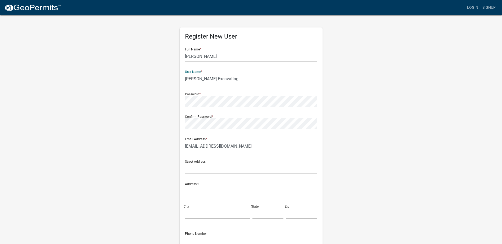
drag, startPoint x: 232, startPoint y: 78, endPoint x: 144, endPoint y: 81, distance: 87.9
click at [144, 81] on div "Register New User Full Name * Ronny Roberts User Name * Roberts Excavating Pass…" at bounding box center [251, 156] width 302 height 283
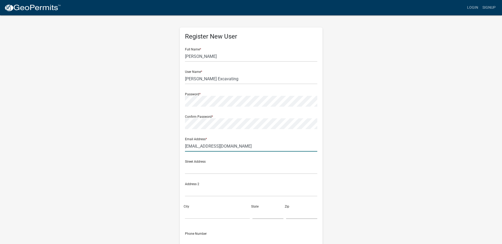
click at [252, 149] on input "robertsexcavating@yahoo.com" at bounding box center [251, 146] width 132 height 11
drag, startPoint x: 264, startPoint y: 145, endPoint x: 151, endPoint y: 124, distance: 115.2
click at [151, 124] on div "Register New User Full Name * Ronny Roberts User Name * Roberts Excavating Pass…" at bounding box center [251, 156] width 302 height 283
click at [316, 85] on form "Full Name * Ronny Roberts User Name * Roberts Excavating Password * Confirm Pas…" at bounding box center [251, 157] width 132 height 226
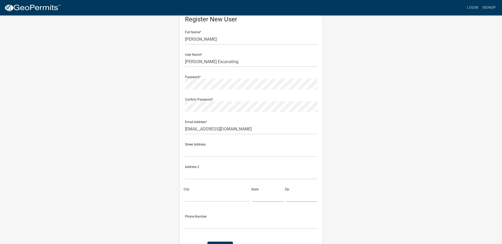
scroll to position [26, 0]
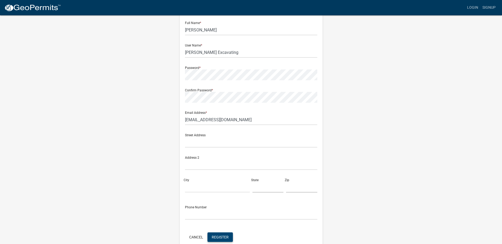
click at [223, 237] on span "Register" at bounding box center [220, 237] width 17 height 4
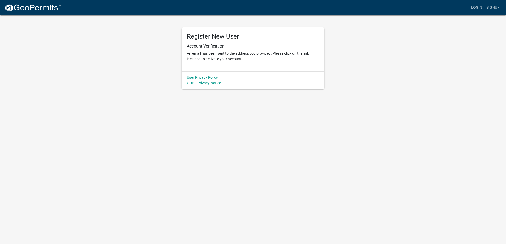
click at [27, 6] on img at bounding box center [32, 8] width 57 height 8
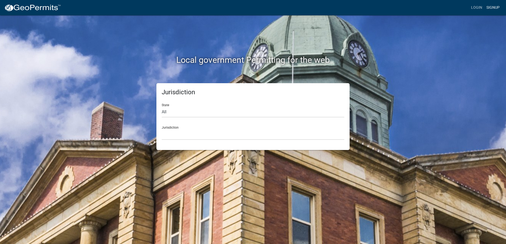
click at [489, 7] on link "Signup" at bounding box center [492, 8] width 17 height 10
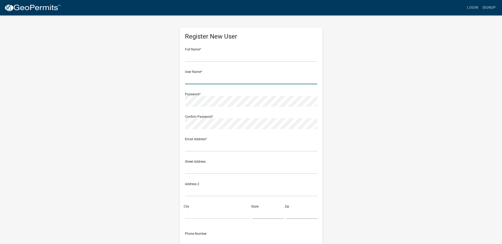
drag, startPoint x: 202, startPoint y: 80, endPoint x: 216, endPoint y: 80, distance: 14.0
click at [202, 80] on input "text" at bounding box center [251, 79] width 132 height 11
paste input "Ron Kadlec Excavating Inc."
drag, startPoint x: 251, startPoint y: 78, endPoint x: 227, endPoint y: 79, distance: 24.1
click at [227, 79] on input "Ron Kadlec Excavating Inc." at bounding box center [251, 79] width 132 height 11
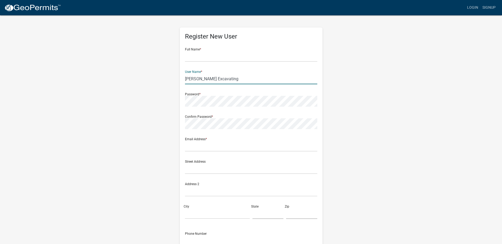
type input "Ron Kadlec Excavating"
click at [202, 58] on input "text" at bounding box center [251, 56] width 132 height 11
paste input "Jeffery Kadlec"
type input "Jeffery Kadlec"
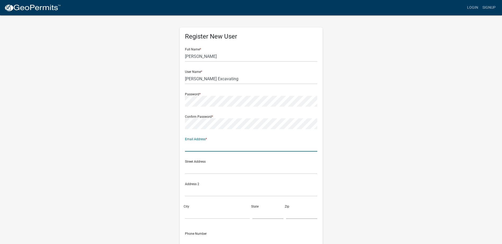
drag, startPoint x: 206, startPoint y: 150, endPoint x: 203, endPoint y: 143, distance: 7.5
click at [206, 150] on input "text" at bounding box center [251, 146] width 132 height 11
paste input "jeff@kadlecexcavating.com"
type input "jeff@kadlecexcavating.com"
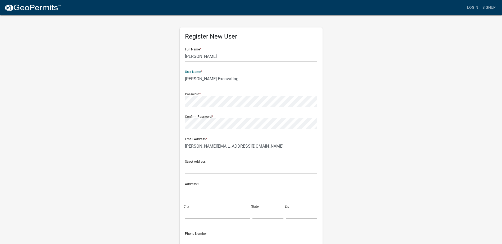
drag, startPoint x: 232, startPoint y: 80, endPoint x: 172, endPoint y: 77, distance: 59.4
click at [172, 77] on div "Register New User Full Name * Jeffery Kadlec User Name * Ron Kadlec Excavating …" at bounding box center [251, 156] width 302 height 283
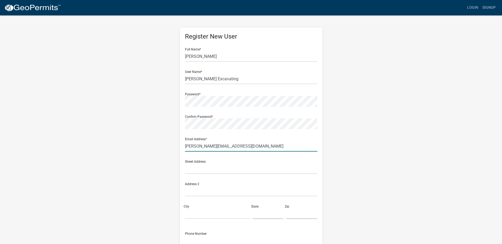
click at [233, 148] on input "jeff@kadlecexcavating.com" at bounding box center [251, 146] width 132 height 11
drag, startPoint x: 251, startPoint y: 148, endPoint x: 124, endPoint y: 142, distance: 127.9
click at [121, 142] on div "Register New User Full Name * Jeffery Kadlec User Name * Ron Kadlec Excavating …" at bounding box center [251, 156] width 302 height 283
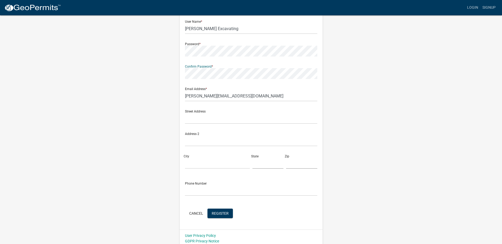
scroll to position [53, 0]
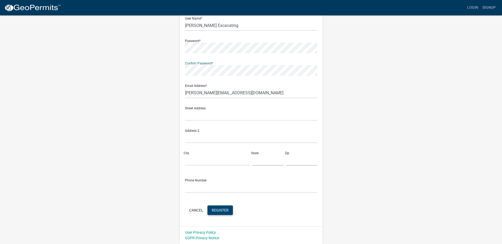
click at [230, 213] on button "Register" at bounding box center [219, 211] width 25 height 10
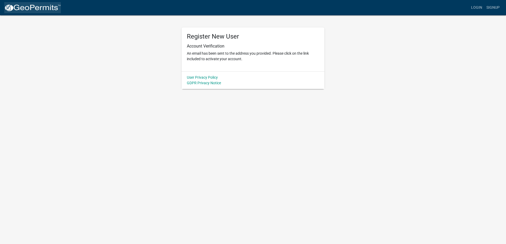
click at [28, 10] on img at bounding box center [32, 8] width 57 height 8
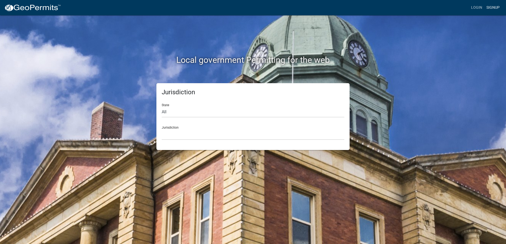
click at [495, 10] on link "Signup" at bounding box center [492, 8] width 17 height 10
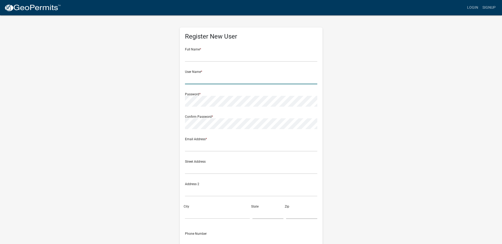
click at [209, 82] on input "text" at bounding box center [251, 79] width 132 height 11
paste input "Sandberg Construction, Inc."
drag, startPoint x: 247, startPoint y: 79, endPoint x: 228, endPoint y: 79, distance: 19.3
click at [228, 79] on input "Sandberg Construction, Inc." at bounding box center [251, 79] width 132 height 11
type input "Sandberg Construction"
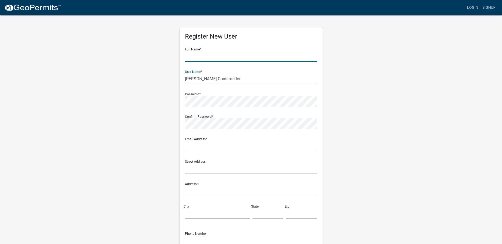
click at [246, 56] on input "text" at bounding box center [251, 56] width 132 height 11
paste input "Dale/Ritchie Sandberg"
drag, startPoint x: 208, startPoint y: 56, endPoint x: 199, endPoint y: 57, distance: 9.4
click at [193, 57] on input "Dale/Ritchie Sandberg" at bounding box center [251, 56] width 132 height 11
type input "Dale Sandberg"
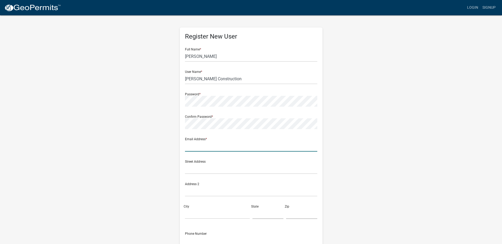
drag, startPoint x: 200, startPoint y: 148, endPoint x: 202, endPoint y: 117, distance: 31.3
click at [200, 148] on input "text" at bounding box center [251, 146] width 132 height 11
paste input "sandberg.const@hotmail.com"
type input "sandberg.const@hotmail.com"
click at [397, 128] on div "Register New User Full Name * Dale Sandberg User Name * Sandberg Construction P…" at bounding box center [251, 156] width 302 height 283
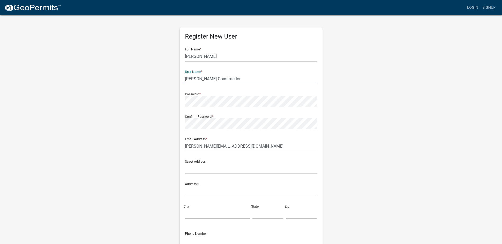
drag, startPoint x: 236, startPoint y: 78, endPoint x: 153, endPoint y: 76, distance: 82.8
click at [153, 76] on div "Register New User Full Name * Dale Sandberg User Name * Sandberg Construction P…" at bounding box center [251, 156] width 302 height 283
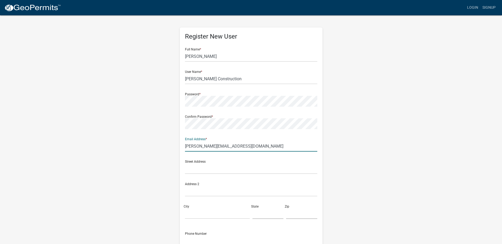
drag, startPoint x: 256, startPoint y: 147, endPoint x: 170, endPoint y: 144, distance: 86.8
click at [170, 144] on div "Register New User Full Name * Dale Sandberg User Name * Sandberg Construction P…" at bounding box center [251, 156] width 302 height 283
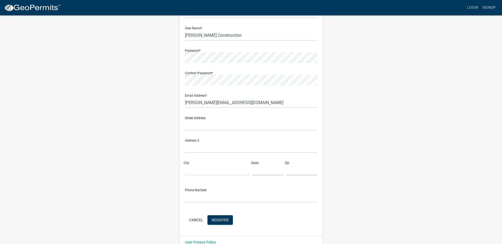
scroll to position [53, 0]
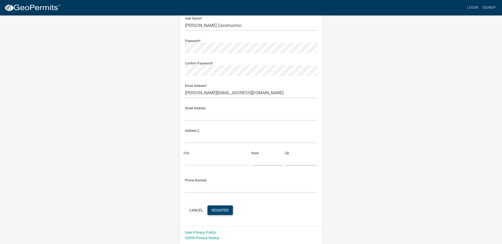
click at [218, 211] on span "Register" at bounding box center [220, 210] width 17 height 4
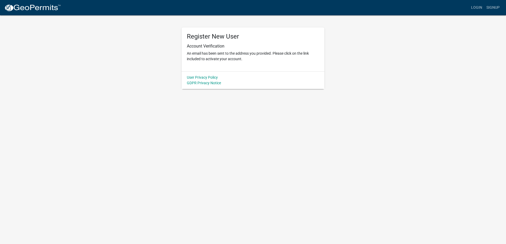
click at [33, 10] on img at bounding box center [32, 8] width 57 height 8
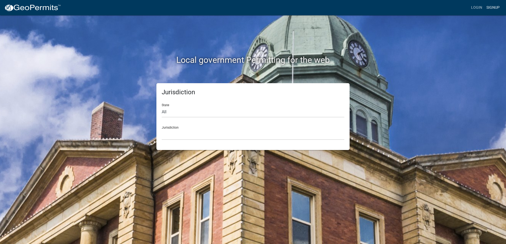
click at [489, 9] on link "Signup" at bounding box center [492, 8] width 17 height 10
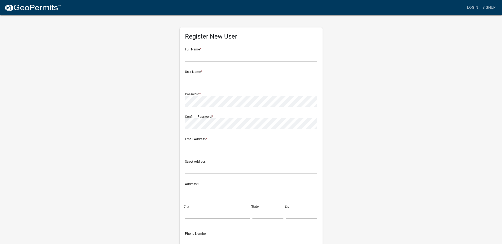
click at [232, 79] on input "text" at bounding box center [251, 79] width 132 height 11
paste input "Shaun Fiedler"
type input "Shaun Fiedler"
click at [226, 57] on input "text" at bounding box center [251, 56] width 132 height 11
paste input "Shaun Fiedler"
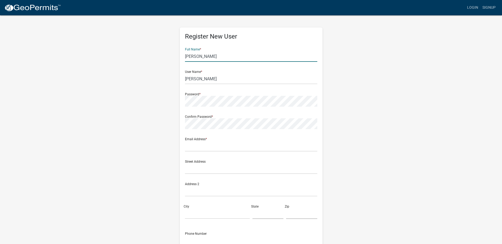
type input "Shaun Fiedler"
drag, startPoint x: 220, startPoint y: 82, endPoint x: 139, endPoint y: 72, distance: 81.5
click at [138, 73] on div "Register New User Full Name * Shaun Fiedler User Name * Shaun Fiedler Password …" at bounding box center [251, 156] width 302 height 283
paste input "eptic Check, Inc."
type input "Septic Check"
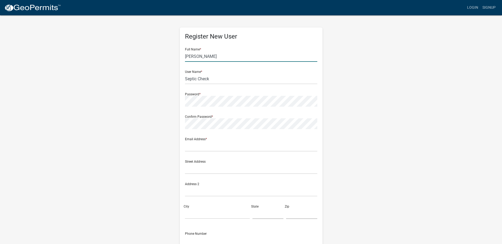
click at [224, 58] on input "Shaun Fiedler" at bounding box center [251, 56] width 132 height 11
drag, startPoint x: 228, startPoint y: 57, endPoint x: 159, endPoint y: 54, distance: 68.6
click at [157, 55] on div "Register New User Full Name * Shaun Fiedler User Name * Septic Check Password *…" at bounding box center [251, 156] width 302 height 283
paste input "Eric Larson /Brian Koski"
drag, startPoint x: 233, startPoint y: 57, endPoint x: 206, endPoint y: 56, distance: 27.0
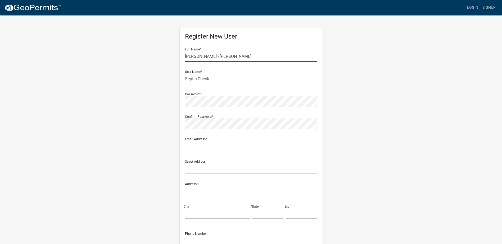
click at [206, 56] on input "Eric Larson /Brian Koski" at bounding box center [251, 56] width 132 height 11
type input "Eric Larson"
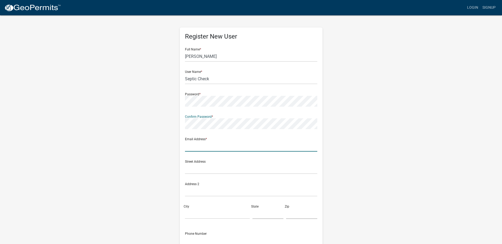
click at [194, 147] on input "text" at bounding box center [251, 146] width 132 height 11
paste input "info@septiccheck.com"
type input "info@septiccheck.com"
click at [404, 89] on wm-register-view "more_horiz Login Signup Register New User Full Name * Eric Larson User Name * S…" at bounding box center [251, 149] width 502 height 298
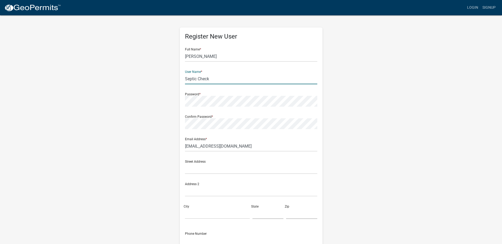
drag, startPoint x: 218, startPoint y: 80, endPoint x: 182, endPoint y: 80, distance: 36.8
click at [182, 80] on div "Register New User Full Name * Eric Larson User Name * Septic Check Password * C…" at bounding box center [251, 154] width 143 height 253
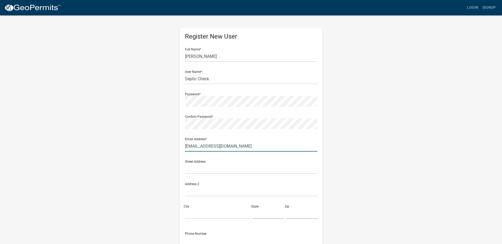
click at [245, 150] on input "info@septiccheck.com" at bounding box center [251, 146] width 132 height 11
drag, startPoint x: 255, startPoint y: 148, endPoint x: 168, endPoint y: 150, distance: 87.1
click at [168, 150] on div "Register New User Full Name * Eric Larson User Name * Septic Check Password * C…" at bounding box center [251, 156] width 302 height 283
click at [262, 139] on div "Email Address * info@septiccheck.com" at bounding box center [251, 143] width 132 height 18
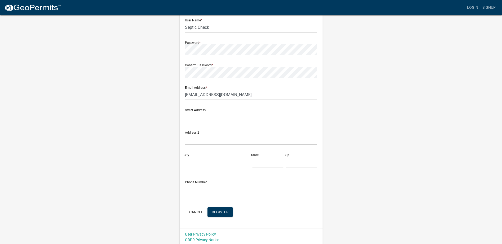
scroll to position [53, 0]
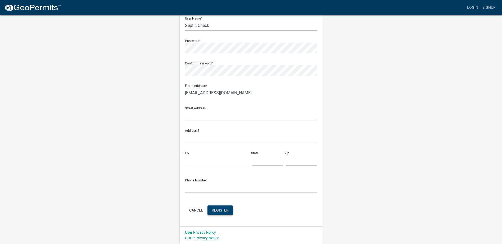
click at [222, 212] on span "Register" at bounding box center [220, 210] width 17 height 4
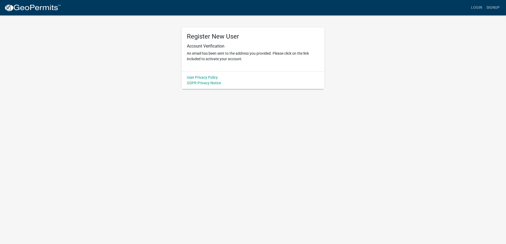
click at [37, 10] on img at bounding box center [32, 8] width 57 height 8
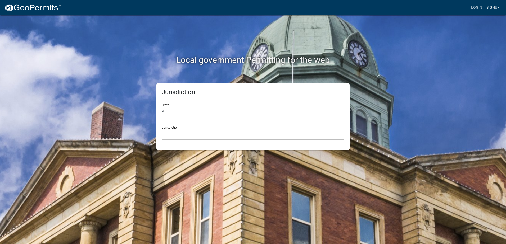
click at [495, 10] on link "Signup" at bounding box center [492, 8] width 17 height 10
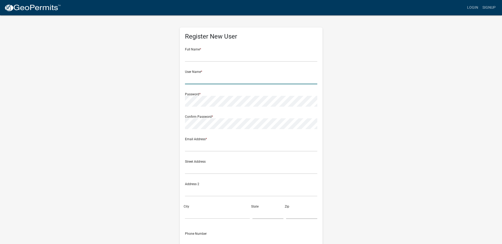
click at [228, 78] on input "text" at bounding box center [251, 79] width 132 height 11
paste input "Soderstrom Septic, LLC"
drag, startPoint x: 255, startPoint y: 83, endPoint x: 221, endPoint y: 80, distance: 34.5
click at [221, 80] on input "Soderstrom Septic, LLC" at bounding box center [251, 79] width 132 height 11
type input "Soderstrom Septic"
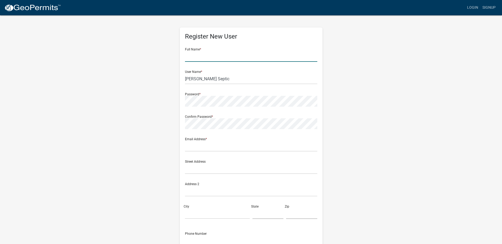
click at [224, 56] on input "text" at bounding box center [251, 56] width 132 height 11
paste input "Angela Tvedt"
type input "Angela Tvedt"
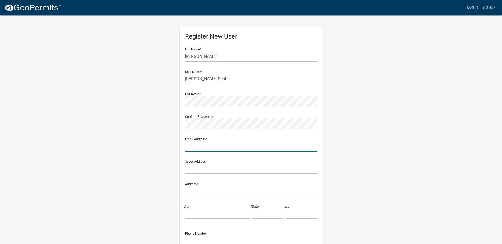
click at [217, 148] on input "text" at bounding box center [251, 146] width 132 height 11
paste input "soderstromseptic@gmail.com"
type input "soderstromseptic@gmail.com"
click at [407, 154] on wm-register-view "more_horiz Login Signup Register New User Full Name * Angela Tvedt User Name * …" at bounding box center [251, 149] width 502 height 298
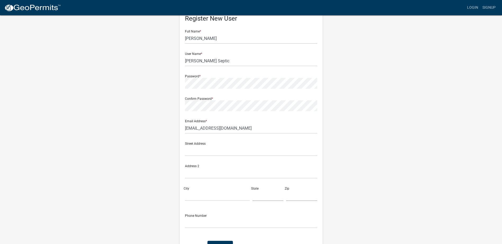
scroll to position [26, 0]
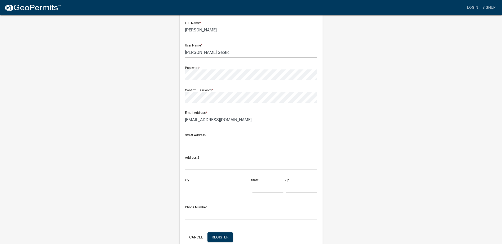
click at [251, 128] on form "Full Name * Angela Tvedt User Name * Soderstrom Septic Password * Confirm Passw…" at bounding box center [251, 130] width 132 height 226
drag, startPoint x: 261, startPoint y: 120, endPoint x: 151, endPoint y: 120, distance: 110.6
click at [151, 120] on div "Register New User Full Name * Angela Tvedt User Name * Soderstrom Septic Passwo…" at bounding box center [251, 129] width 302 height 283
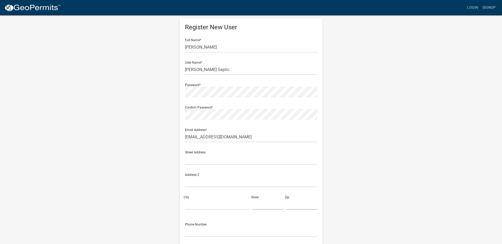
scroll to position [0, 0]
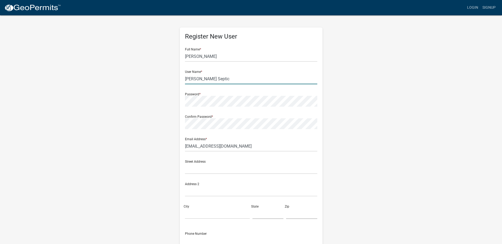
click at [230, 74] on input "Soderstrom Septic" at bounding box center [251, 79] width 132 height 11
drag, startPoint x: 231, startPoint y: 75, endPoint x: 170, endPoint y: 74, distance: 60.6
click at [170, 74] on div "Register New User Full Name * Angela Tvedt User Name * Soderstrom Septic Passwo…" at bounding box center [251, 156] width 302 height 283
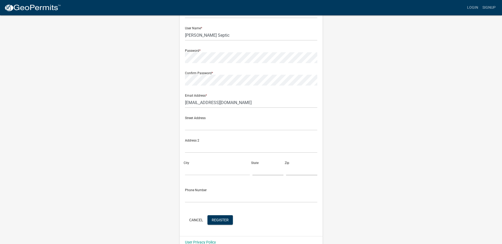
scroll to position [53, 0]
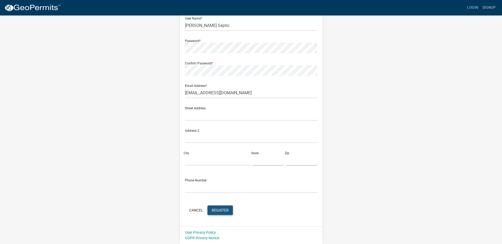
click at [221, 210] on span "Register" at bounding box center [220, 210] width 17 height 4
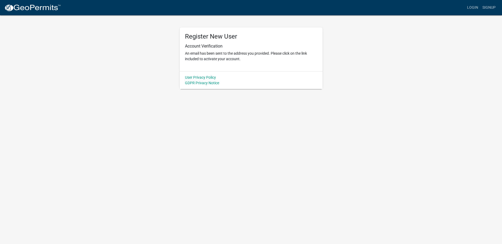
scroll to position [0, 0]
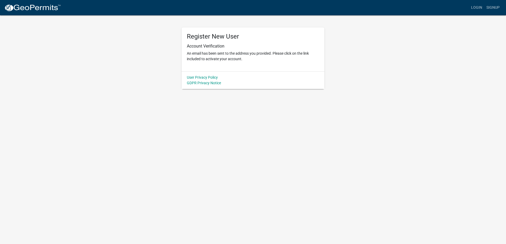
click at [35, 9] on img at bounding box center [32, 8] width 57 height 8
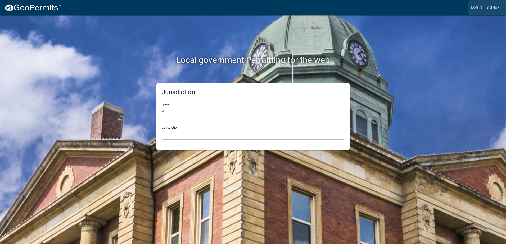
click at [489, 8] on link "Signup" at bounding box center [492, 8] width 17 height 10
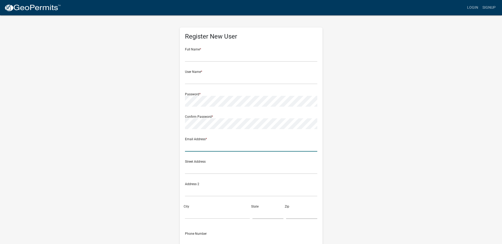
click at [205, 148] on input "text" at bounding box center [251, 146] width 132 height 11
click at [202, 77] on input "text" at bounding box center [251, 79] width 132 height 11
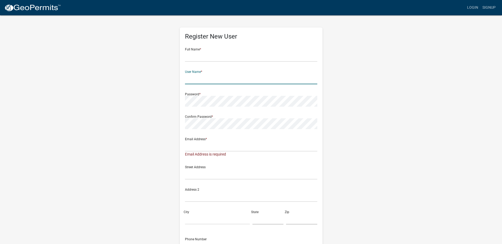
paste input "Stransky Construction, LLC"
drag, startPoint x: 241, startPoint y: 80, endPoint x: 225, endPoint y: 80, distance: 15.3
click at [225, 80] on input "Stransky Construction, LLC" at bounding box center [251, 79] width 132 height 11
type input "Stransky Construction"
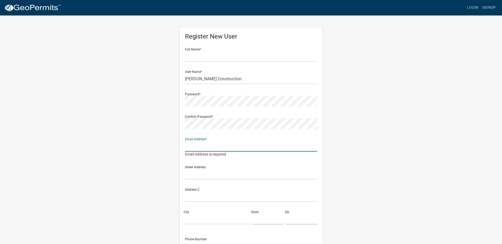
click at [201, 147] on input "text" at bounding box center [251, 146] width 132 height 11
paste input "Stranskyconst@gmail.com"
type input "Stranskyconst@gmail.com"
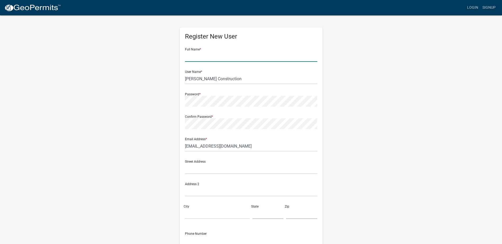
click at [223, 60] on input "text" at bounding box center [251, 56] width 132 height 11
paste input "Larry/Travis Stransky"
drag, startPoint x: 208, startPoint y: 58, endPoint x: 195, endPoint y: 58, distance: 13.2
click at [195, 58] on input "Larry/Travis Stransky" at bounding box center [251, 56] width 132 height 11
type input "Larry Stransky"
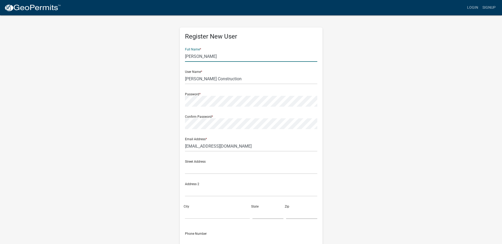
click at [417, 122] on wm-register-view "more_horiz Login Signup Register New User Full Name * Larry Stransky User Name …" at bounding box center [251, 149] width 502 height 298
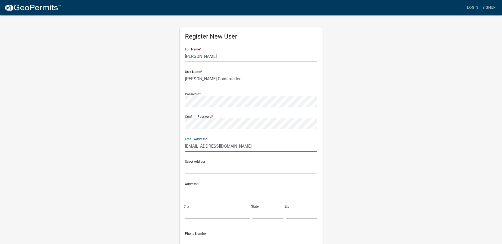
drag, startPoint x: 244, startPoint y: 147, endPoint x: 166, endPoint y: 144, distance: 78.1
click at [166, 144] on div "Register New User Full Name * Larry Stransky User Name * Stransky Construction …" at bounding box center [251, 156] width 302 height 283
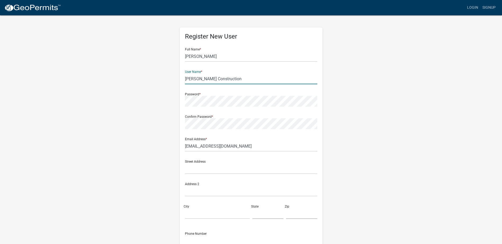
drag, startPoint x: 229, startPoint y: 82, endPoint x: 175, endPoint y: 81, distance: 54.2
click at [175, 81] on div "Register New User Full Name * Larry Stransky User Name * Stransky Construction …" at bounding box center [251, 156] width 302 height 283
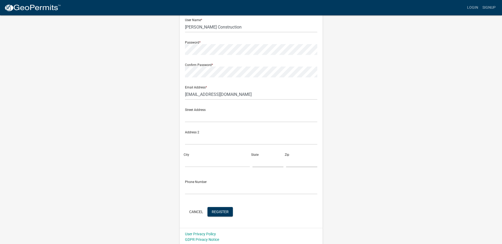
scroll to position [53, 0]
click at [227, 213] on span "Register" at bounding box center [220, 211] width 17 height 4
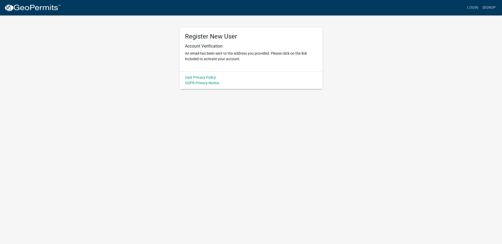
scroll to position [0, 0]
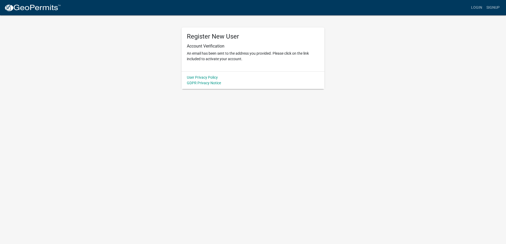
click at [25, 8] on img at bounding box center [32, 8] width 57 height 8
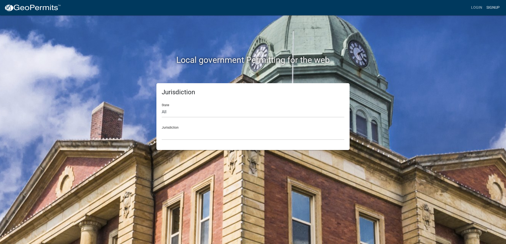
click at [491, 6] on link "Signup" at bounding box center [492, 8] width 17 height 10
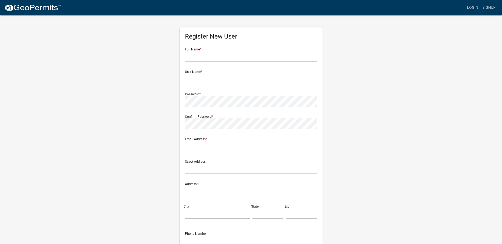
click at [206, 68] on div "User Name *" at bounding box center [251, 75] width 132 height 18
click at [202, 79] on input "text" at bounding box center [251, 79] width 132 height 11
paste input "Summerland Excavating"
type input "Summerland Excavating"
drag, startPoint x: 201, startPoint y: 148, endPoint x: 201, endPoint y: 142, distance: 6.6
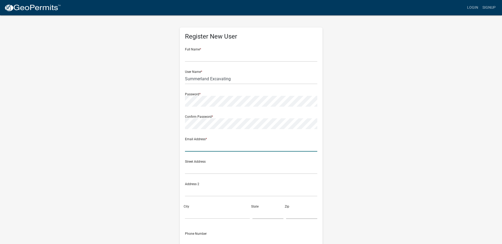
click at [201, 148] on input "text" at bounding box center [251, 146] width 132 height 11
paste input "sueland@q.com"
type input "sueland@q.com"
click at [216, 59] on input "text" at bounding box center [251, 56] width 132 height 11
paste input "Craig Summerland"
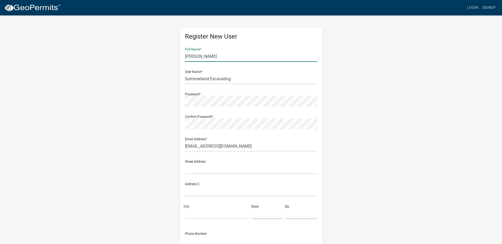
type input "Craig Summerland"
click at [412, 180] on wm-register-view "more_horiz Login Signup Register New User Full Name * Craig Summerland User Nam…" at bounding box center [251, 149] width 502 height 298
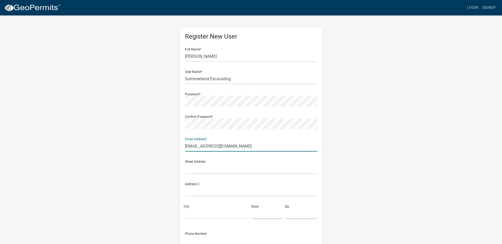
drag, startPoint x: 232, startPoint y: 145, endPoint x: 147, endPoint y: 146, distance: 84.4
click at [147, 146] on div "Register New User Full Name * Craig Summerland User Name * Summerland Excavatin…" at bounding box center [251, 156] width 302 height 283
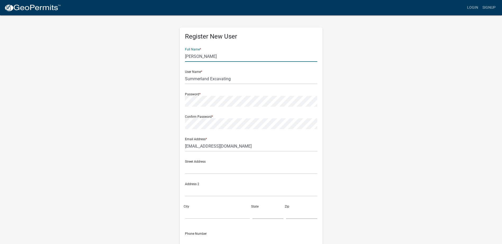
click at [231, 58] on input "Craig Summerland" at bounding box center [251, 56] width 132 height 11
drag, startPoint x: 242, startPoint y: 79, endPoint x: 162, endPoint y: 81, distance: 79.1
click at [162, 81] on div "Register New User Full Name * Craig Summerland User Name * Summerland Excavatin…" at bounding box center [251, 156] width 302 height 283
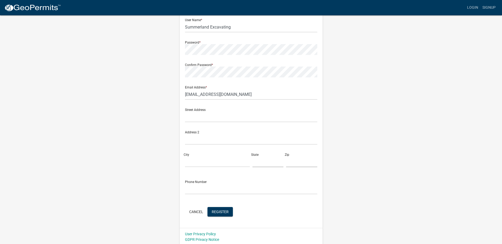
scroll to position [53, 0]
click at [221, 213] on span "Register" at bounding box center [220, 211] width 17 height 4
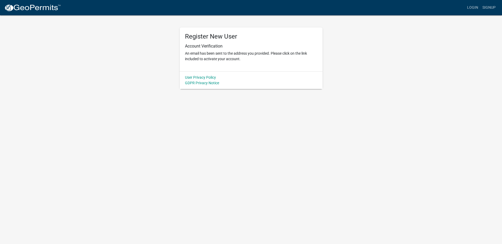
scroll to position [0, 0]
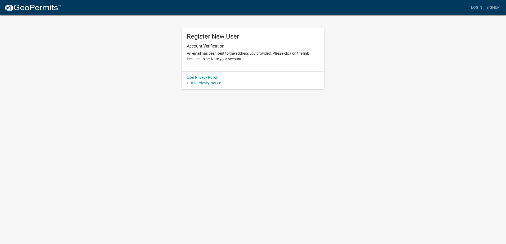
click at [32, 7] on img at bounding box center [32, 8] width 57 height 8
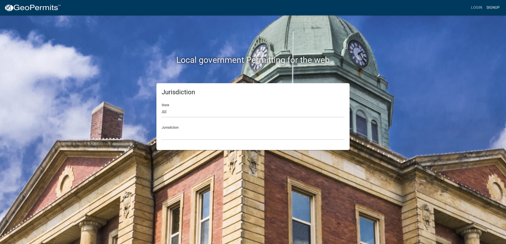
click at [493, 4] on link "Signup" at bounding box center [492, 8] width 17 height 10
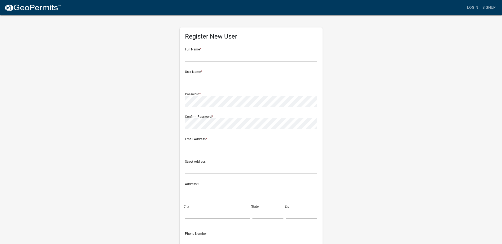
click at [207, 74] on input "text" at bounding box center [251, 79] width 132 height 11
paste input "Sunrise Septic Services, Inc"
drag, startPoint x: 248, startPoint y: 78, endPoint x: 228, endPoint y: 81, distance: 20.1
click at [228, 81] on input "Sunrise Septic Services, Inc" at bounding box center [251, 79] width 132 height 11
type input "Sunrise Septic Services"
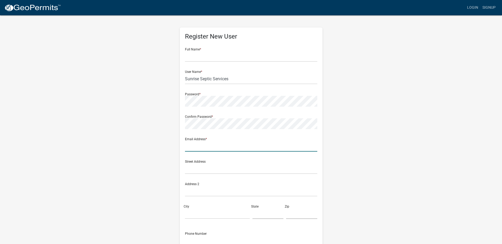
click at [203, 144] on input "text" at bounding box center [251, 146] width 132 height 11
paste input "info@sunriseseptic.com"
type input "info@sunriseseptic.com"
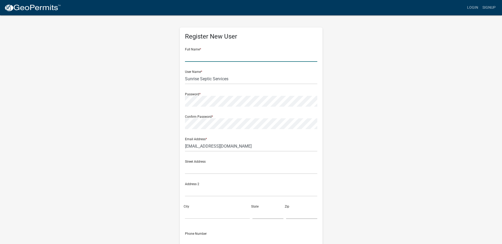
click at [233, 57] on input "text" at bounding box center [251, 56] width 132 height 11
paste input "Jeffrey Fertig/Steven Putman"
drag, startPoint x: 261, startPoint y: 57, endPoint x: 210, endPoint y: 56, distance: 50.8
click at [210, 56] on input "Jeffrey Fertig/Steven Putman" at bounding box center [251, 56] width 132 height 11
type input "Jeffrey Fertig"
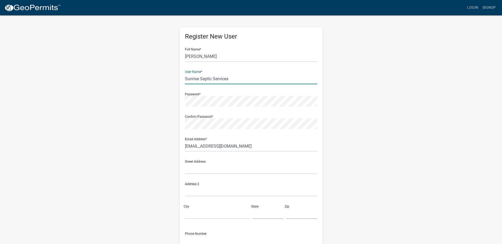
drag, startPoint x: 241, startPoint y: 77, endPoint x: 173, endPoint y: 78, distance: 68.0
click at [173, 78] on div "Register New User Full Name * Jeffrey Fertig User Name * Sunrise Septic Service…" at bounding box center [251, 156] width 302 height 283
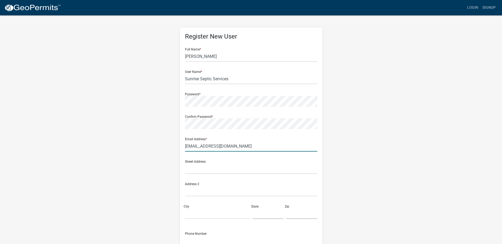
drag, startPoint x: 269, startPoint y: 141, endPoint x: 258, endPoint y: 143, distance: 10.9
click at [269, 141] on input "info@sunriseseptic.com" at bounding box center [251, 146] width 132 height 11
drag, startPoint x: 254, startPoint y: 143, endPoint x: 154, endPoint y: 144, distance: 100.5
click at [152, 144] on div "Register New User Full Name * Jeffrey Fertig User Name * Sunrise Septic Service…" at bounding box center [251, 156] width 302 height 283
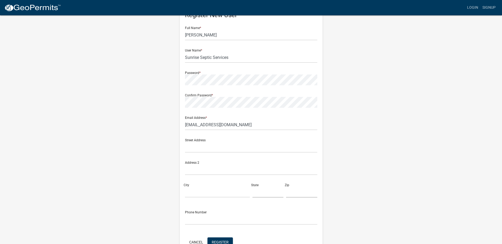
scroll to position [53, 0]
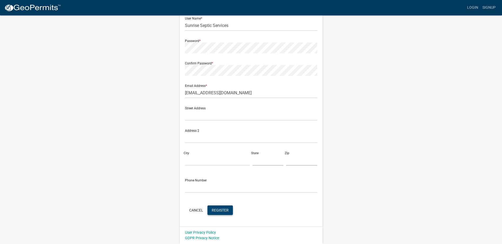
click at [219, 213] on button "Register" at bounding box center [219, 211] width 25 height 10
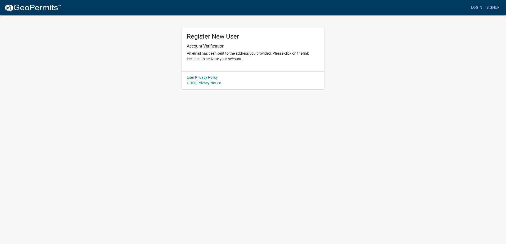
click at [45, 7] on img at bounding box center [32, 8] width 57 height 8
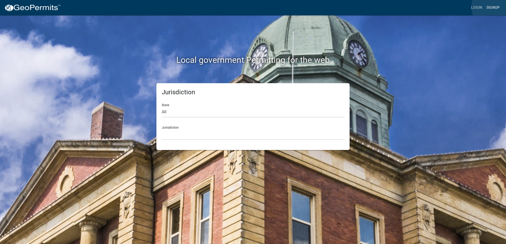
click at [493, 7] on link "Signup" at bounding box center [492, 8] width 17 height 10
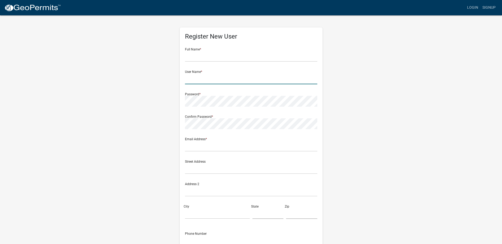
click at [216, 79] on input "text" at bounding box center [251, 79] width 132 height 11
paste input "The Septic Doctor"
type input "The Septic Doctor"
drag, startPoint x: 198, startPoint y: 57, endPoint x: 221, endPoint y: 60, distance: 22.8
click at [198, 57] on input "text" at bounding box center [251, 56] width 132 height 11
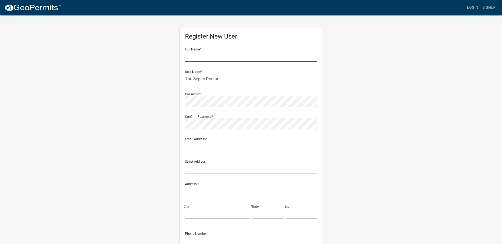
paste input "Jessica Sonsteby"
type input "Jessica Sonsteby"
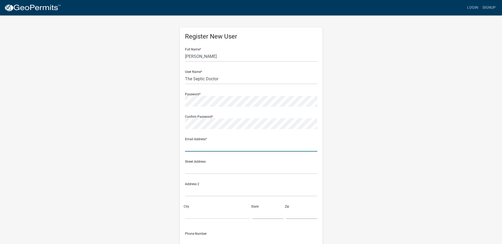
click at [199, 148] on input "text" at bounding box center [251, 146] width 132 height 11
paste input "thesepticdoctormn@gmail.com"
type input "thesepticdoctormn@gmail.com"
click at [361, 129] on div "Register New User Full Name * Jessica Sonsteby User Name * The Septic Doctor Pa…" at bounding box center [251, 156] width 302 height 283
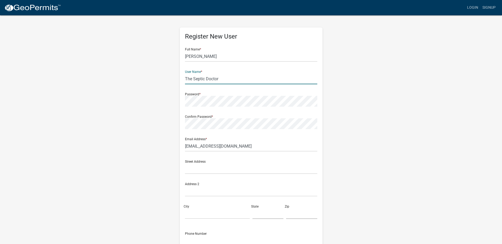
drag, startPoint x: 232, startPoint y: 81, endPoint x: 183, endPoint y: 81, distance: 49.5
click at [183, 81] on div "Register New User Full Name * Jessica Sonsteby User Name * The Septic Doctor Pa…" at bounding box center [251, 154] width 143 height 253
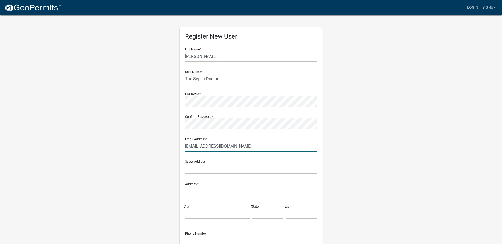
drag, startPoint x: 249, startPoint y: 142, endPoint x: 253, endPoint y: 146, distance: 5.3
click at [249, 142] on input "thesepticdoctormn@gmail.com" at bounding box center [251, 146] width 132 height 11
drag, startPoint x: 253, startPoint y: 144, endPoint x: 162, endPoint y: 146, distance: 91.0
click at [162, 146] on div "Register New User Full Name * Jessica Sonsteby User Name * The Septic Doctor Pa…" at bounding box center [251, 156] width 302 height 283
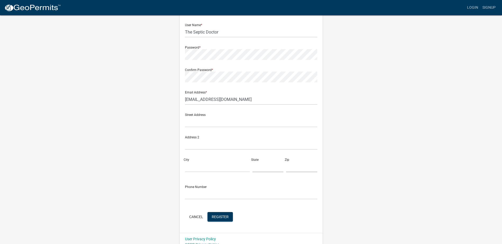
scroll to position [53, 0]
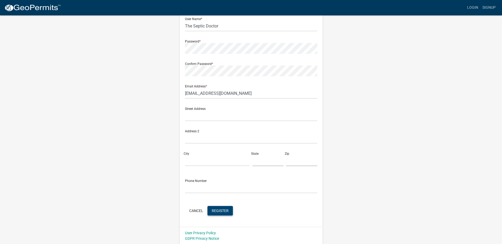
click at [224, 212] on span "Register" at bounding box center [220, 211] width 17 height 4
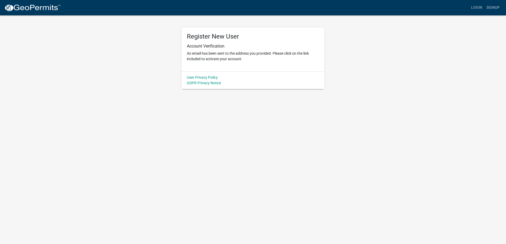
click at [22, 7] on img at bounding box center [32, 8] width 57 height 8
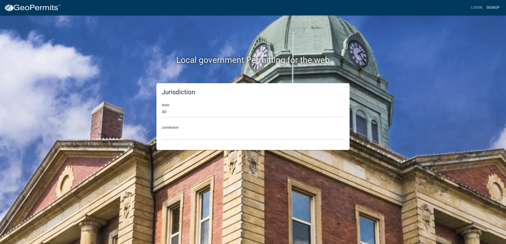
click at [493, 6] on link "Signup" at bounding box center [492, 8] width 17 height 10
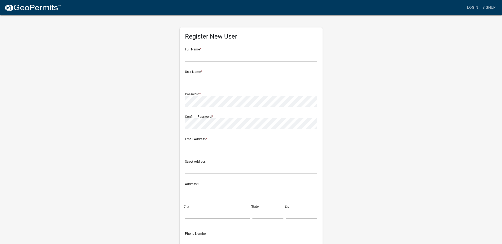
click at [206, 81] on input "text" at bounding box center [251, 79] width 132 height 11
paste input "Thompsons Sewer Svc & Soil Testing"
drag, startPoint x: 280, startPoint y: 81, endPoint x: 221, endPoint y: 80, distance: 59.8
click at [221, 80] on input "Thompsons Sewer Svc & Soil Testing" at bounding box center [251, 79] width 132 height 11
type input "Thompsons Sewer"
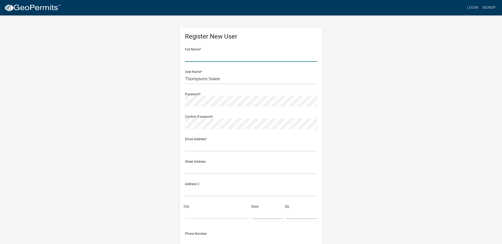
click at [228, 55] on input "text" at bounding box center [251, 56] width 132 height 11
paste input "Phillip Thompson"
type input "Phillip Thompson"
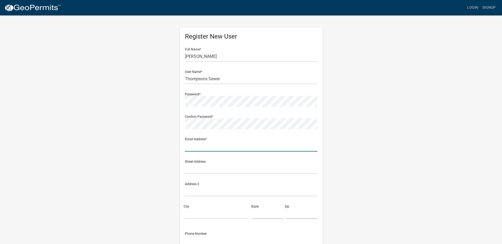
click at [204, 143] on input "text" at bounding box center [251, 146] width 132 height 11
paste input "pcthompson2010@hotmail.com"
type input "pcthompson2010@hotmail.com"
drag, startPoint x: 252, startPoint y: 139, endPoint x: 255, endPoint y: 142, distance: 4.1
click at [252, 139] on div "Email Address * pcthompson2010@hotmail.com" at bounding box center [251, 143] width 132 height 18
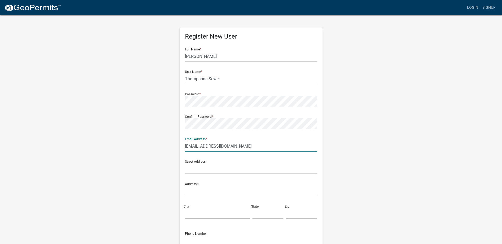
drag, startPoint x: 257, startPoint y: 148, endPoint x: 160, endPoint y: 143, distance: 96.7
click at [155, 140] on div "Register New User Full Name * Phillip Thompson User Name * Thompsons Sewer Pass…" at bounding box center [251, 156] width 302 height 283
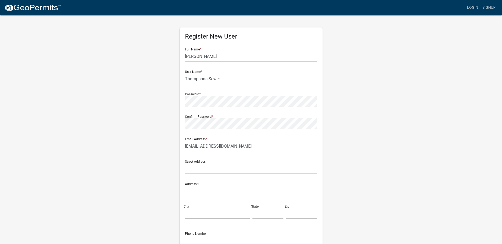
click at [226, 77] on input "Thompsons Sewer" at bounding box center [251, 79] width 132 height 11
drag, startPoint x: 204, startPoint y: 80, endPoint x: 172, endPoint y: 80, distance: 32.5
click at [172, 80] on div "Register New User Full Name * Phillip Thompson User Name * Thompsons Sewer Pass…" at bounding box center [251, 156] width 302 height 283
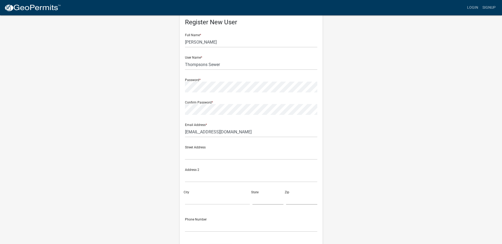
scroll to position [26, 0]
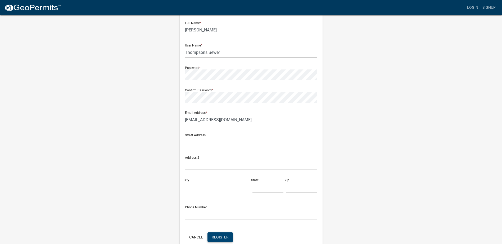
click at [219, 238] on span "Register" at bounding box center [220, 237] width 17 height 4
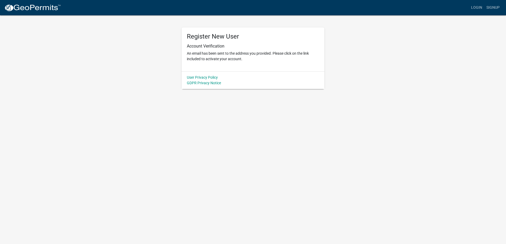
click at [32, 9] on img at bounding box center [32, 8] width 57 height 8
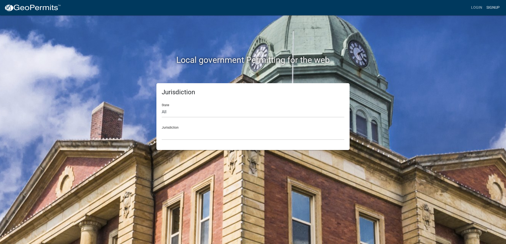
click at [493, 8] on link "Signup" at bounding box center [492, 8] width 17 height 10
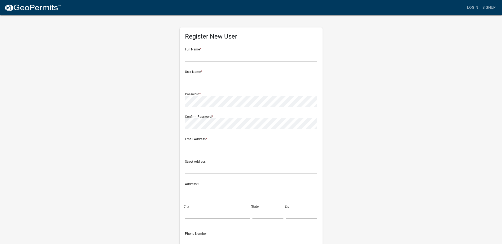
drag, startPoint x: 213, startPoint y: 80, endPoint x: 216, endPoint y: 80, distance: 3.4
click at [213, 80] on input "text" at bounding box center [251, 79] width 132 height 11
paste input "Triple J Excavating LLC"
drag, startPoint x: 236, startPoint y: 79, endPoint x: 220, endPoint y: 79, distance: 16.1
click at [220, 79] on input "Triple J Excavating LLC" at bounding box center [251, 79] width 132 height 11
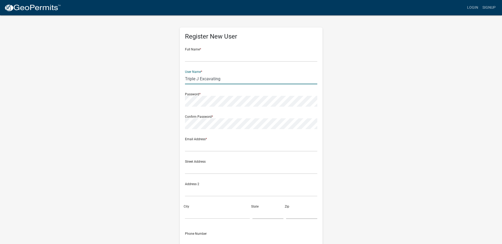
type input "Triple J Excavating"
drag, startPoint x: 207, startPoint y: 57, endPoint x: 236, endPoint y: 62, distance: 29.3
click at [207, 57] on input "text" at bounding box center [251, 56] width 132 height 11
paste input "Vernon Monson"
type input "Vernon Monson"
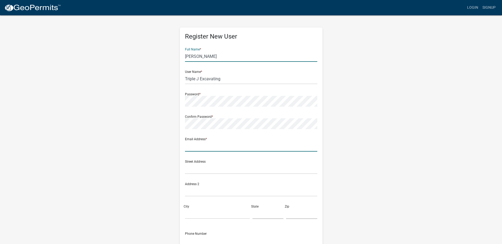
drag, startPoint x: 204, startPoint y: 147, endPoint x: 205, endPoint y: 141, distance: 5.6
click at [204, 147] on input "text" at bounding box center [251, 146] width 132 height 11
paste input "triplej.monson@gmail.com"
type input "triplej.monson@gmail.com"
drag, startPoint x: 249, startPoint y: 146, endPoint x: 153, endPoint y: 146, distance: 96.3
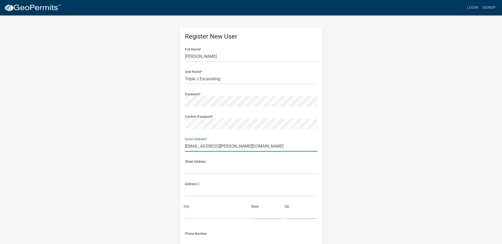
click at [153, 146] on div "Register New User Full Name * Vernon Monson User Name * Triple J Excavating Pas…" at bounding box center [251, 156] width 302 height 283
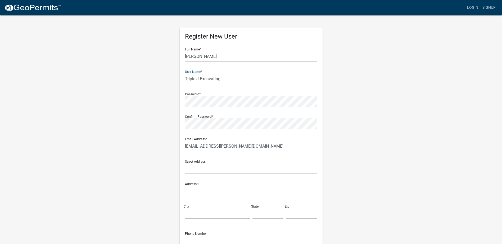
click at [237, 81] on input "Triple J Excavating" at bounding box center [251, 79] width 132 height 11
drag, startPoint x: 235, startPoint y: 79, endPoint x: 172, endPoint y: 78, distance: 63.0
click at [172, 78] on div "Register New User Full Name * Vernon Monson User Name * Triple J Excavating Pas…" at bounding box center [251, 156] width 302 height 283
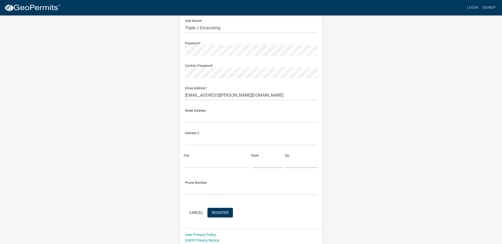
scroll to position [53, 0]
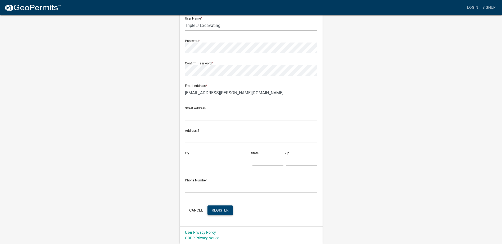
click at [220, 211] on span "Register" at bounding box center [220, 210] width 17 height 4
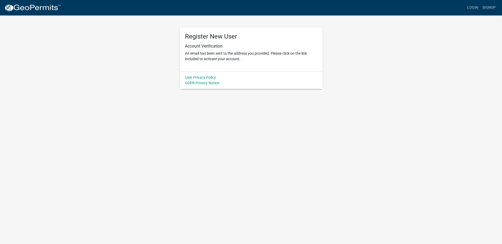
scroll to position [0, 0]
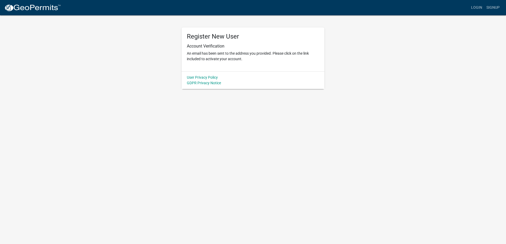
click at [41, 7] on img at bounding box center [32, 8] width 57 height 8
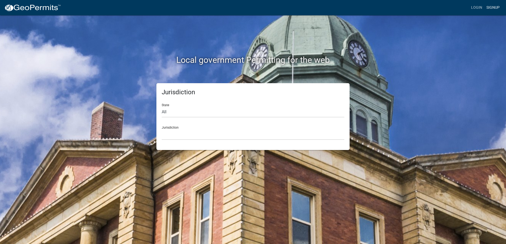
click at [495, 7] on link "Signup" at bounding box center [492, 8] width 17 height 10
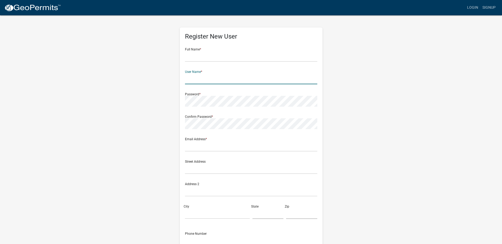
click at [208, 78] on input "text" at bounding box center [251, 79] width 132 height 11
paste input "Wolf Creek Dirt Works"
type input "Wolf Creek Dirt Works"
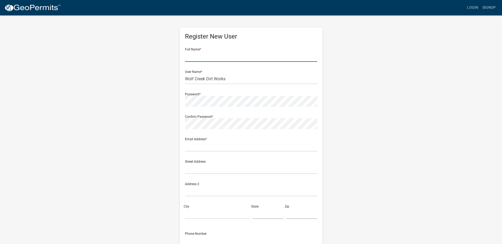
click at [208, 58] on input "text" at bounding box center [251, 56] width 132 height 11
paste input "Klint Wylie"
type input "Klint Wylie"
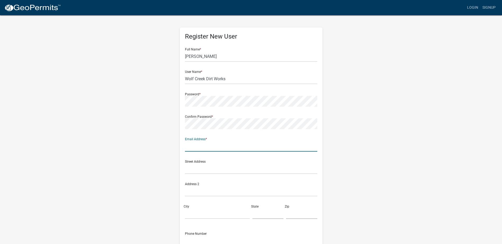
click at [218, 144] on input "text" at bounding box center [251, 146] width 132 height 11
paste input "klint@wolfcreekelkranch.com"
type input "klint@wolfcreekelkranch.com"
click at [242, 147] on input "klint@wolfcreekelkranch.com" at bounding box center [251, 146] width 132 height 11
drag, startPoint x: 258, startPoint y: 148, endPoint x: 148, endPoint y: 148, distance: 110.1
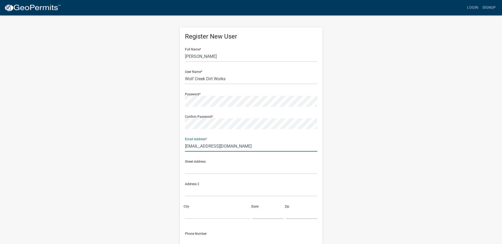
click at [148, 148] on div "Register New User Full Name * Klint Wylie User Name * Wolf Creek Dirt Works Pas…" at bounding box center [251, 156] width 302 height 283
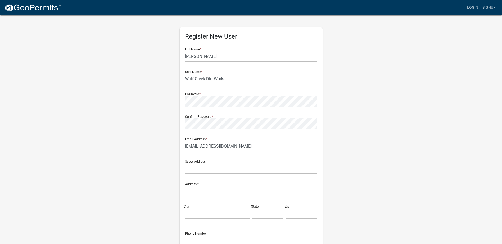
click at [233, 83] on input "Wolf Creek Dirt Works" at bounding box center [251, 79] width 132 height 11
drag, startPoint x: 226, startPoint y: 78, endPoint x: 178, endPoint y: 79, distance: 47.9
click at [178, 79] on div "Register New User Full Name * Klint Wylie User Name * Wolf Creek Dirt Works Pas…" at bounding box center [251, 156] width 151 height 283
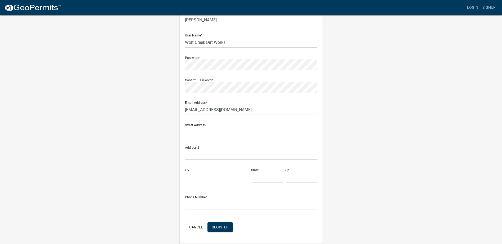
scroll to position [53, 0]
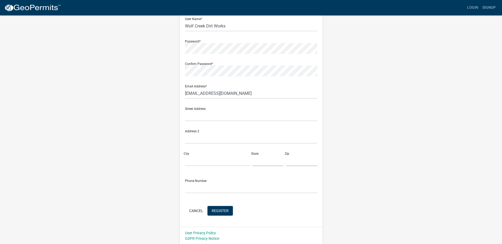
click at [226, 216] on div "Cancel Register" at bounding box center [251, 211] width 132 height 11
click at [226, 208] on button "Register" at bounding box center [219, 211] width 25 height 10
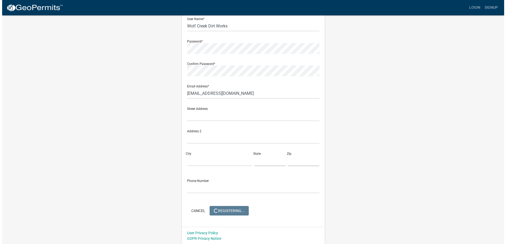
scroll to position [0, 0]
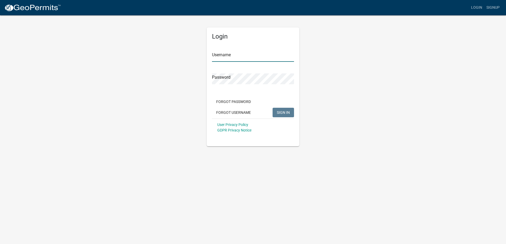
type input "nnovy"
click at [286, 111] on span "SIGN IN" at bounding box center [283, 112] width 13 height 4
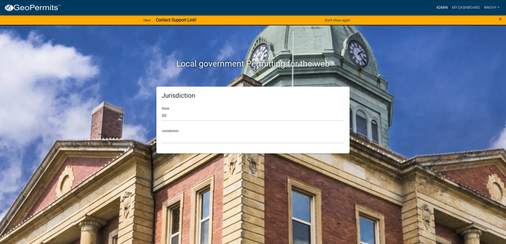
click at [437, 9] on link "Admin" at bounding box center [442, 8] width 16 height 10
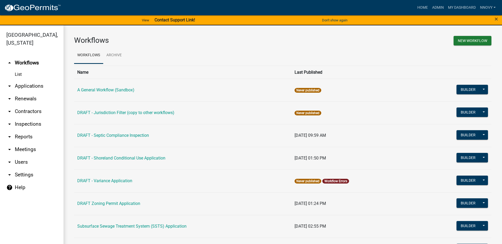
click at [13, 112] on link "arrow_drop_down Contractors" at bounding box center [31, 111] width 63 height 13
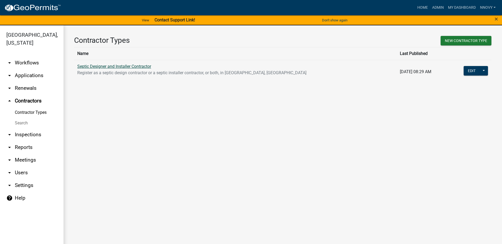
click at [144, 67] on link "Septic Designer and Installer Contractor" at bounding box center [114, 66] width 74 height 5
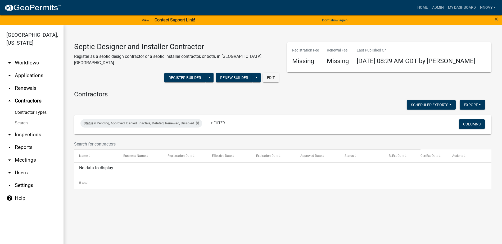
click at [36, 113] on link "Contractor Types" at bounding box center [31, 112] width 63 height 11
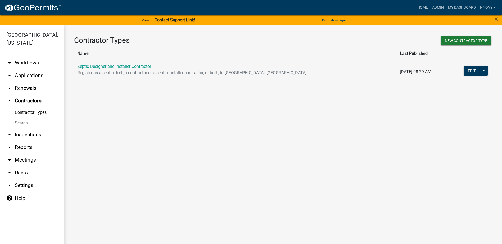
click at [24, 173] on link "arrow_drop_down Users" at bounding box center [31, 173] width 63 height 13
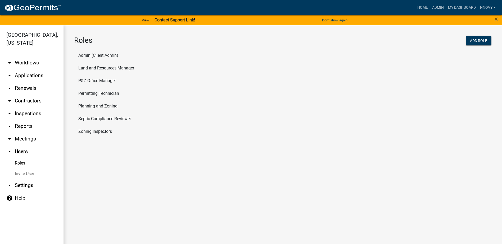
click at [25, 97] on link "arrow_drop_down Contractors" at bounding box center [31, 101] width 63 height 13
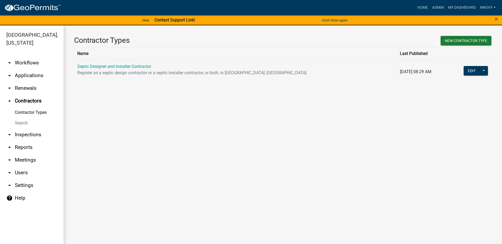
click at [27, 123] on link "Search" at bounding box center [31, 123] width 63 height 11
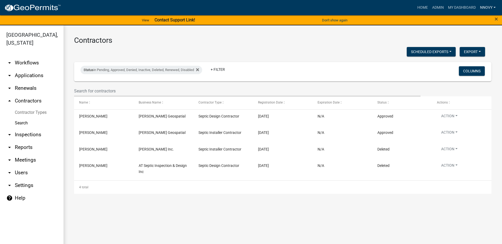
click at [489, 5] on link "nnovy" at bounding box center [488, 8] width 20 height 10
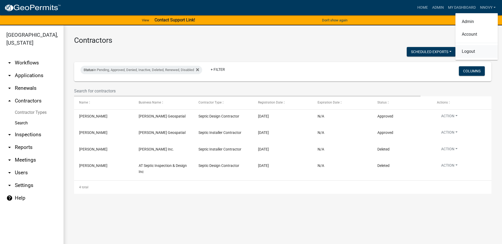
click at [465, 49] on link "Logout" at bounding box center [476, 51] width 42 height 13
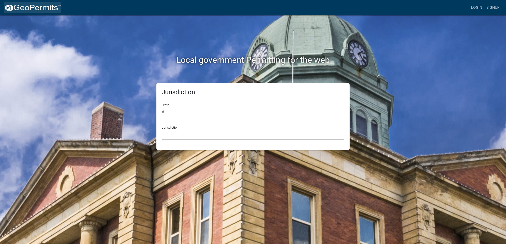
click at [25, 5] on img at bounding box center [32, 8] width 57 height 8
click at [490, 7] on link "Signup" at bounding box center [492, 8] width 17 height 10
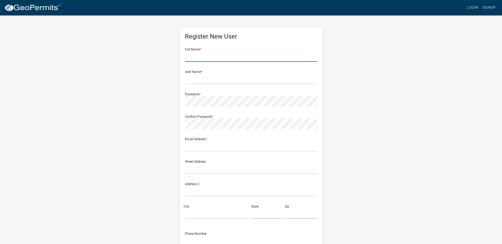
click at [192, 54] on input "text" at bounding box center [251, 56] width 132 height 11
type input "[PERSON_NAME]"
click at [202, 83] on input "text" at bounding box center [251, 79] width 132 height 11
click at [195, 84] on input "text" at bounding box center [251, 79] width 132 height 11
paste input "[EMAIL_ADDRESS][DOMAIN_NAME]"
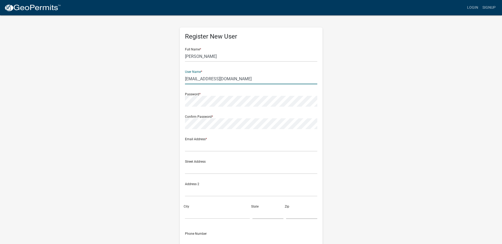
type input "[EMAIL_ADDRESS][DOMAIN_NAME]"
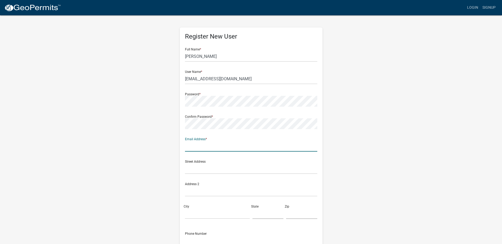
click at [194, 148] on input "text" at bounding box center [251, 146] width 132 height 11
paste input "[EMAIL_ADDRESS][DOMAIN_NAME]"
type input "[EMAIL_ADDRESS][DOMAIN_NAME]"
click at [391, 123] on div "Register New User Full Name * [PERSON_NAME] User Name * [EMAIL_ADDRESS][DOMAIN_…" at bounding box center [251, 156] width 302 height 283
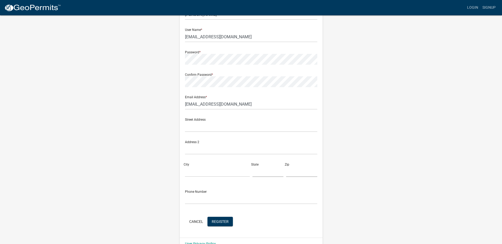
scroll to position [53, 0]
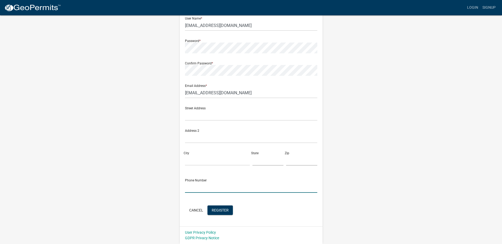
click at [208, 187] on input "text" at bounding box center [251, 187] width 132 height 11
type input "[PHONE_NUMBER]"
click at [218, 211] on span "Register" at bounding box center [220, 210] width 17 height 4
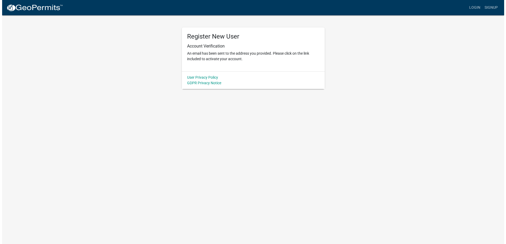
scroll to position [0, 0]
